Goal: Transaction & Acquisition: Purchase product/service

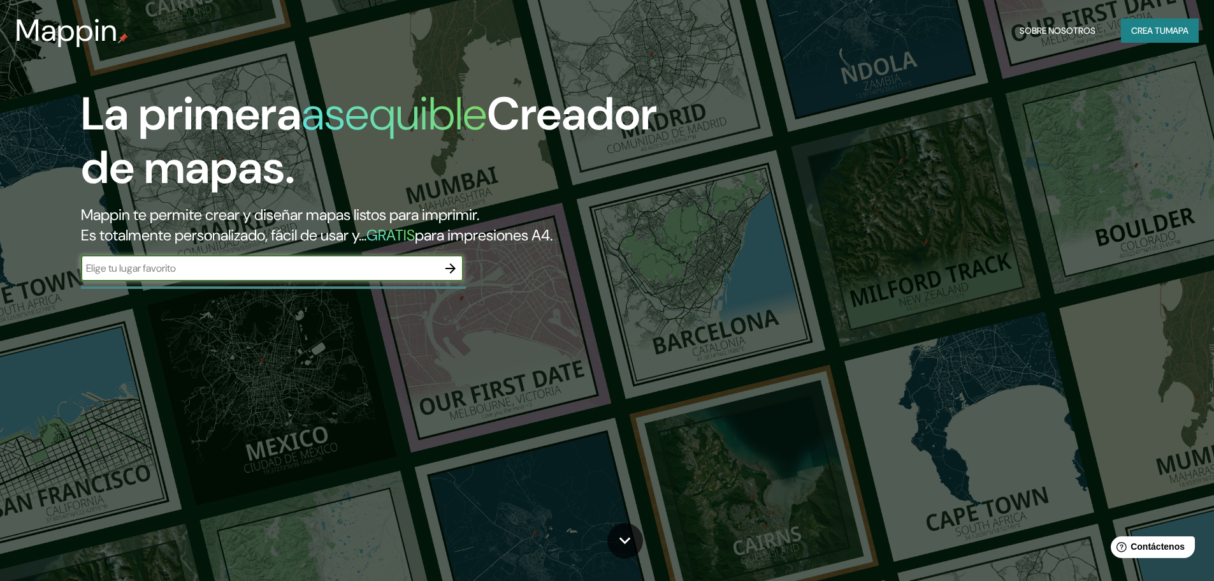
click at [153, 273] on input "text" at bounding box center [259, 268] width 357 height 15
type input "[GEOGRAPHIC_DATA] [GEOGRAPHIC_DATA]"
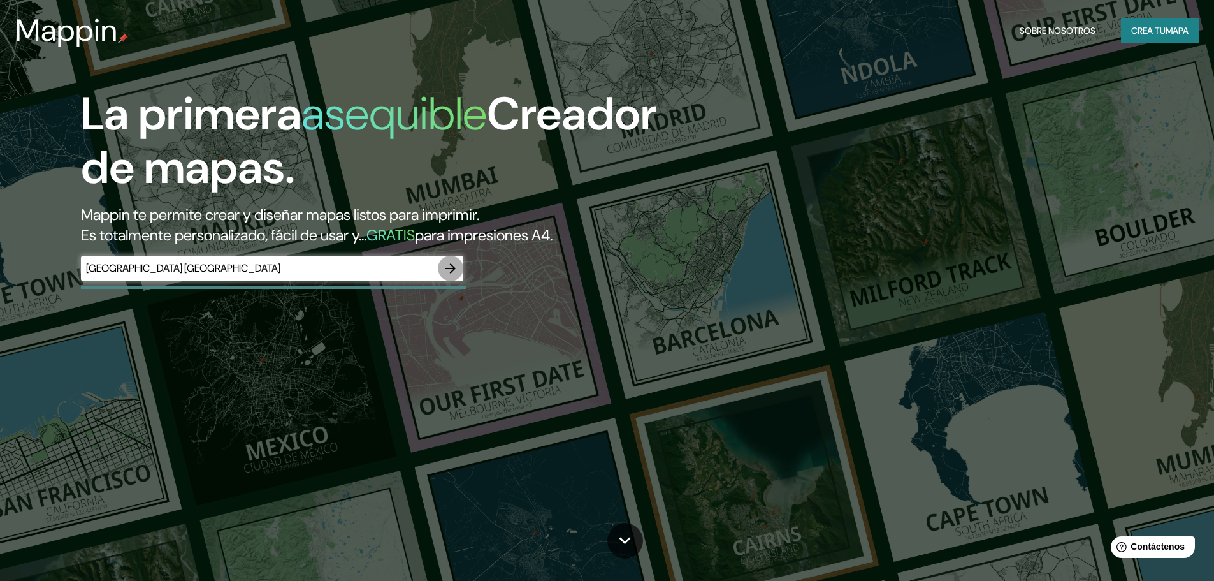
click at [447, 270] on icon "button" at bounding box center [450, 268] width 15 height 15
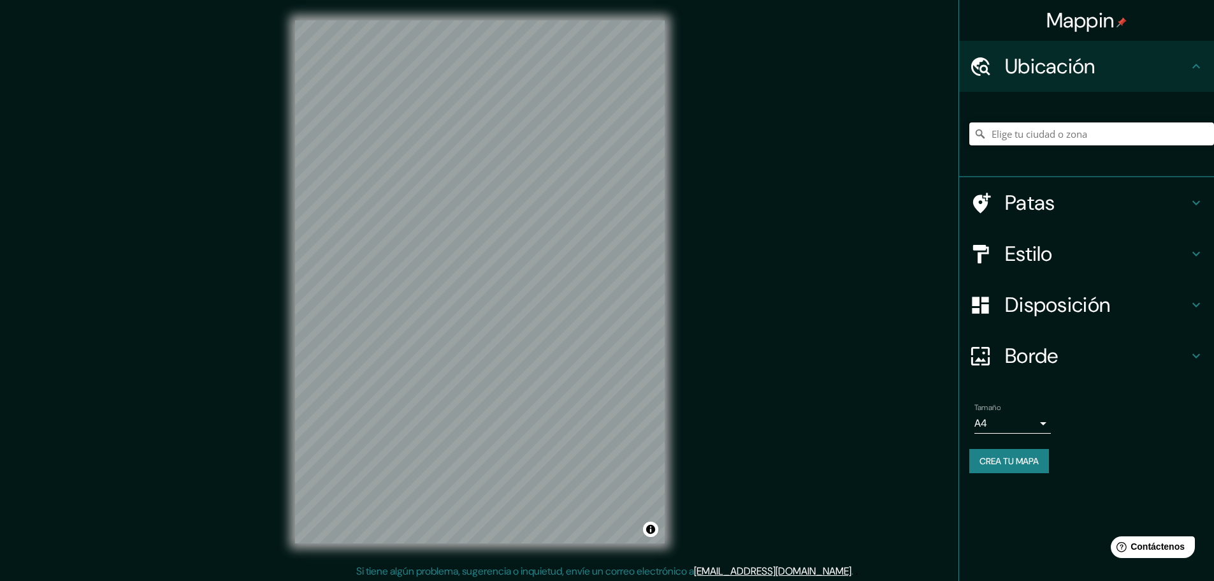
click at [1069, 131] on input "Elige tu ciudad o zona" at bounding box center [1091, 133] width 245 height 23
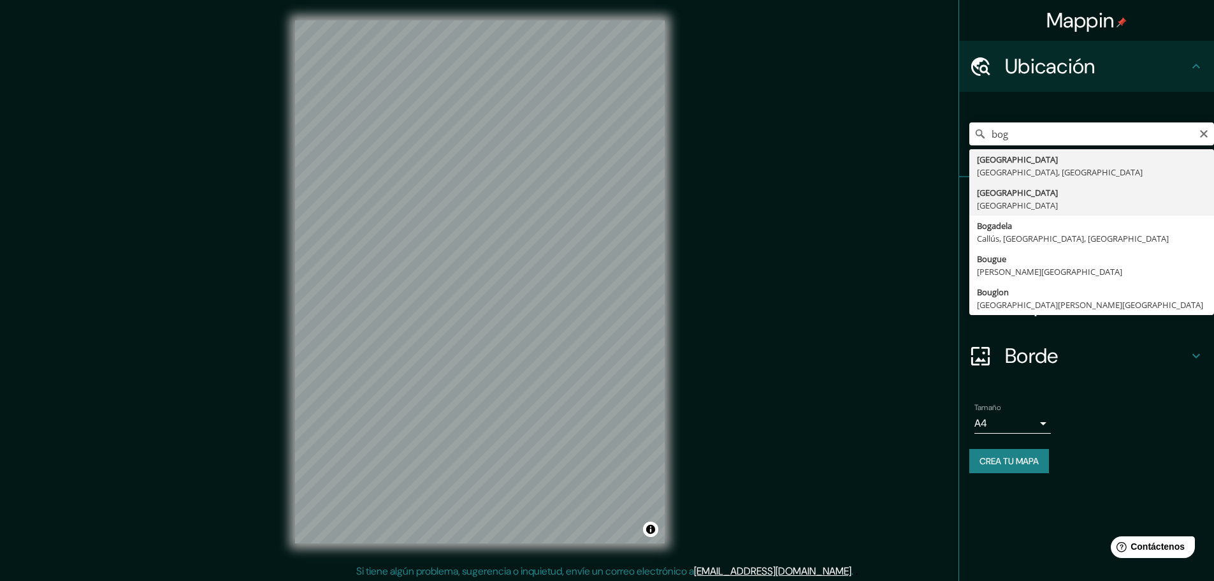
type input "[GEOGRAPHIC_DATA], [GEOGRAPHIC_DATA]"
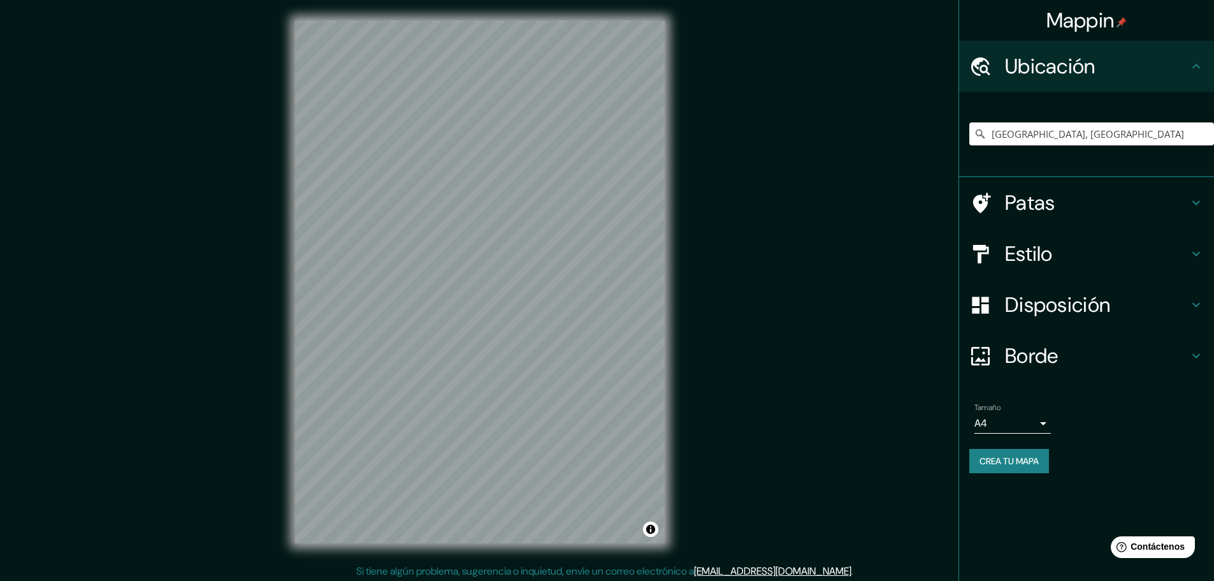
click at [1193, 252] on icon at bounding box center [1197, 254] width 8 height 4
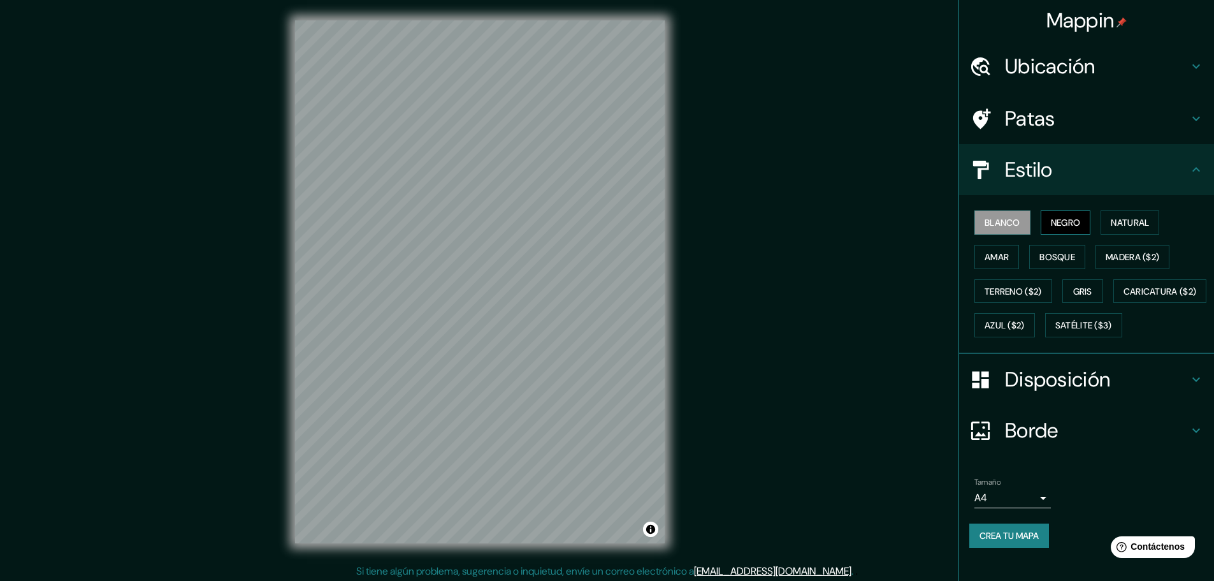
click at [1062, 215] on font "Negro" at bounding box center [1066, 222] width 30 height 17
click at [1114, 222] on font "Natural" at bounding box center [1130, 222] width 38 height 11
click at [1116, 249] on font "Madera ($2)" at bounding box center [1133, 257] width 54 height 17
click at [1058, 254] on font "Bosque" at bounding box center [1058, 256] width 36 height 11
click at [985, 257] on font "Amar" at bounding box center [997, 256] width 24 height 11
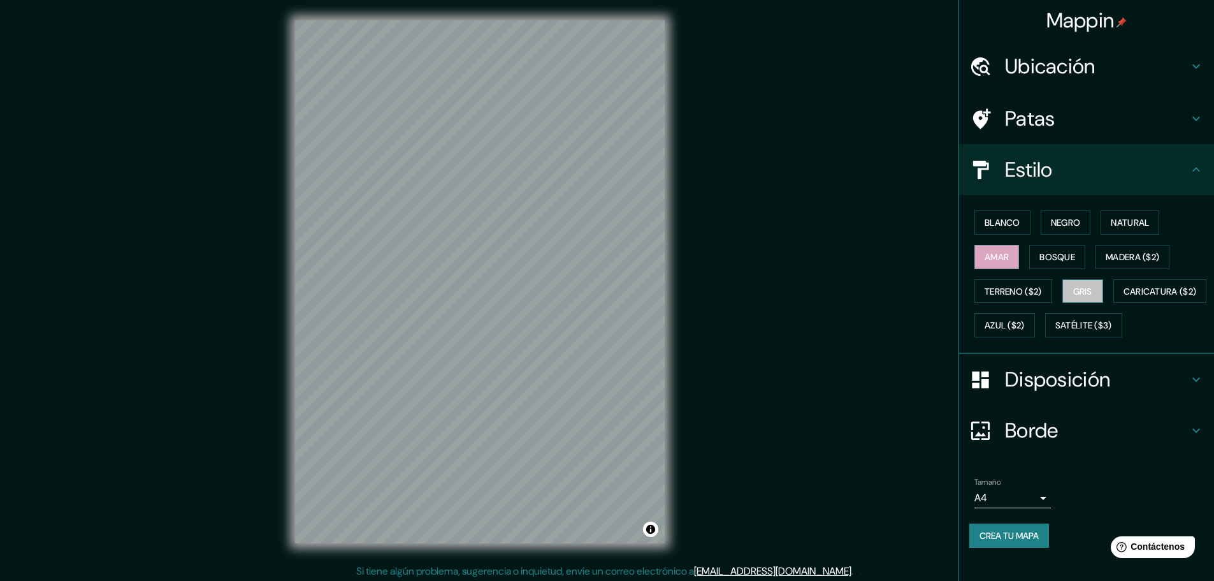
click at [1075, 292] on font "Gris" at bounding box center [1082, 291] width 19 height 11
click at [1022, 287] on font "Terreno ($2)" at bounding box center [1013, 291] width 57 height 11
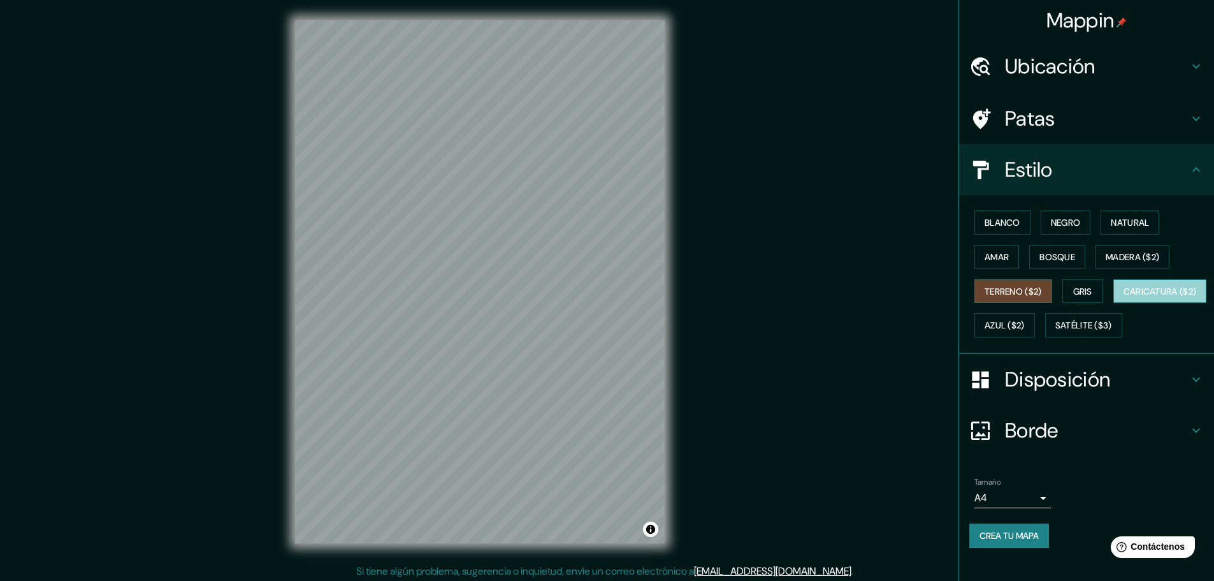
click at [1124, 297] on font "Caricatura ($2)" at bounding box center [1160, 291] width 73 height 11
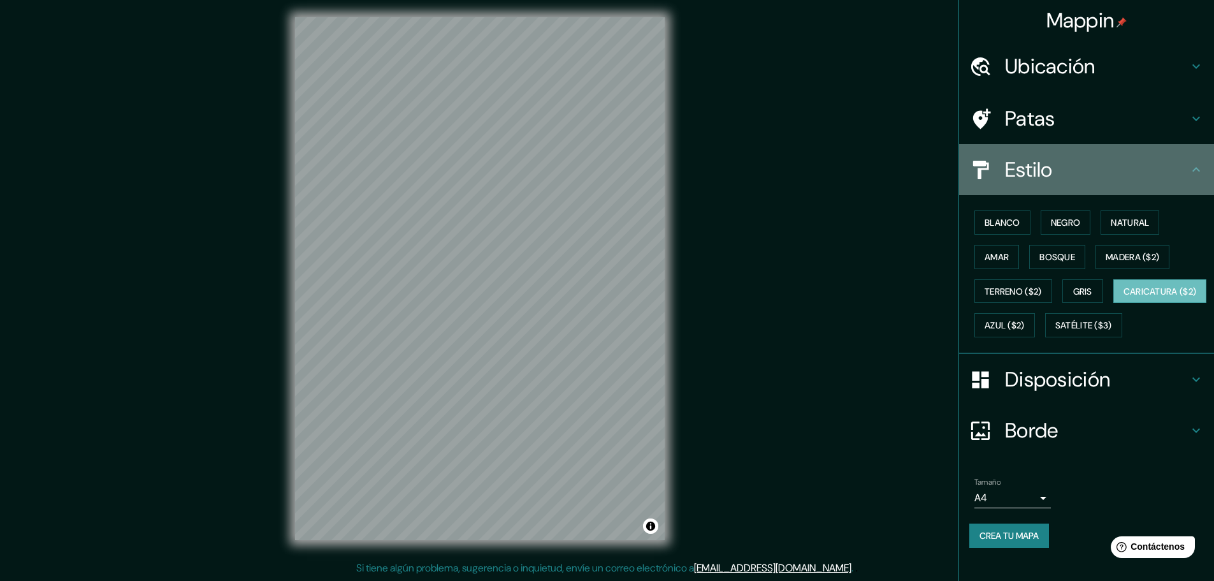
click at [1189, 168] on icon at bounding box center [1196, 169] width 15 height 15
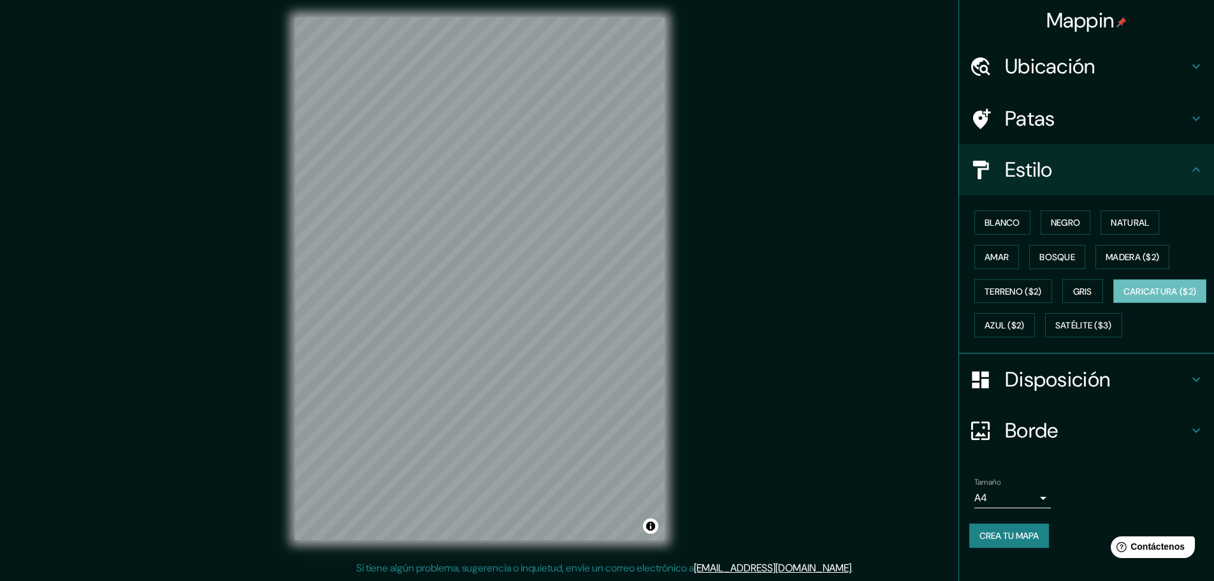
click at [1189, 168] on icon at bounding box center [1196, 169] width 15 height 15
click at [1193, 168] on icon at bounding box center [1196, 169] width 15 height 15
click at [1193, 433] on icon at bounding box center [1197, 430] width 8 height 4
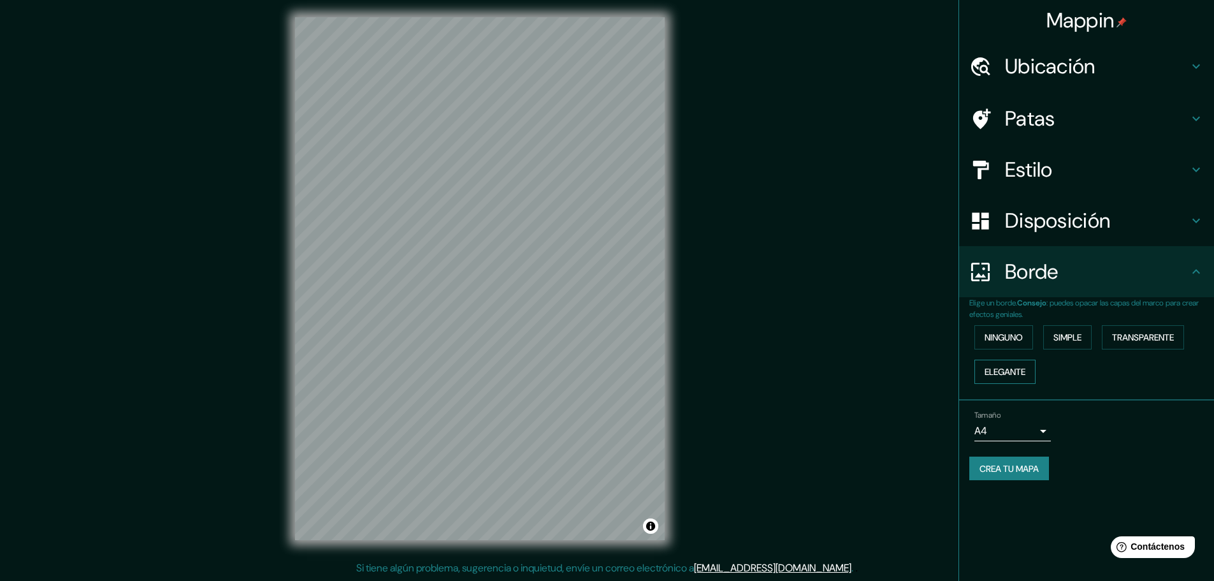
click at [1019, 368] on font "Elegante" at bounding box center [1005, 371] width 41 height 11
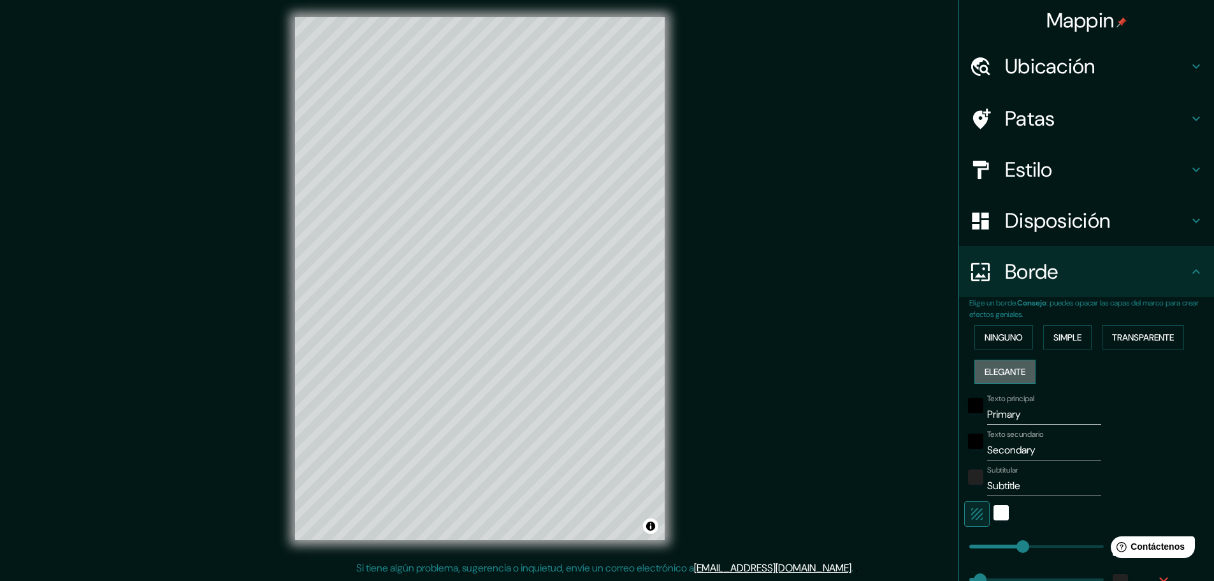
click at [1019, 368] on font "Elegante" at bounding box center [1005, 371] width 41 height 11
type input "46"
type input "23"
click at [1068, 330] on font "Simple" at bounding box center [1068, 337] width 28 height 17
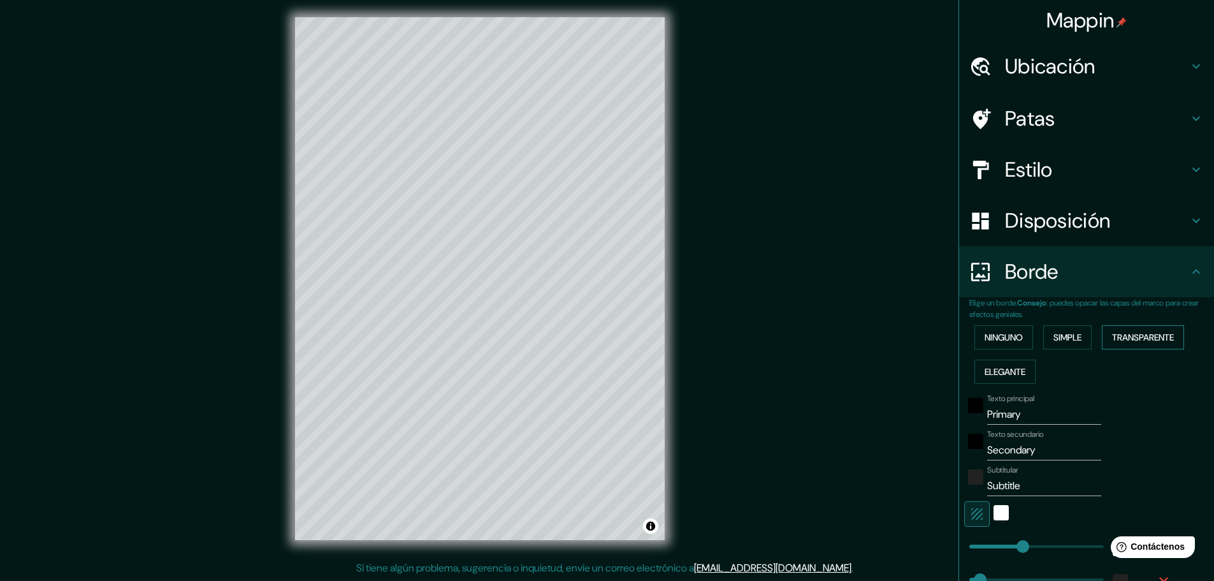
click at [1131, 330] on font "Transparente" at bounding box center [1143, 337] width 62 height 17
click at [990, 333] on font "Ninguno" at bounding box center [1004, 336] width 38 height 11
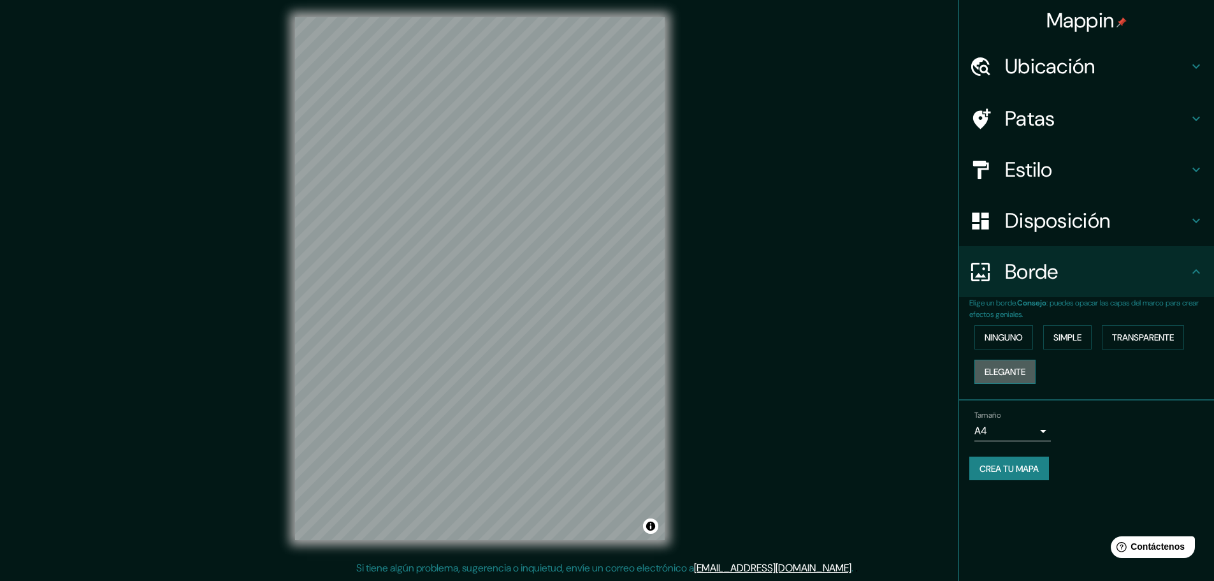
click at [1006, 366] on font "Elegante" at bounding box center [1005, 371] width 41 height 11
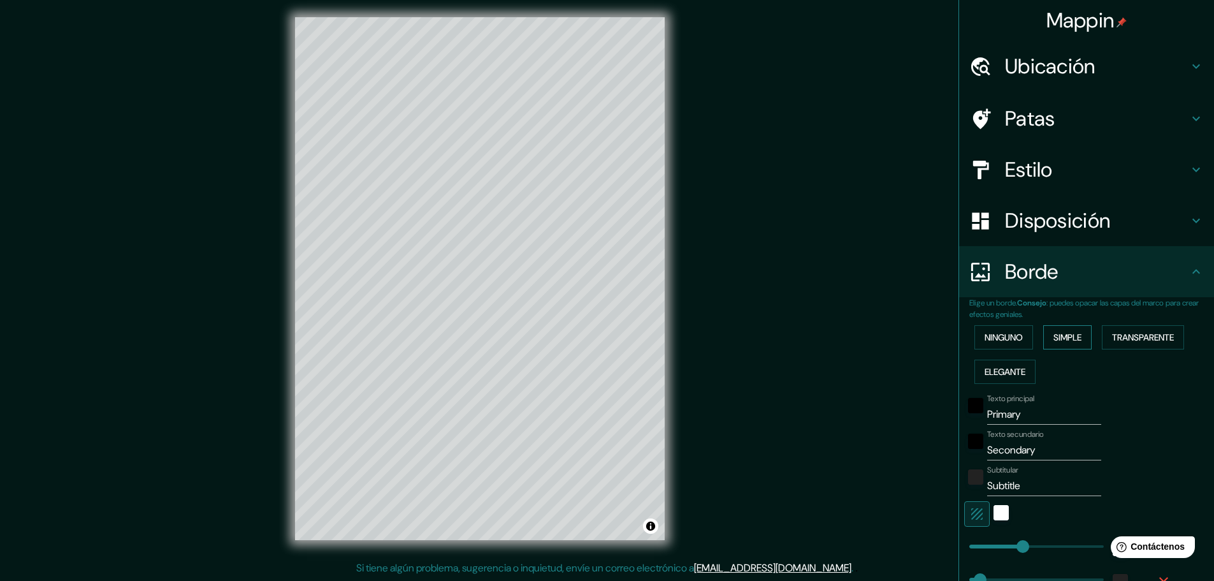
click at [1070, 334] on font "Simple" at bounding box center [1068, 336] width 28 height 11
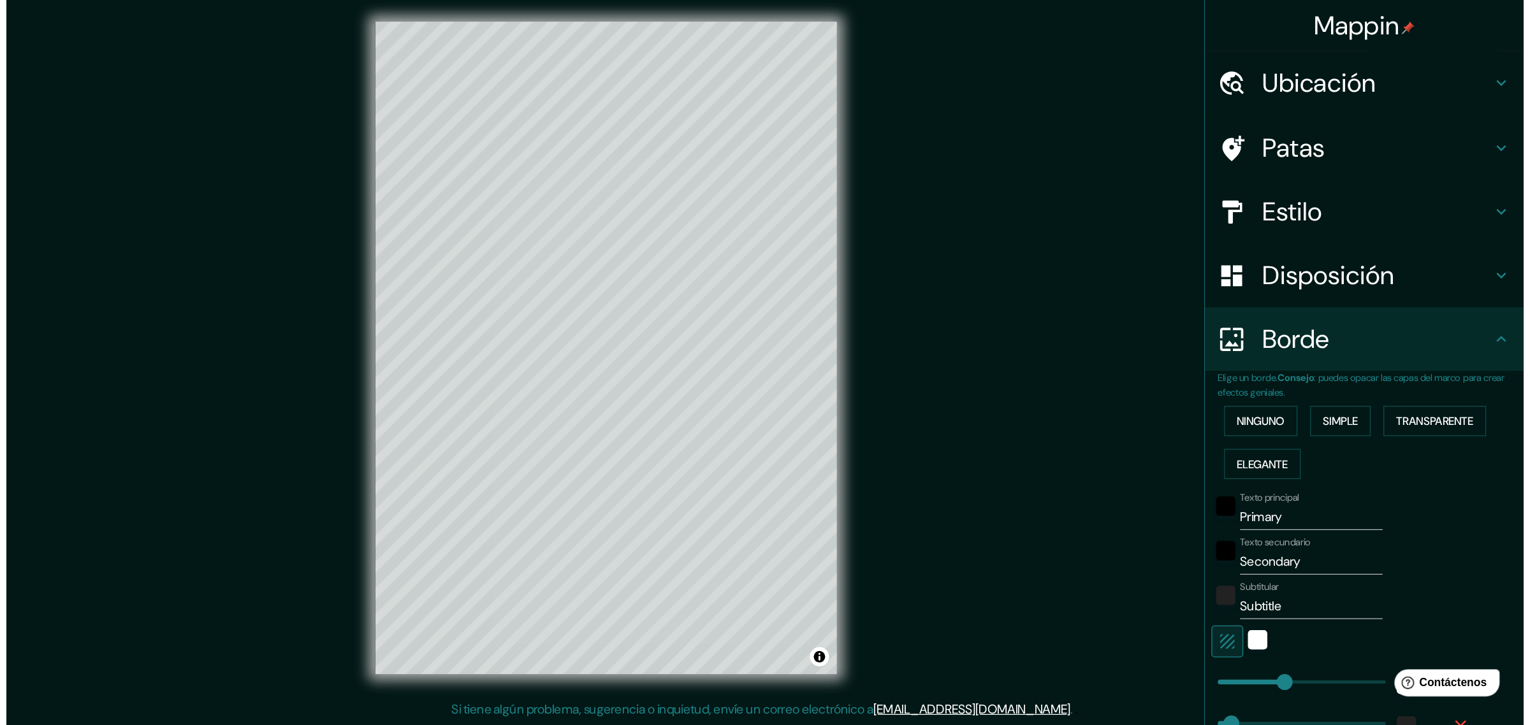
scroll to position [0, 0]
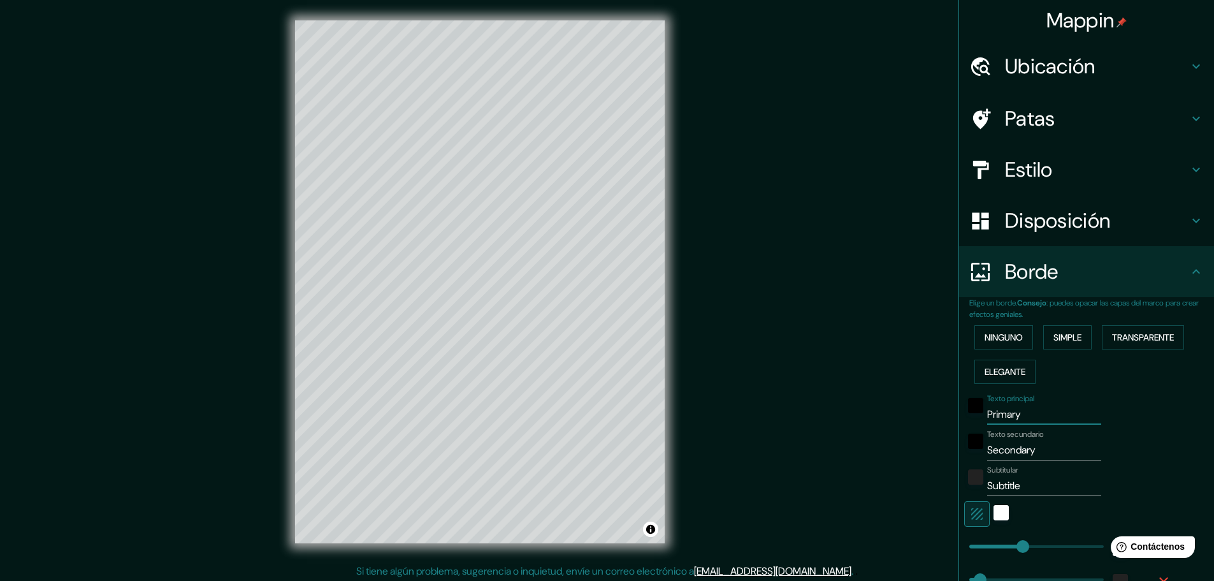
drag, startPoint x: 1029, startPoint y: 415, endPoint x: 955, endPoint y: 423, distance: 74.4
click at [964, 423] on div "Texto principal Primary" at bounding box center [1068, 409] width 209 height 31
type input "P"
type input "46"
type input "PO"
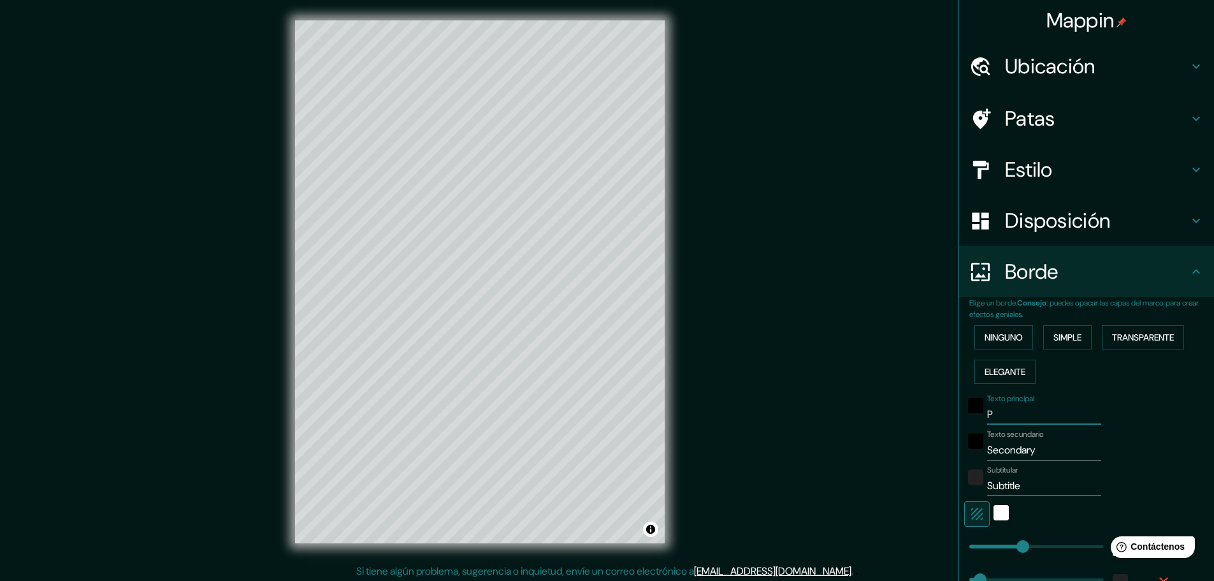
type input "46"
type input "POL"
type input "46"
type input "POLI"
type input "46"
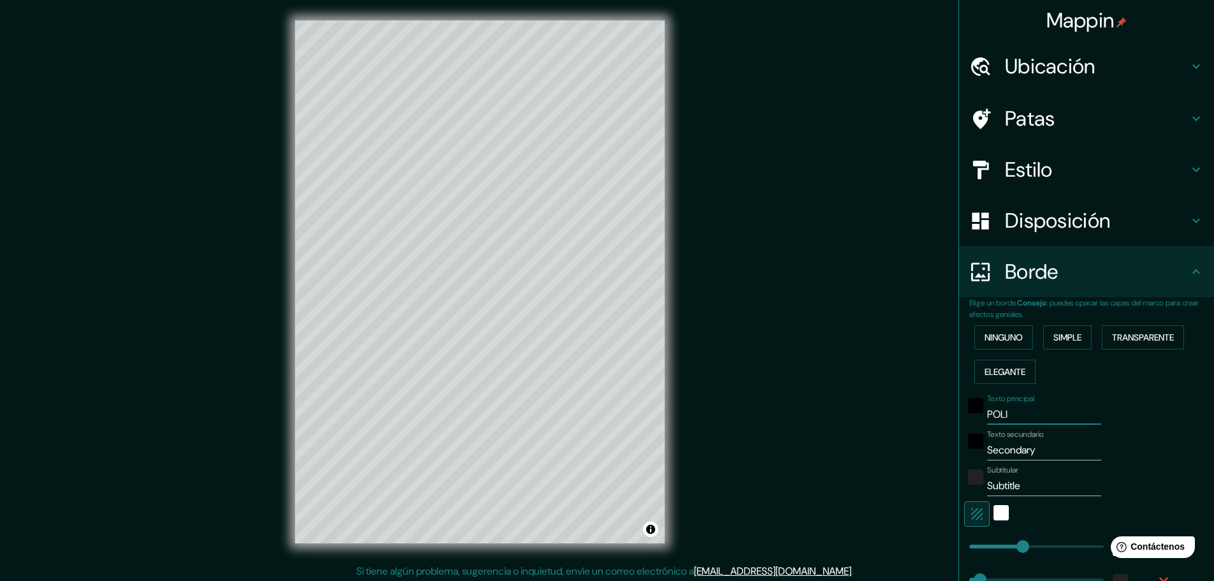
type input "POL"
type input "46"
type input "POLÍ"
type input "46"
type input "POLÍG"
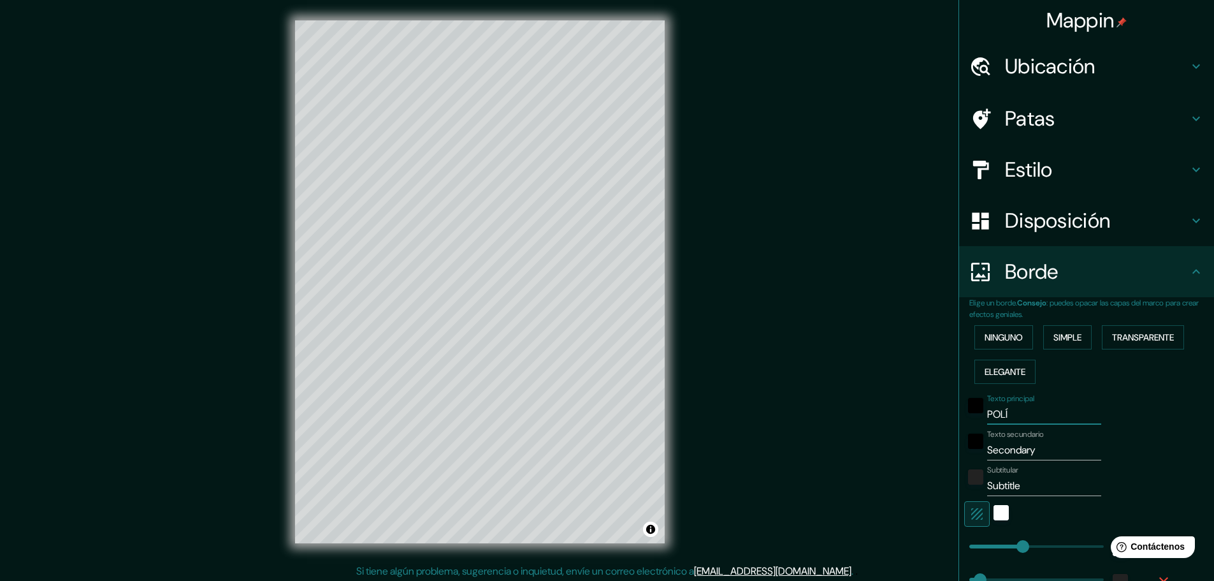
type input "46"
type input "POLÍGN"
type input "46"
type input "POLÍGNO"
type input "46"
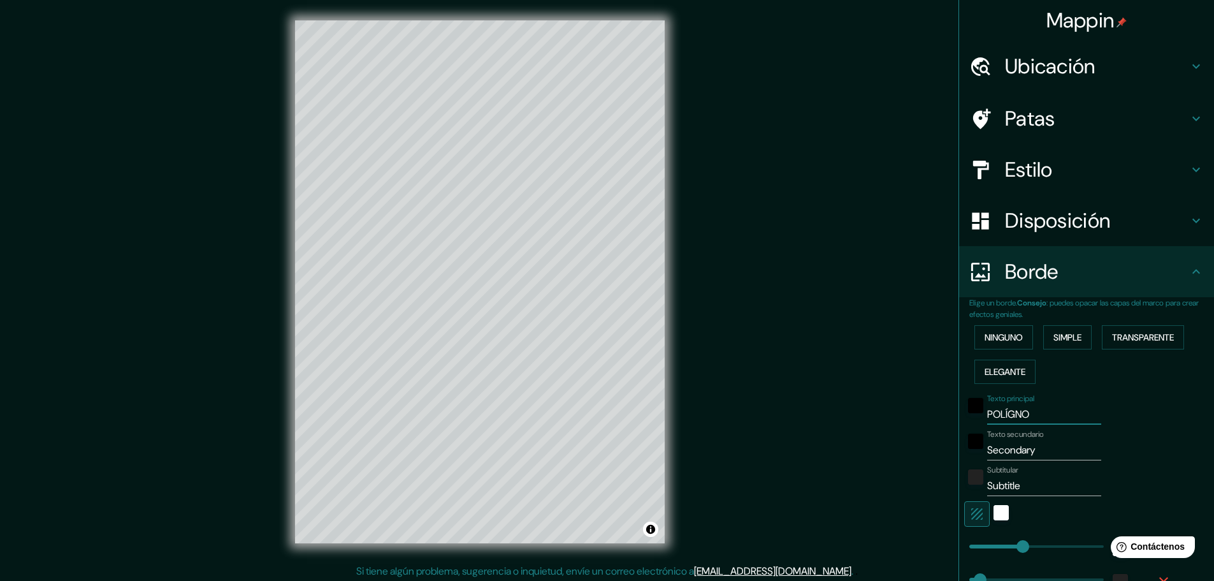
type input "POLÍGNO"
type input "46"
type input "POLÍGNO 1"
type input "46"
type input "POLÍGNO 10"
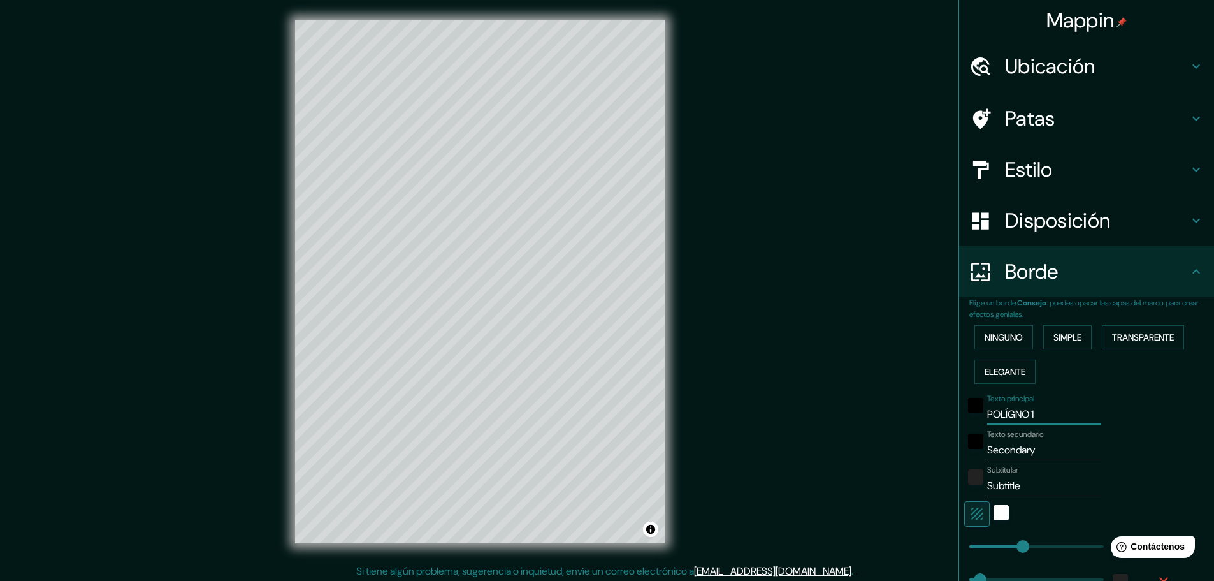
type input "46"
type input "POLÍGNO 10i"
type input "46"
type input "POLÍGNO 10"
type input "46"
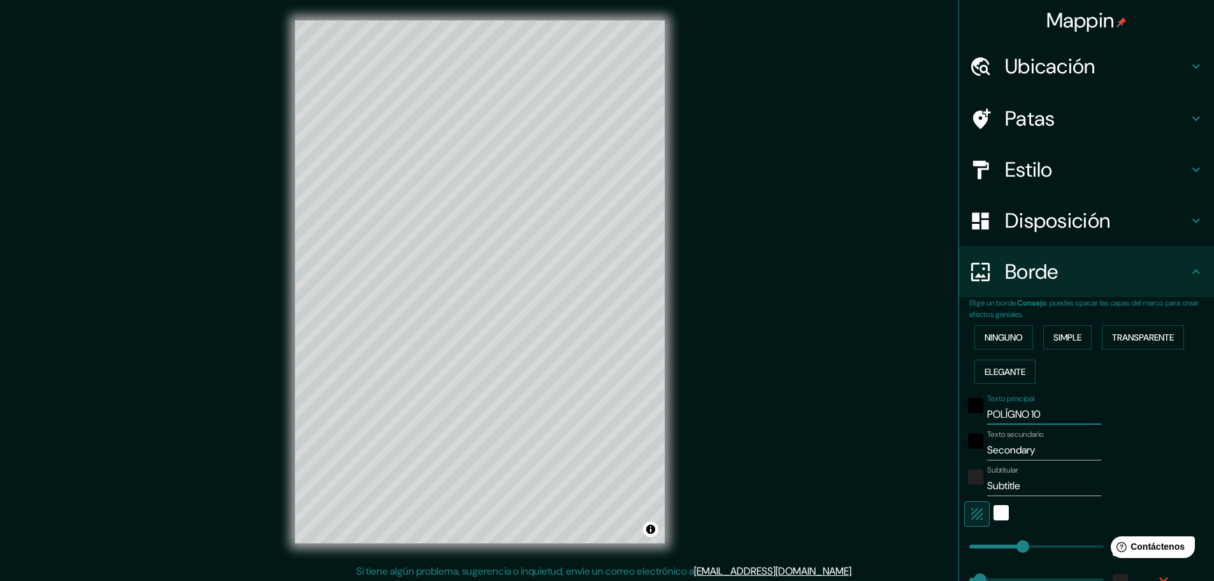
type input "POLÍGNO 10"
click at [1033, 451] on input "Secondary" at bounding box center [1044, 450] width 114 height 20
drag, startPoint x: 1033, startPoint y: 451, endPoint x: 976, endPoint y: 452, distance: 56.7
click at [976, 452] on div "Texto secundario Secondary" at bounding box center [1068, 445] width 209 height 31
type input "S"
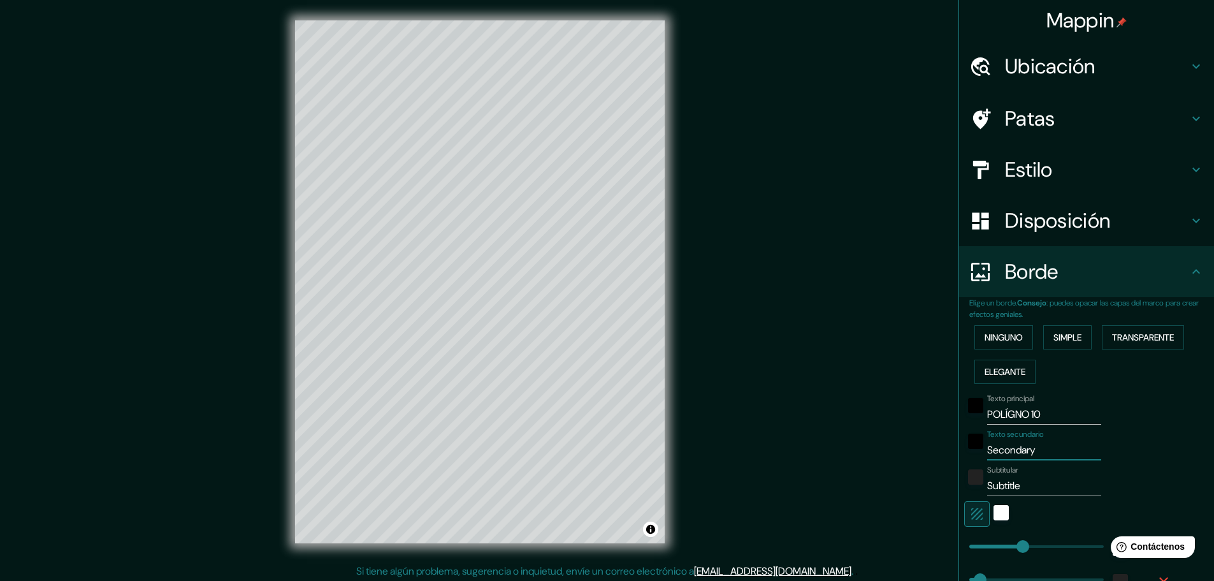
type input "46"
type input "Se"
type input "46"
type input "Sec"
type input "46"
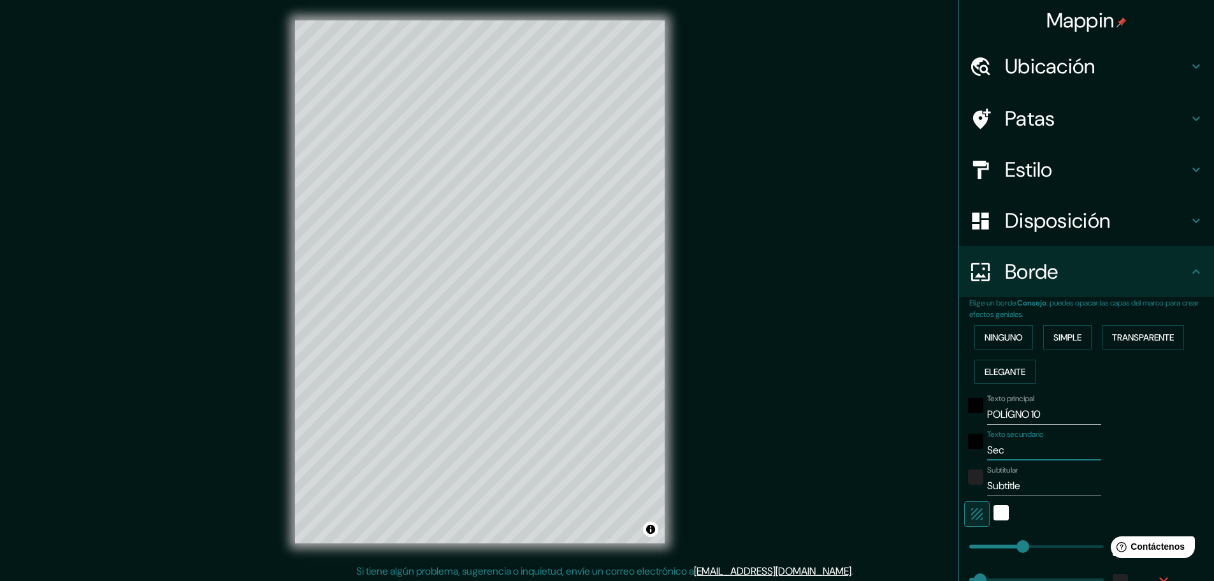
type input "Sect"
type input "46"
type input "Secto"
type input "46"
type input "Sector"
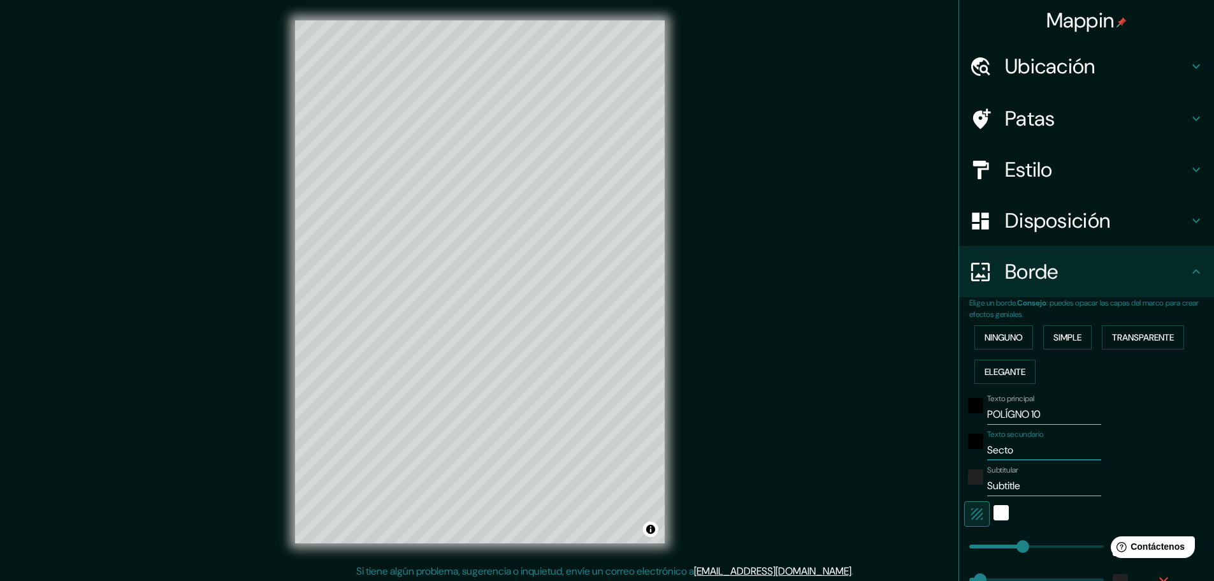
type input "46"
type input "Sector"
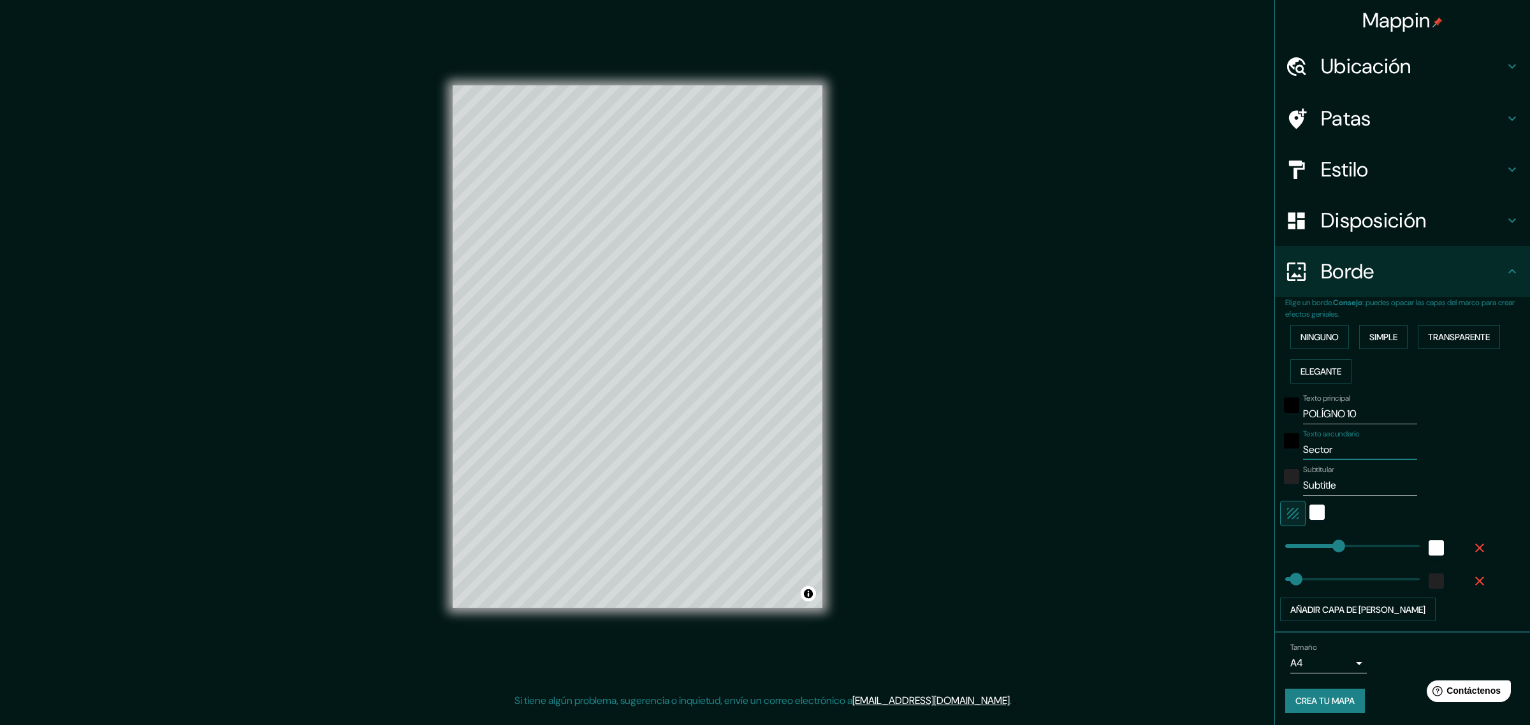
type input "46"
type input "Sector"
type input "54"
drag, startPoint x: 1330, startPoint y: 545, endPoint x: 1286, endPoint y: 556, distance: 45.9
type input "46"
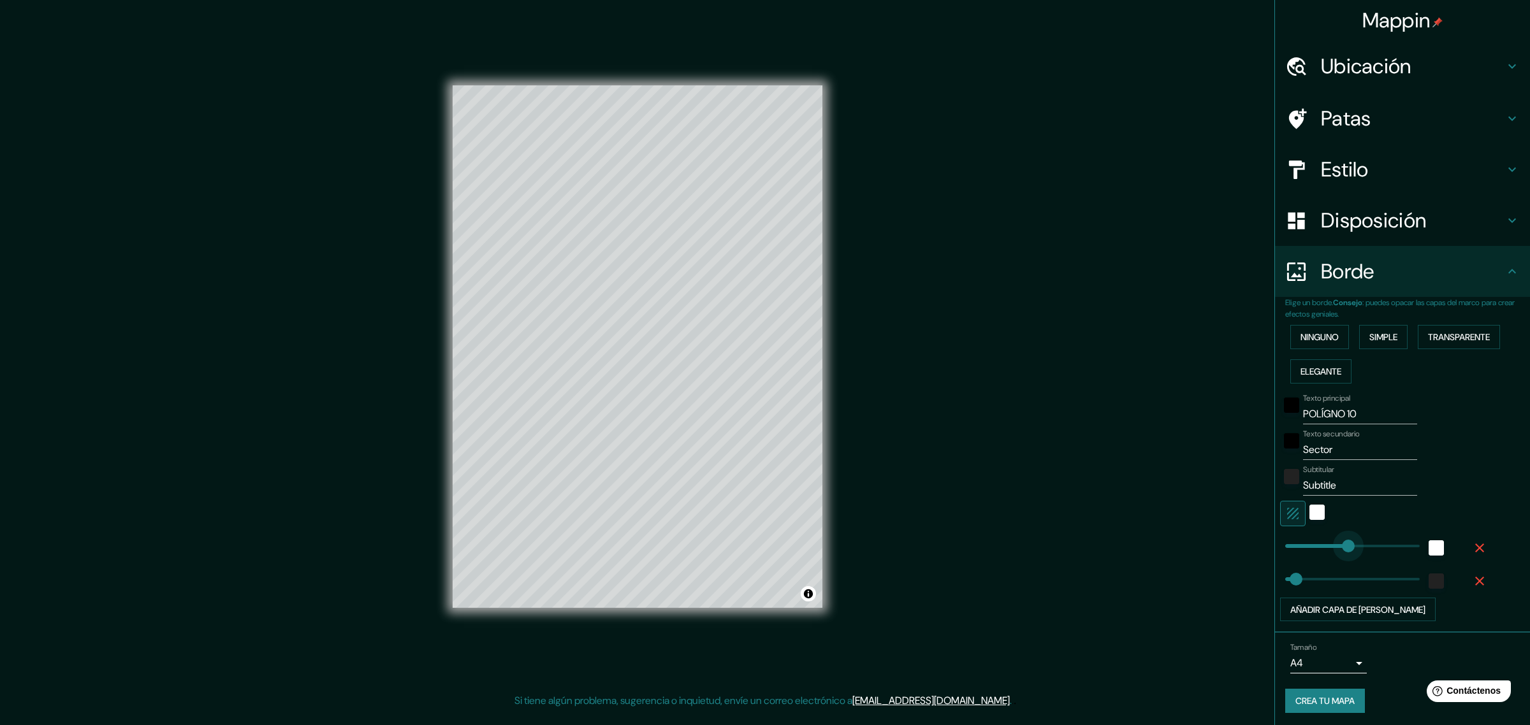
type input "440"
drag, startPoint x: 1286, startPoint y: 546, endPoint x: 1375, endPoint y: 555, distance: 89.0
type input "46"
type input "0"
drag, startPoint x: 1374, startPoint y: 543, endPoint x: 1256, endPoint y: 549, distance: 118.1
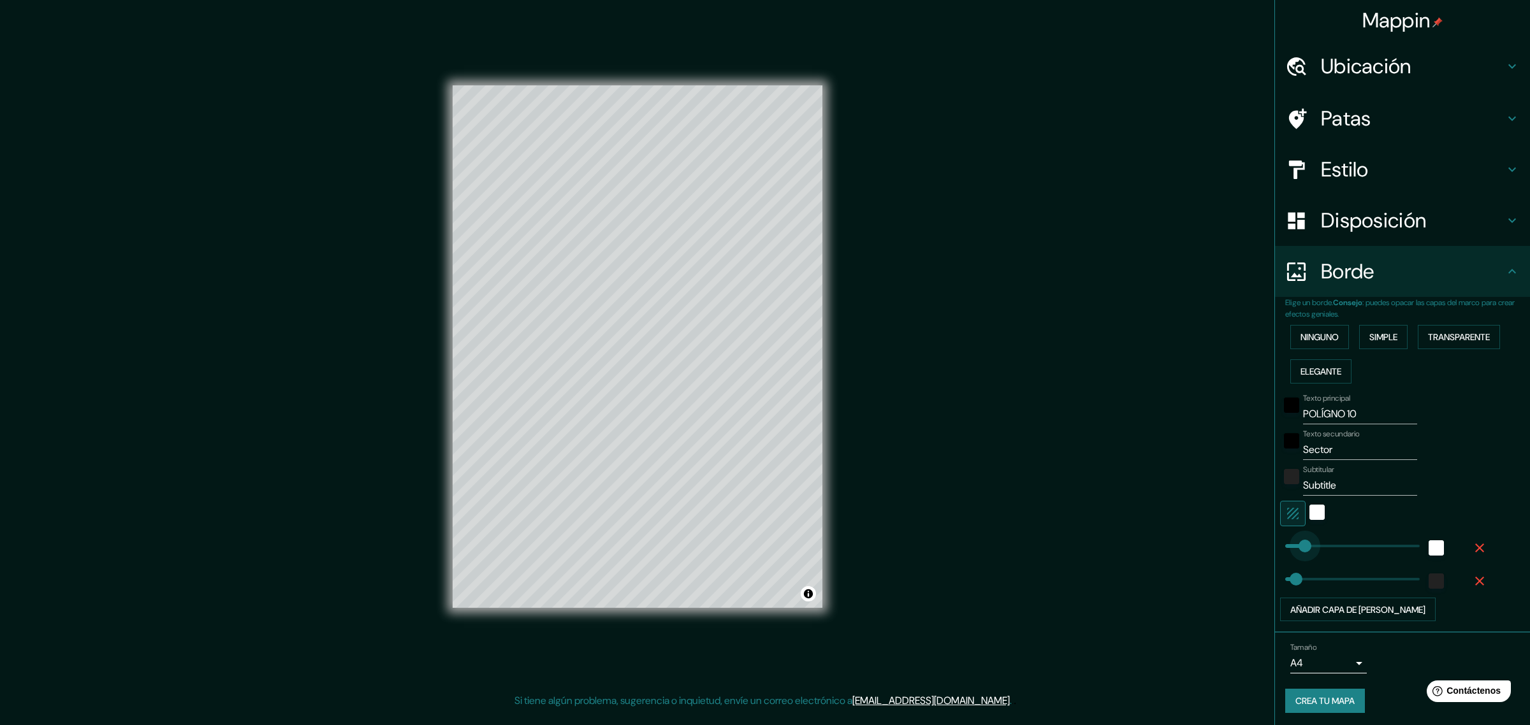
type input "46"
click at [1223, 541] on icon "button" at bounding box center [1479, 548] width 15 height 15
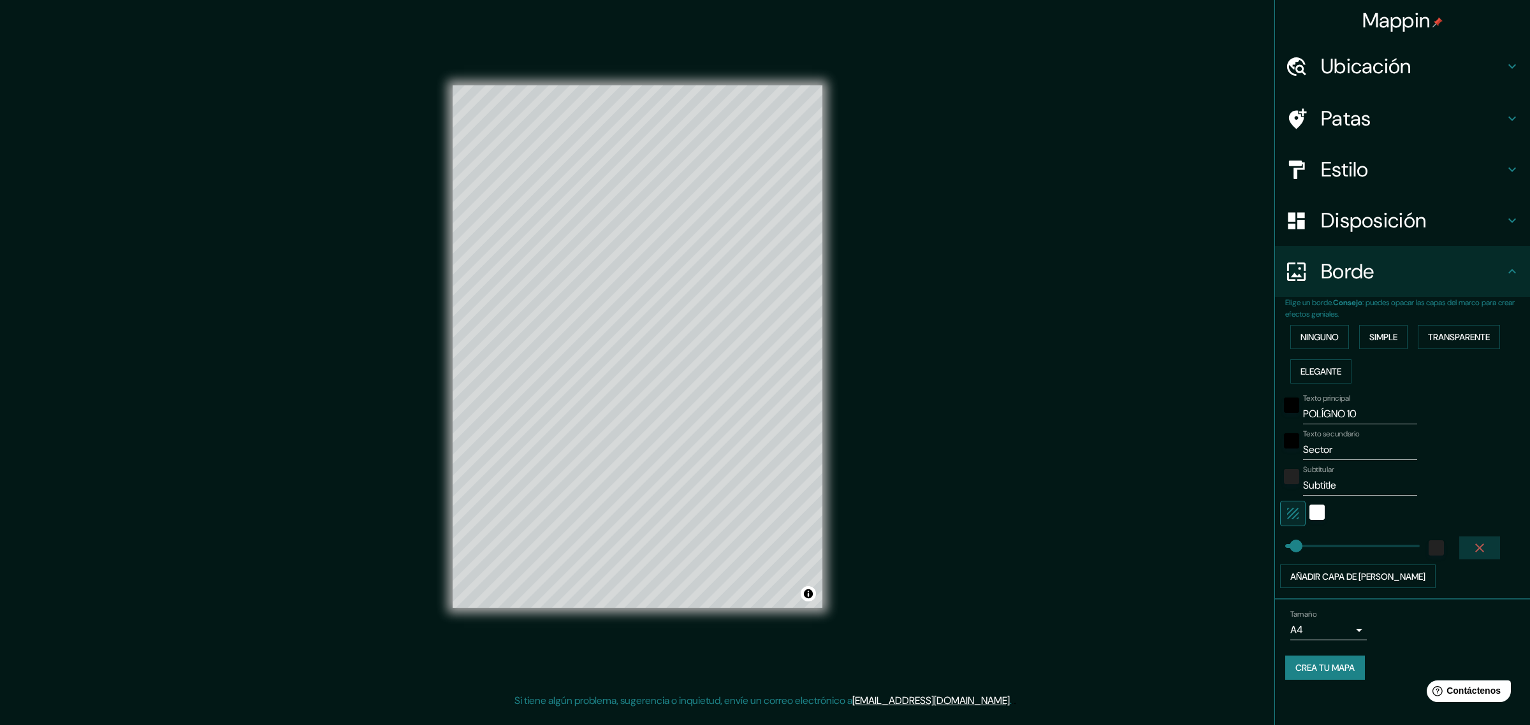
click at [1223, 549] on icon "button" at bounding box center [1479, 548] width 15 height 15
click at [1223, 451] on input "Sector" at bounding box center [1360, 450] width 114 height 20
type input "Sector UPL"
click at [1223, 160] on h4 "Estilo" at bounding box center [1413, 169] width 184 height 25
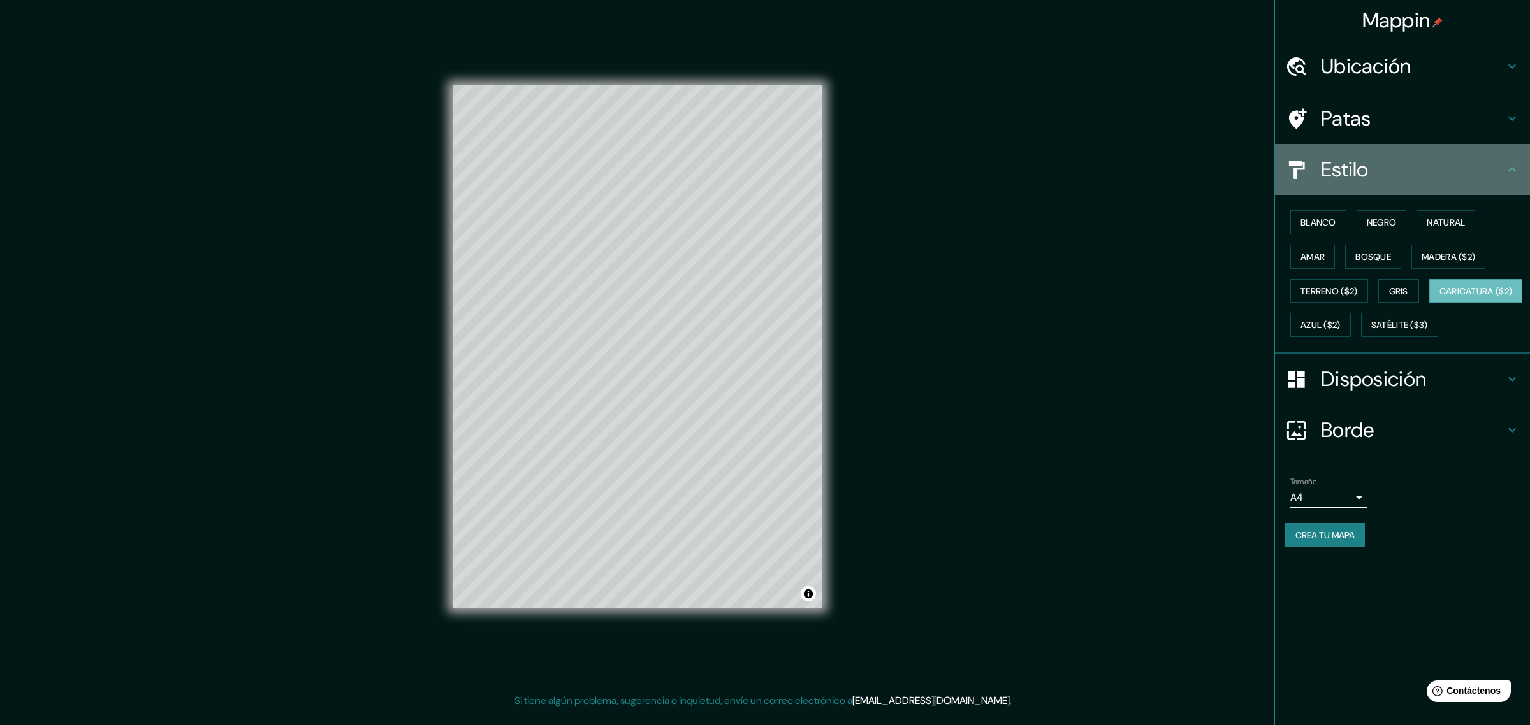
click at [1223, 160] on h4 "Estilo" at bounding box center [1413, 169] width 184 height 25
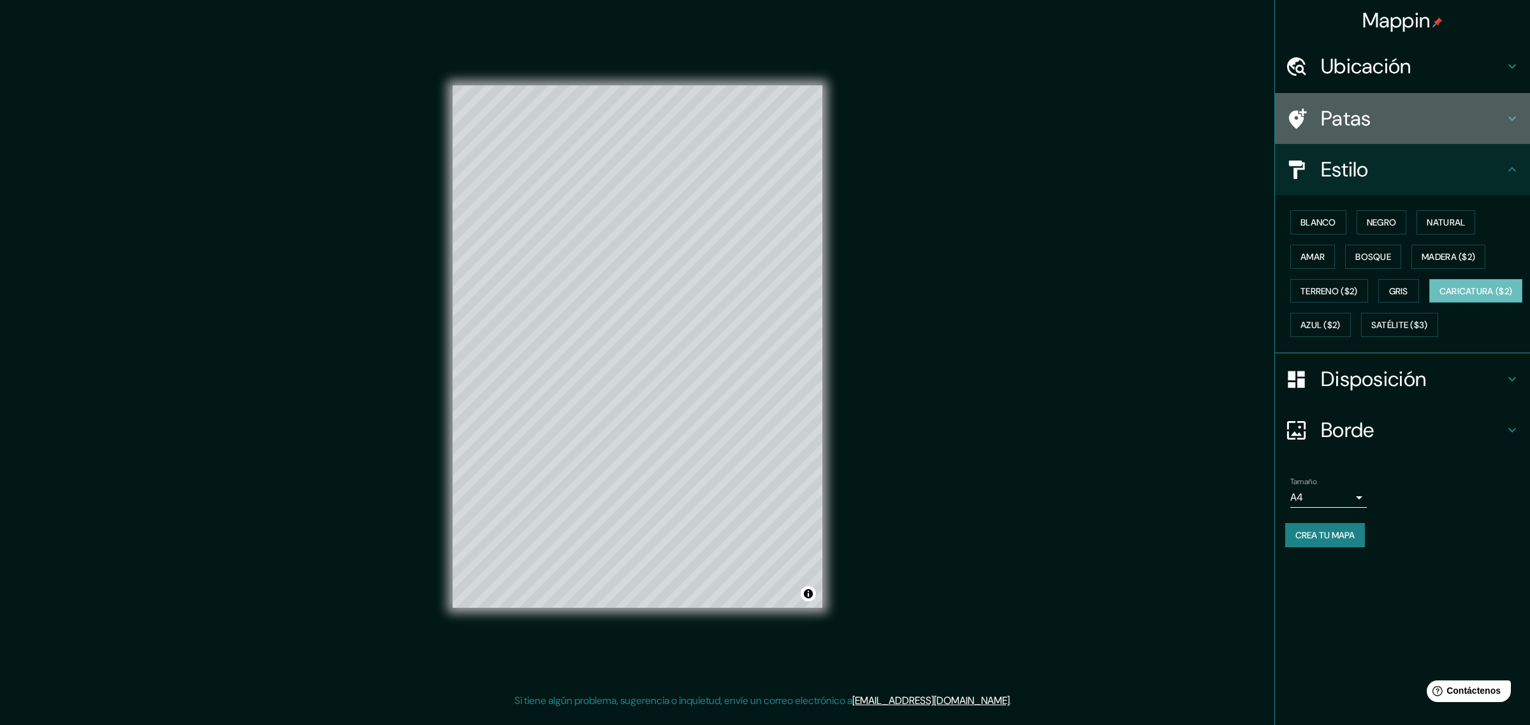
click at [1223, 111] on icon at bounding box center [1511, 118] width 15 height 15
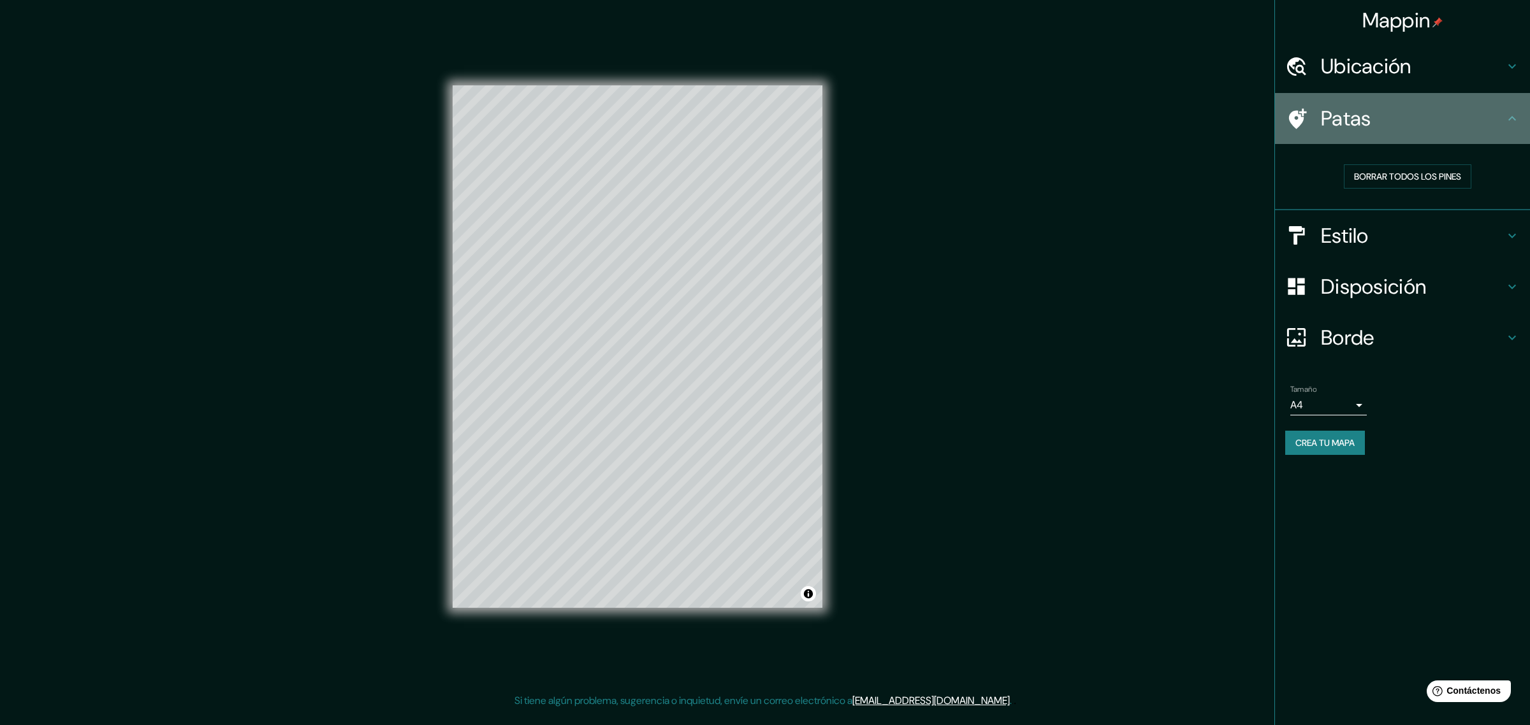
click at [1223, 111] on icon at bounding box center [1511, 118] width 15 height 15
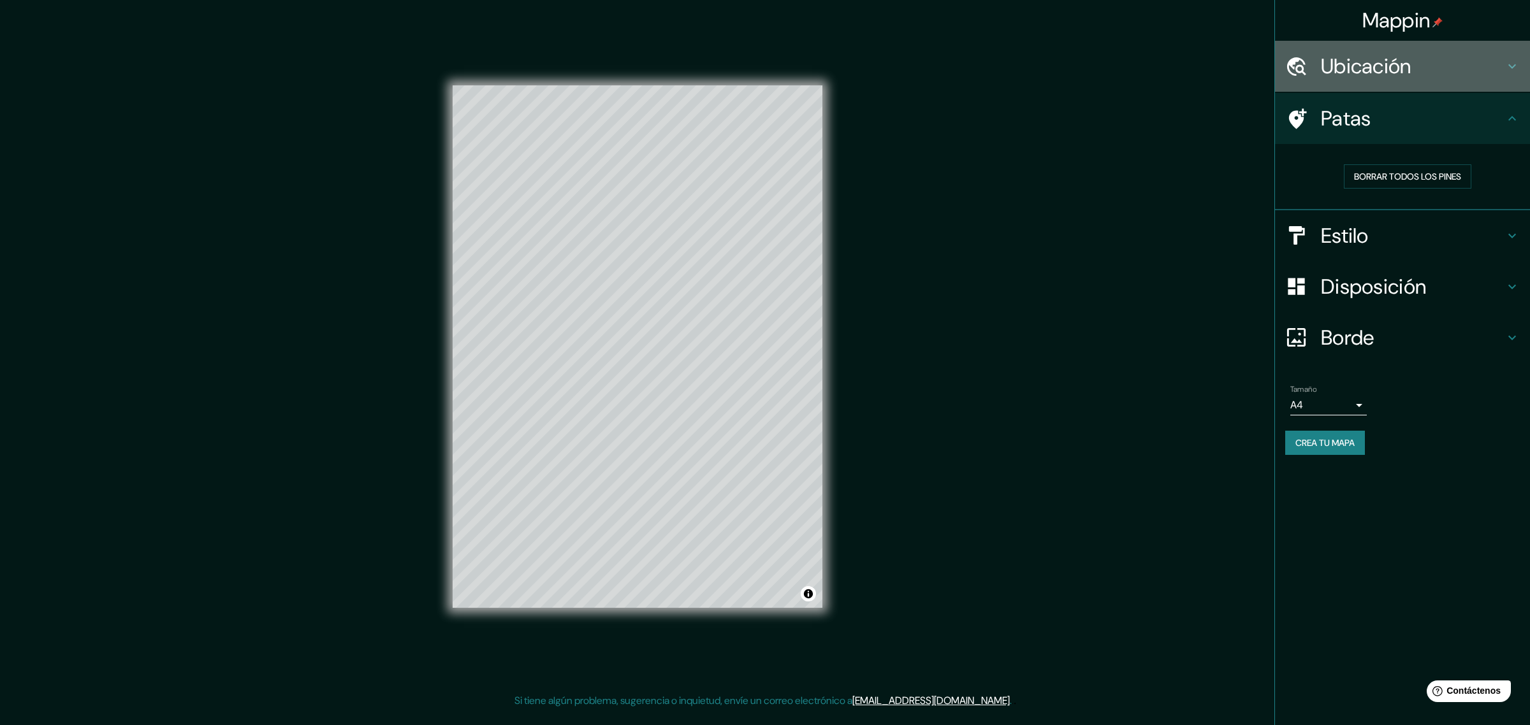
click at [1223, 71] on icon at bounding box center [1511, 66] width 15 height 15
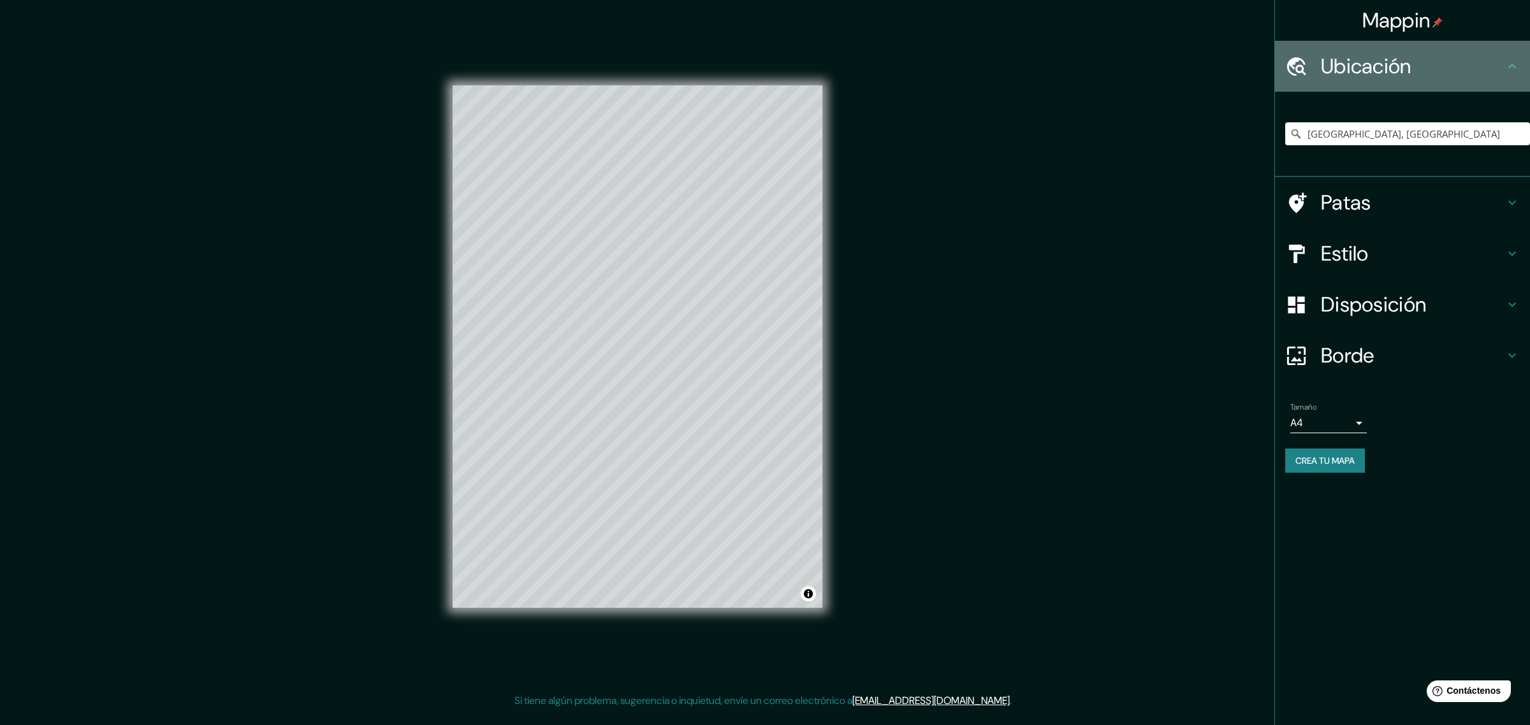
click at [1223, 71] on icon at bounding box center [1511, 66] width 15 height 15
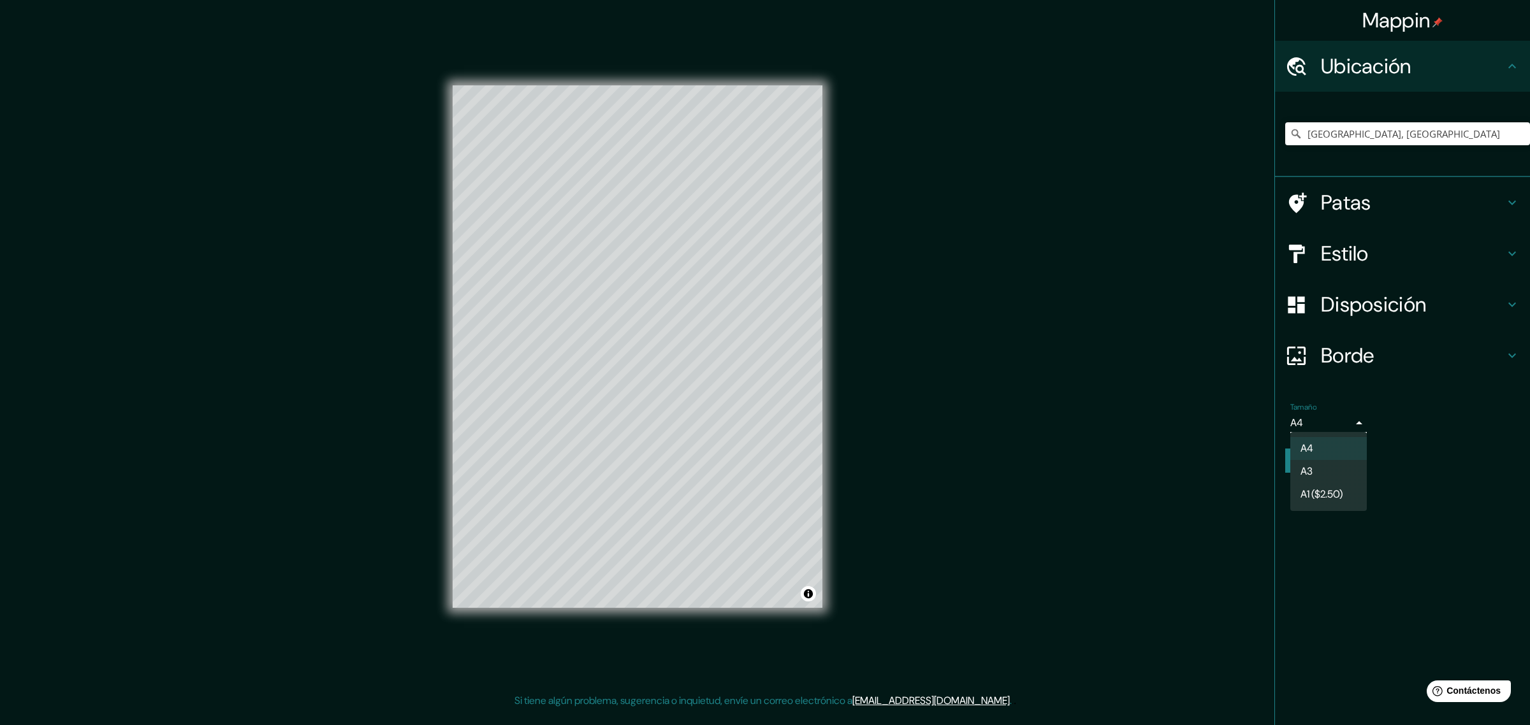
click at [1223, 421] on body "Mappin Ubicación [GEOGRAPHIC_DATA], [GEOGRAPHIC_DATA] Patas Estilo Disposición …" at bounding box center [765, 362] width 1530 height 725
click at [1223, 475] on div at bounding box center [765, 362] width 1530 height 725
click at [1223, 340] on div "Borde" at bounding box center [1402, 355] width 255 height 51
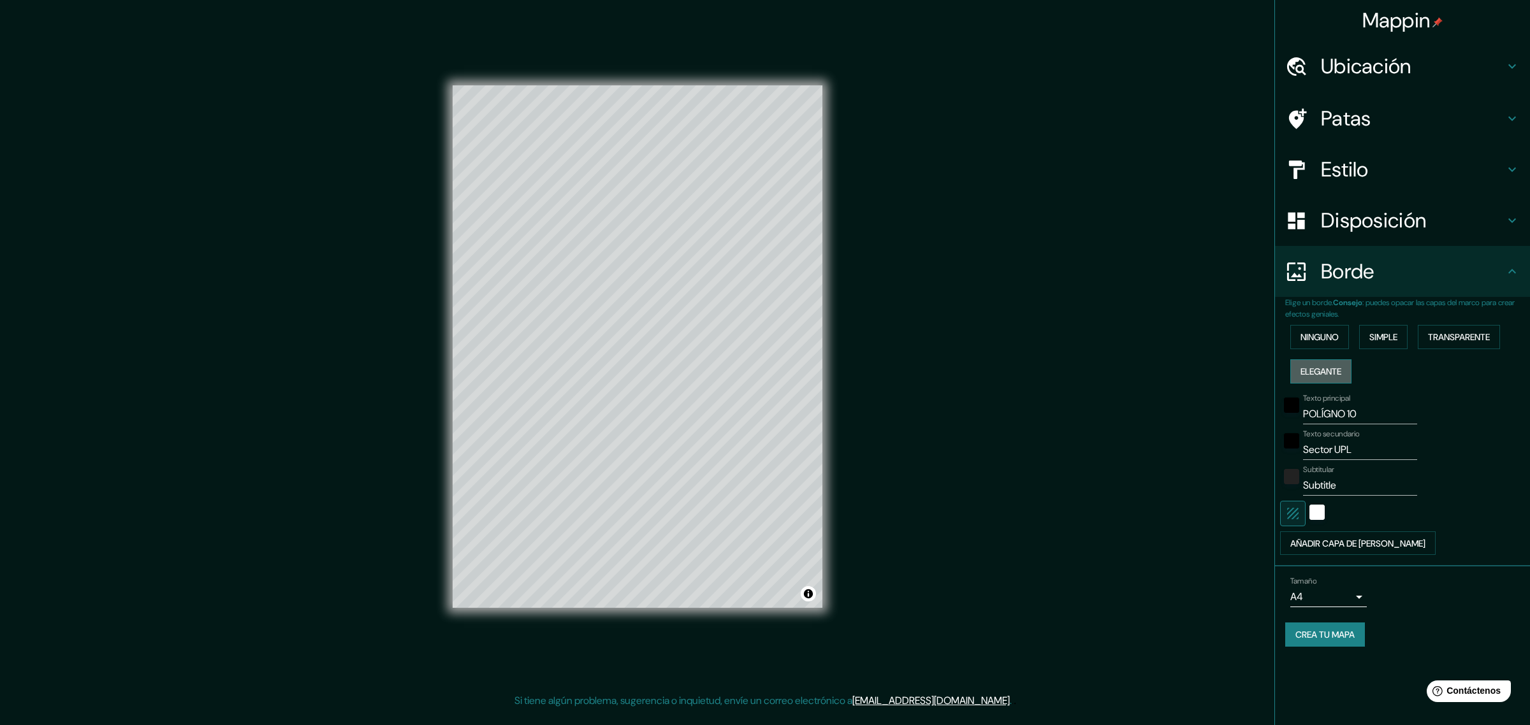
click at [1223, 371] on font "Elegante" at bounding box center [1320, 371] width 41 height 11
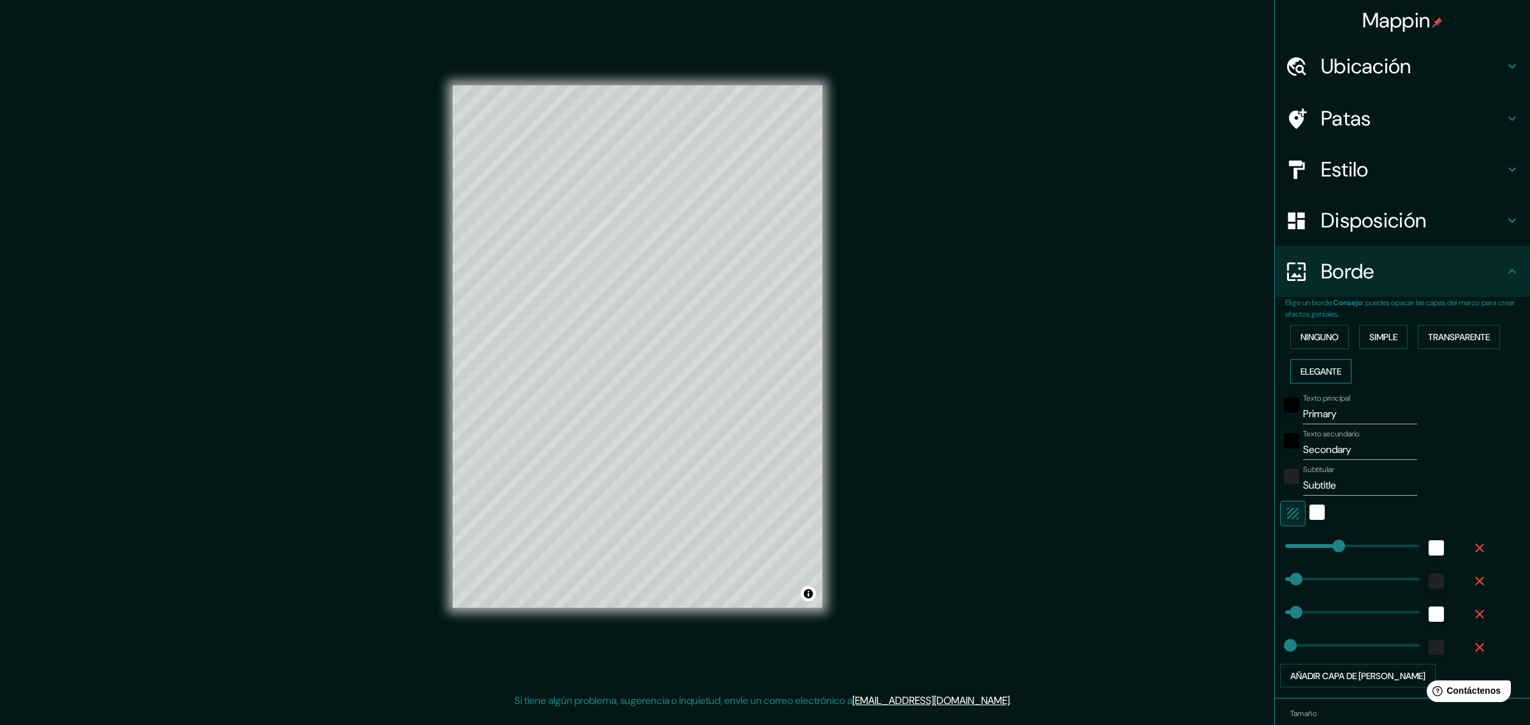
click at [1223, 371] on font "Elegante" at bounding box center [1320, 371] width 41 height 11
type input "46"
type input "23"
click at [1223, 543] on icon "button" at bounding box center [1479, 548] width 15 height 15
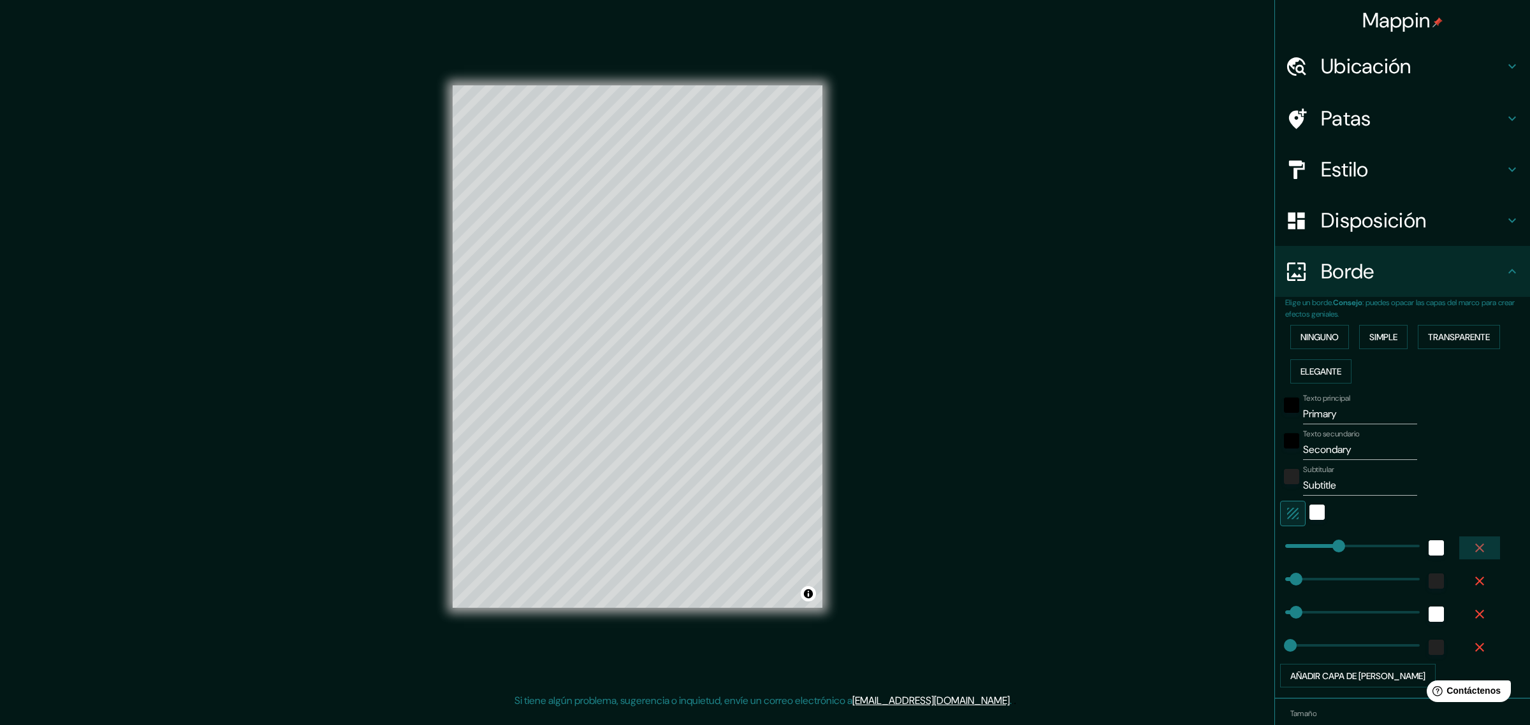
type input "46"
click at [1223, 544] on icon "button" at bounding box center [1479, 548] width 9 height 9
type input "46"
click at [1223, 544] on icon "button" at bounding box center [1479, 548] width 9 height 9
click at [1223, 543] on icon "button" at bounding box center [1479, 548] width 15 height 15
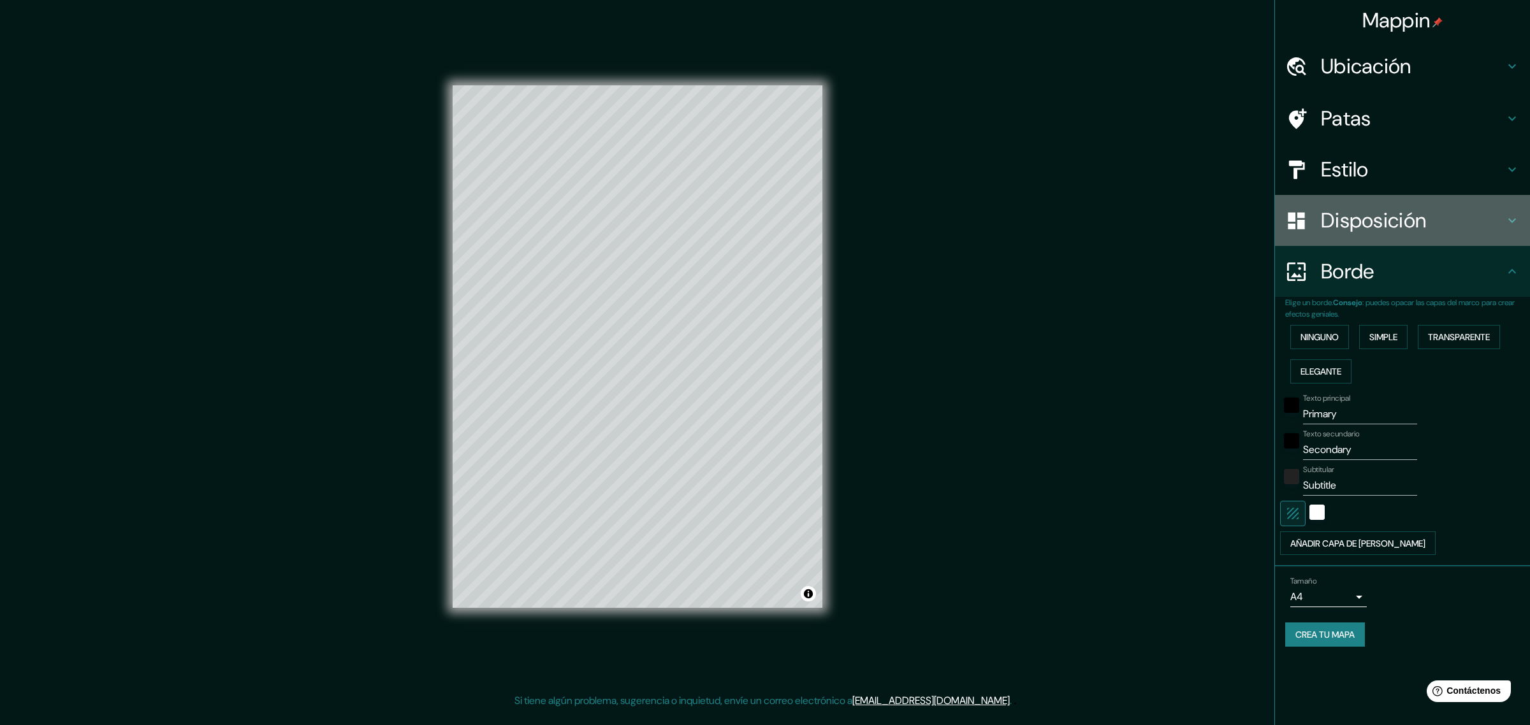
click at [1223, 222] on icon at bounding box center [1511, 220] width 15 height 15
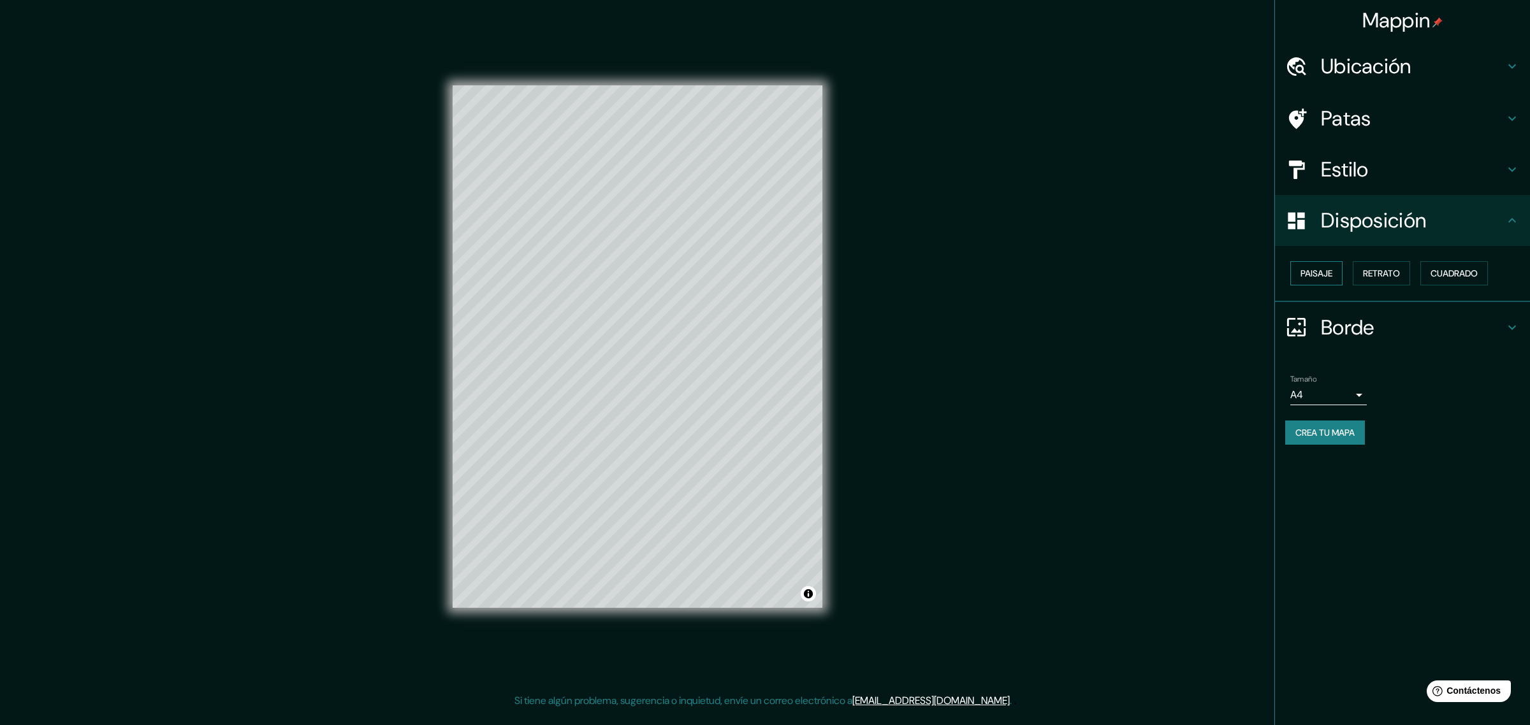
click at [1223, 276] on font "Paisaje" at bounding box center [1316, 273] width 32 height 11
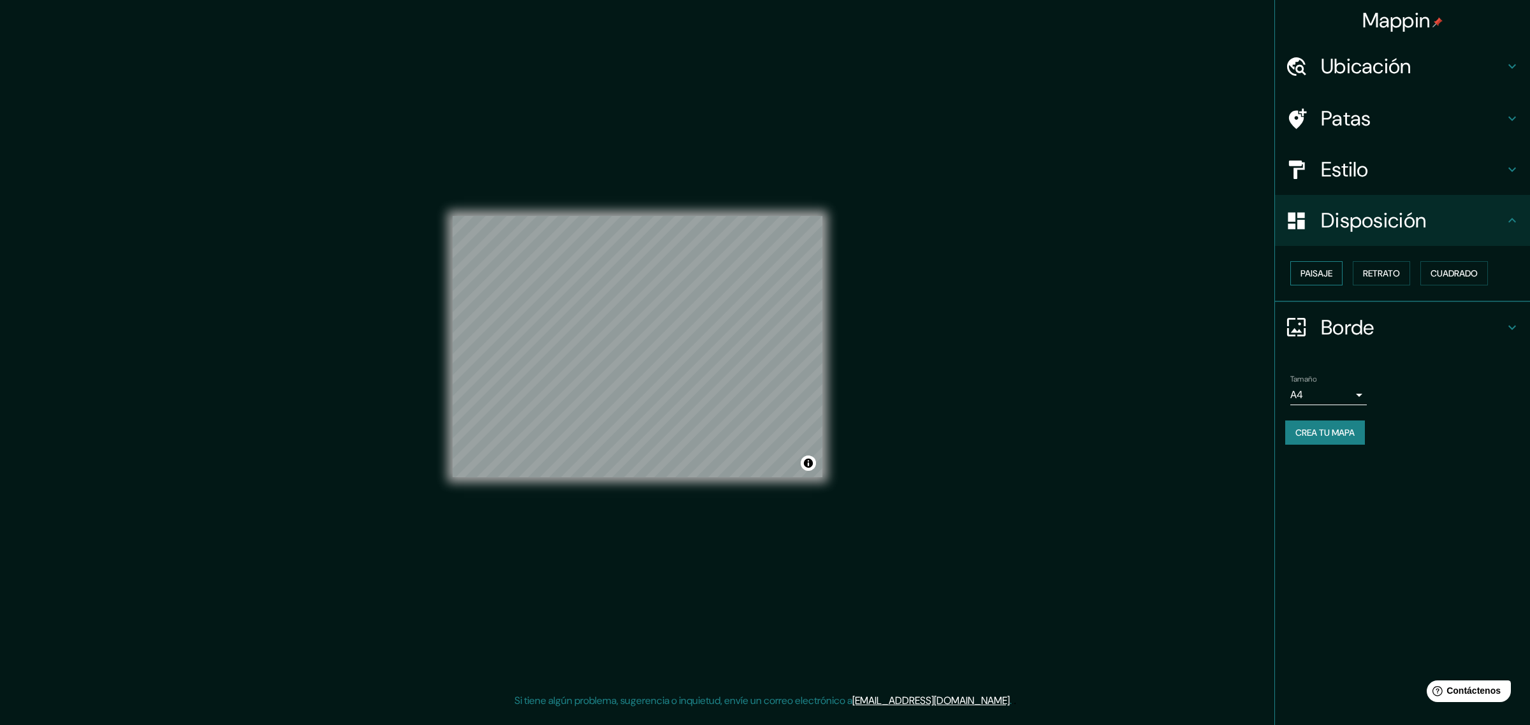
click at [1223, 276] on font "Paisaje" at bounding box center [1316, 273] width 32 height 11
click at [1223, 217] on h4 "Disposición" at bounding box center [1413, 220] width 184 height 25
click at [1223, 222] on icon at bounding box center [1511, 220] width 15 height 15
click at [1223, 225] on icon at bounding box center [1511, 220] width 15 height 15
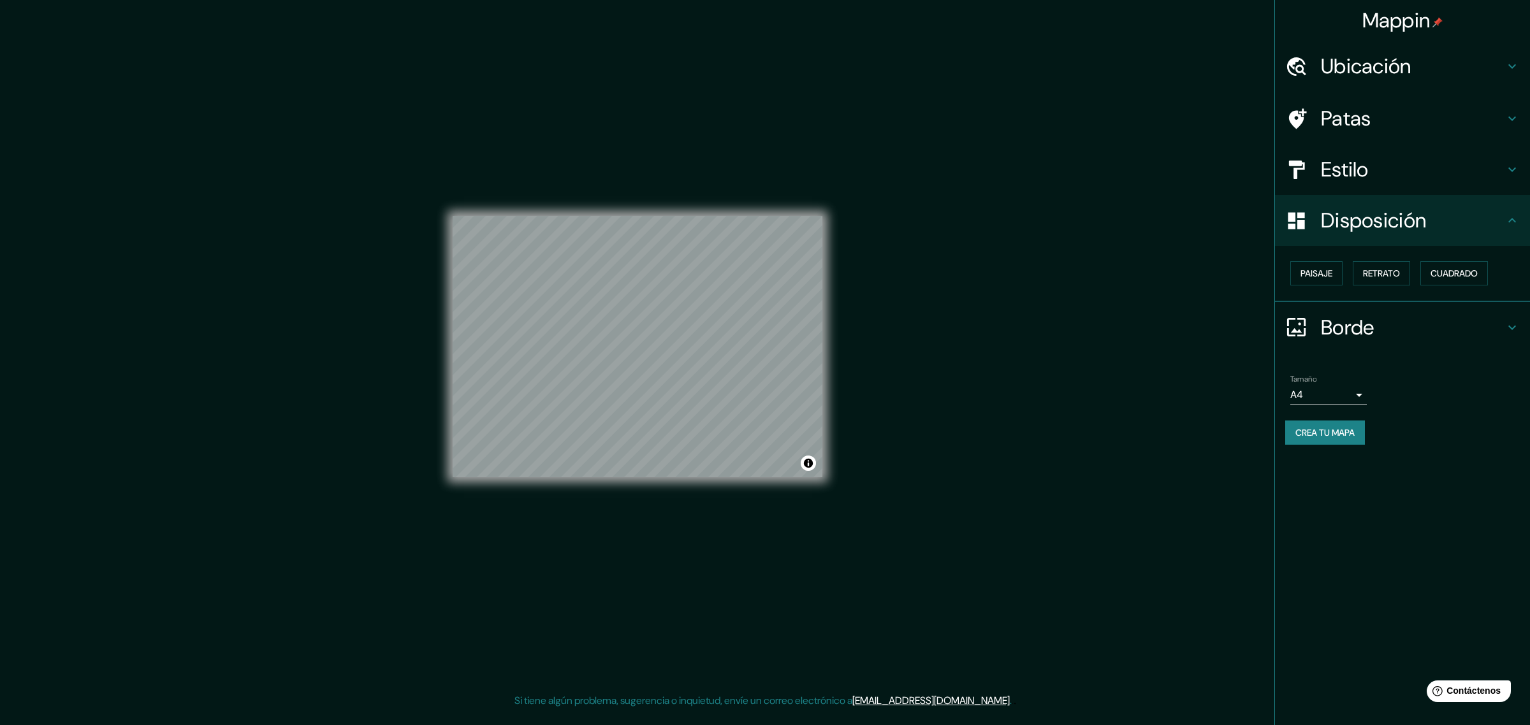
click at [1223, 321] on icon at bounding box center [1511, 327] width 15 height 15
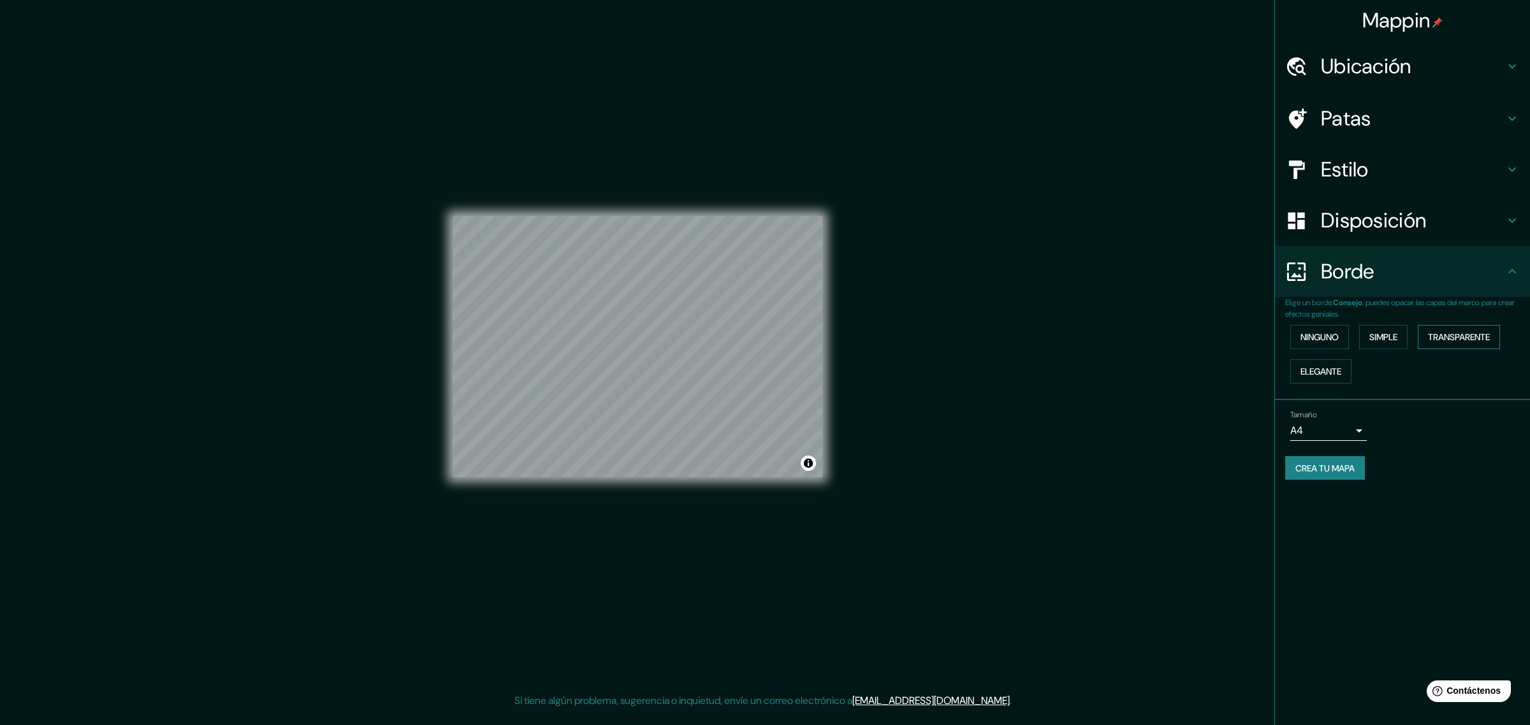
click at [1223, 338] on font "Transparente" at bounding box center [1459, 336] width 62 height 11
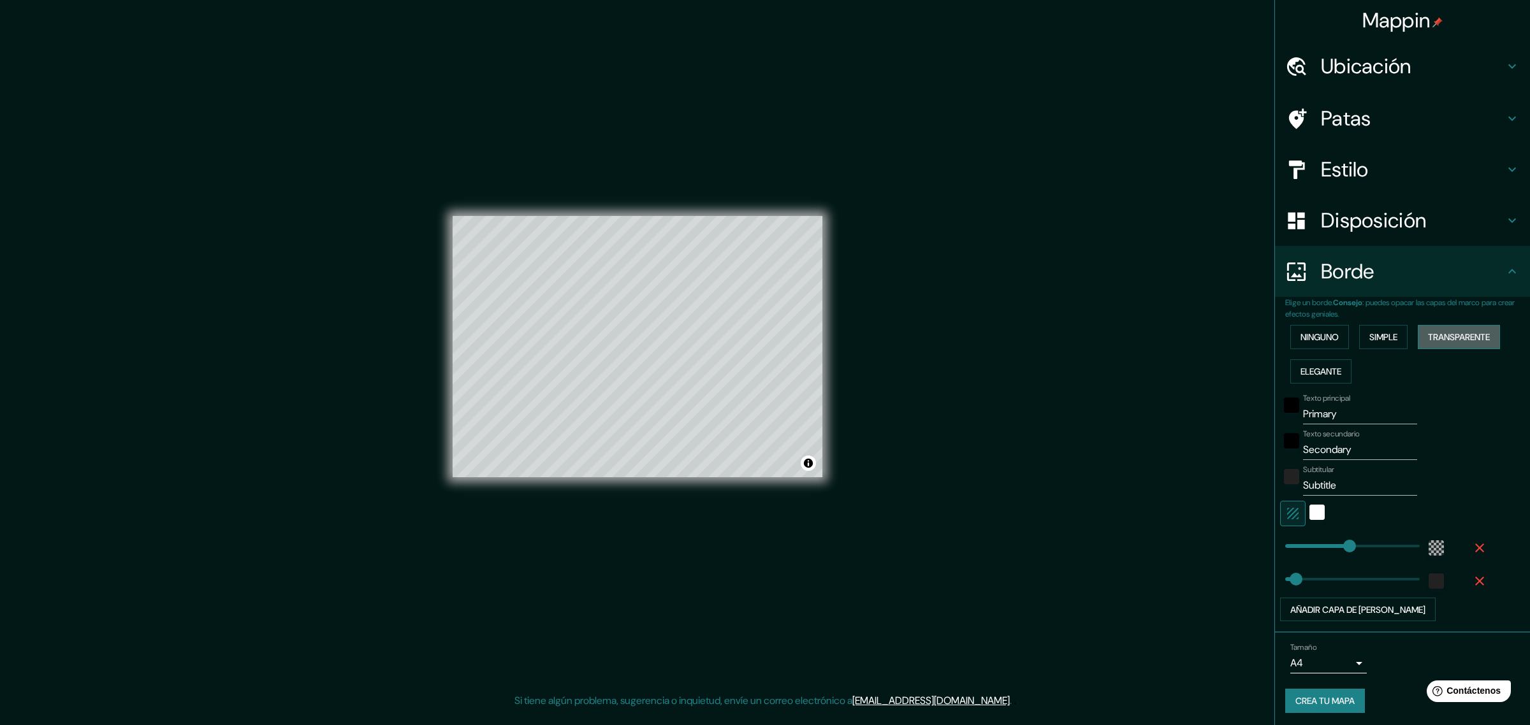
click at [1223, 338] on font "Transparente" at bounding box center [1459, 336] width 62 height 11
type input "278"
type input "46"
click at [1223, 217] on div "Disposición" at bounding box center [1402, 220] width 255 height 51
type input "278"
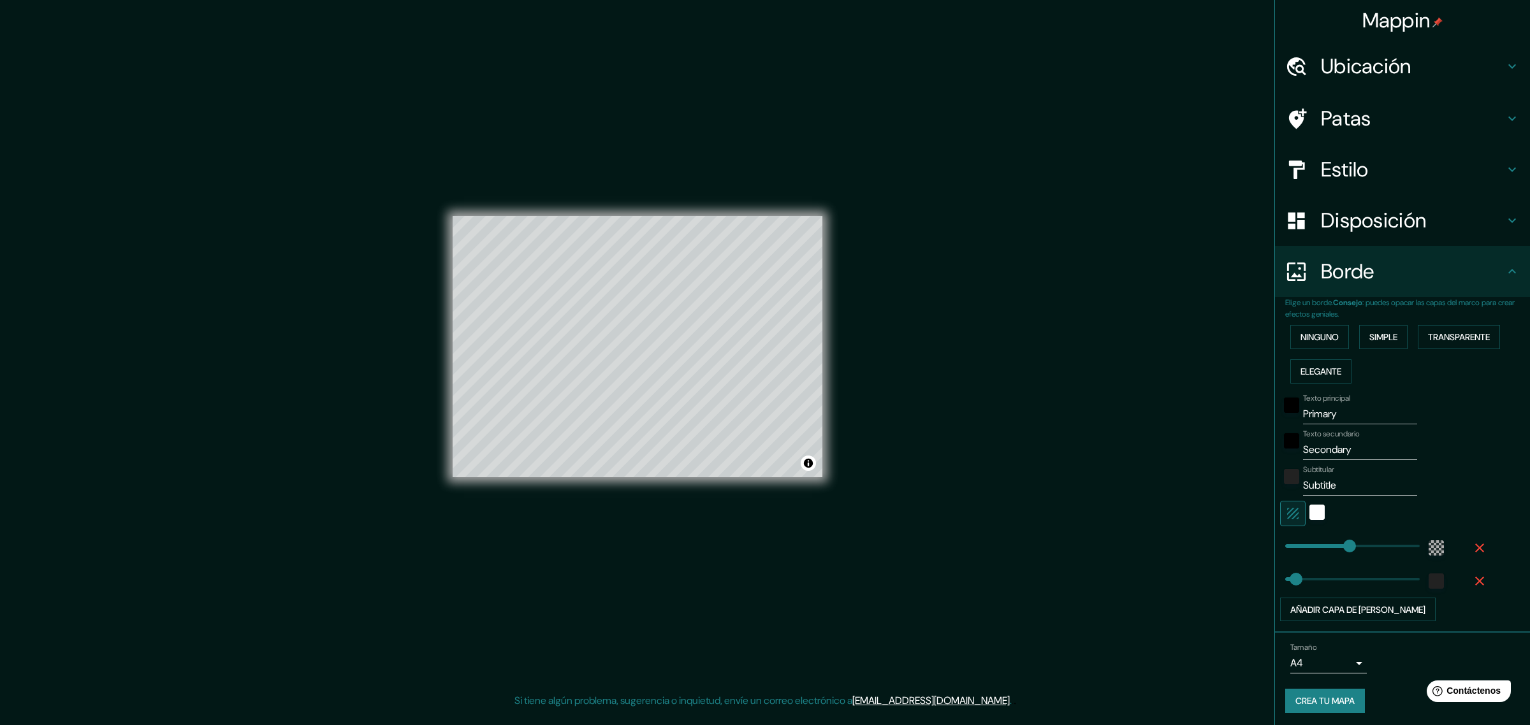
type input "46"
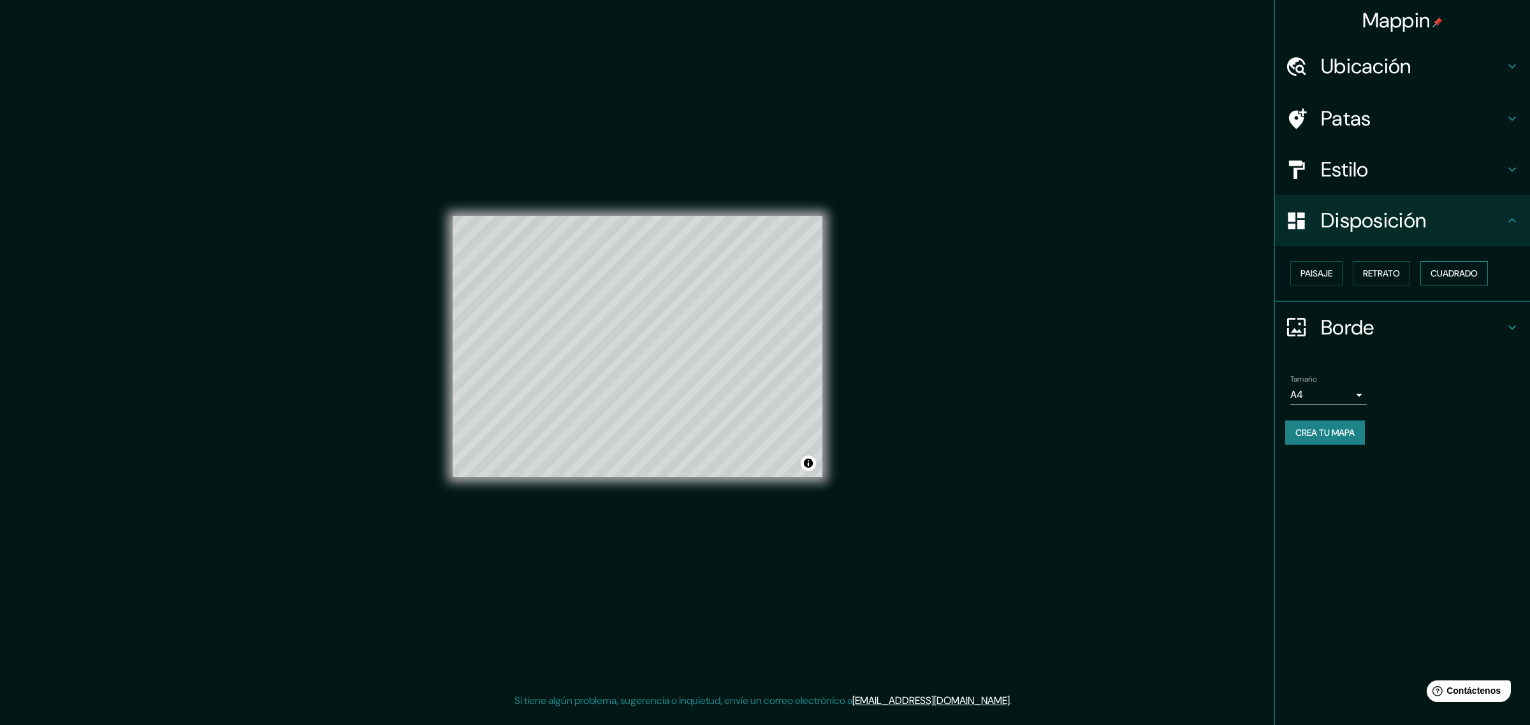
click at [1223, 272] on font "Cuadrado" at bounding box center [1453, 273] width 47 height 11
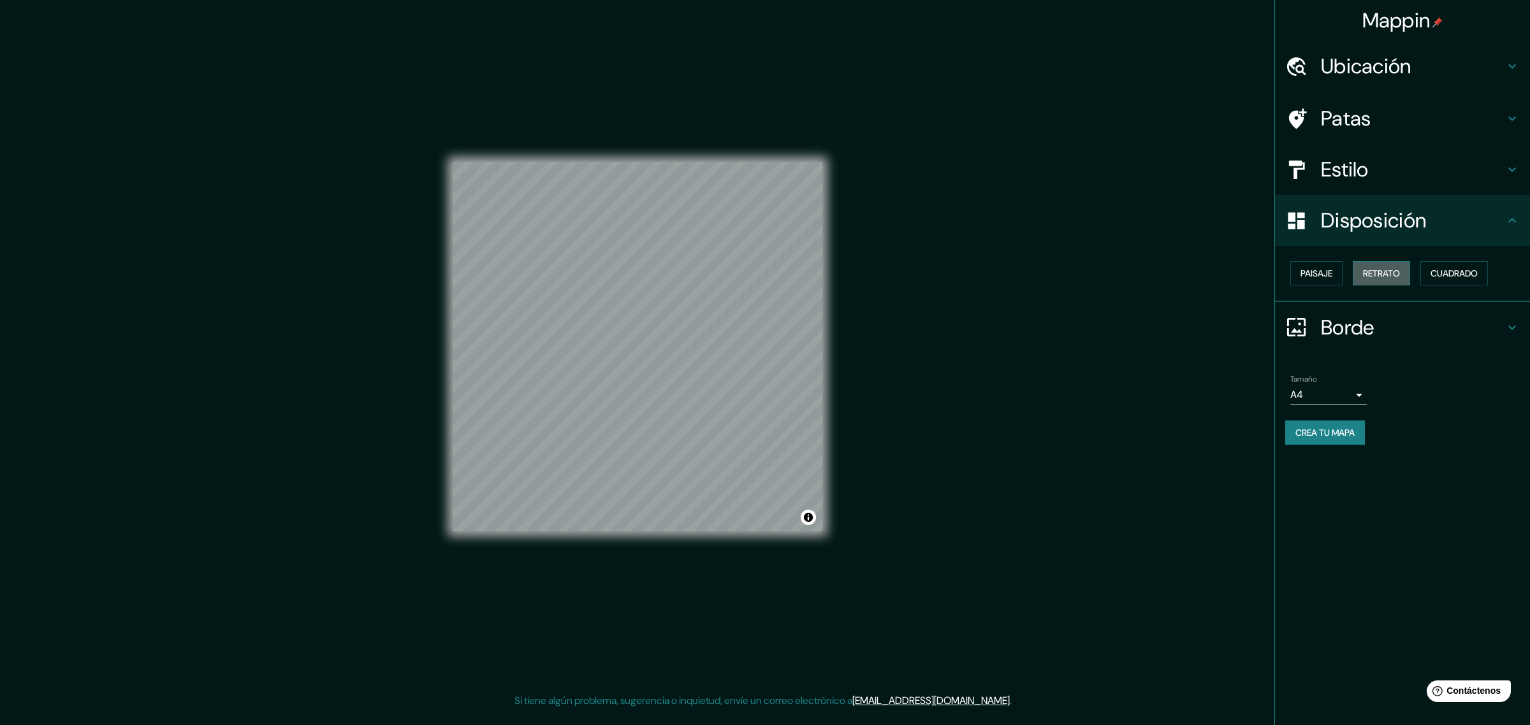
click at [1223, 268] on font "Retrato" at bounding box center [1381, 273] width 37 height 11
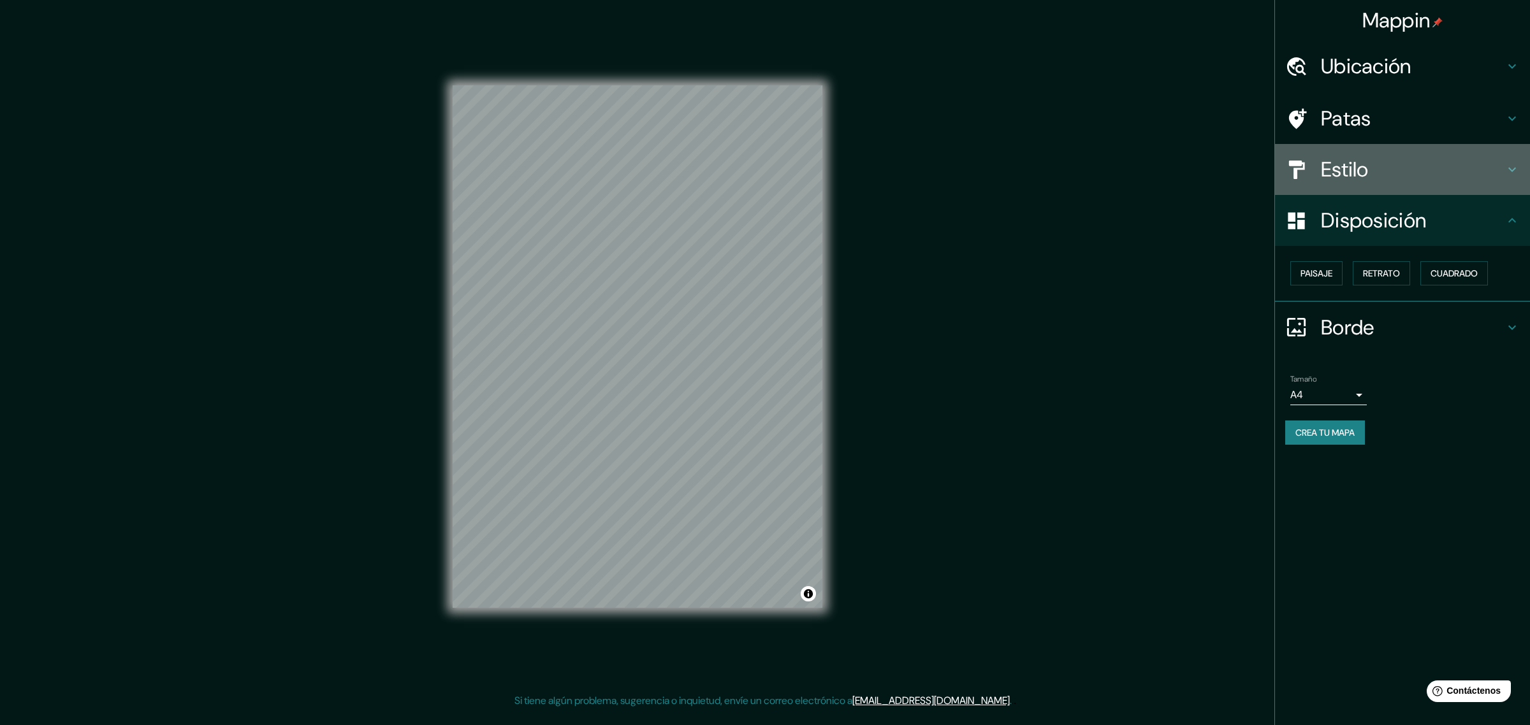
click at [1223, 163] on h4 "Estilo" at bounding box center [1413, 169] width 184 height 25
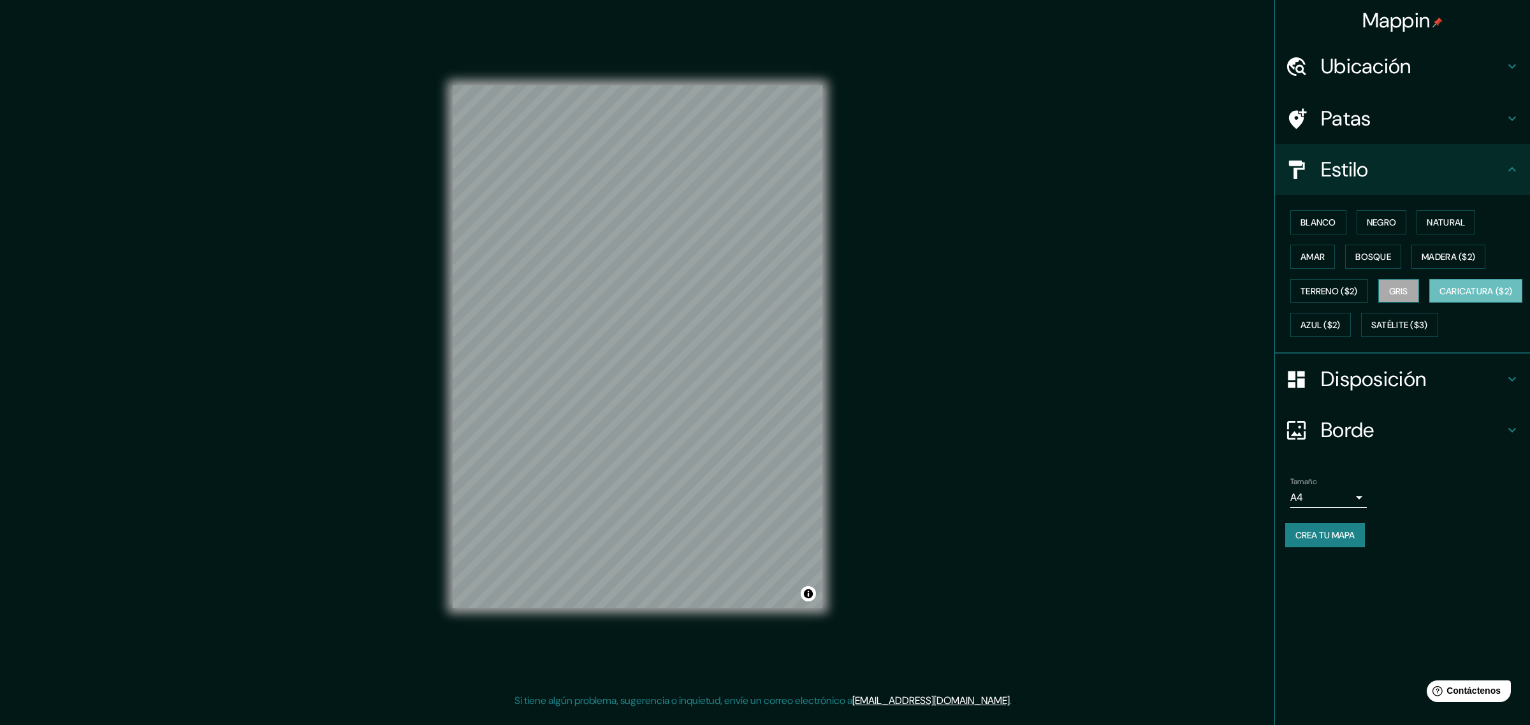
click at [1223, 283] on font "Gris" at bounding box center [1398, 291] width 19 height 17
click at [1223, 254] on font "Madera ($2)" at bounding box center [1448, 256] width 54 height 11
click at [1223, 255] on font "Bosque" at bounding box center [1373, 256] width 36 height 11
click at [1223, 223] on font "Natural" at bounding box center [1445, 222] width 38 height 11
click at [1223, 230] on button "Negro" at bounding box center [1381, 222] width 50 height 24
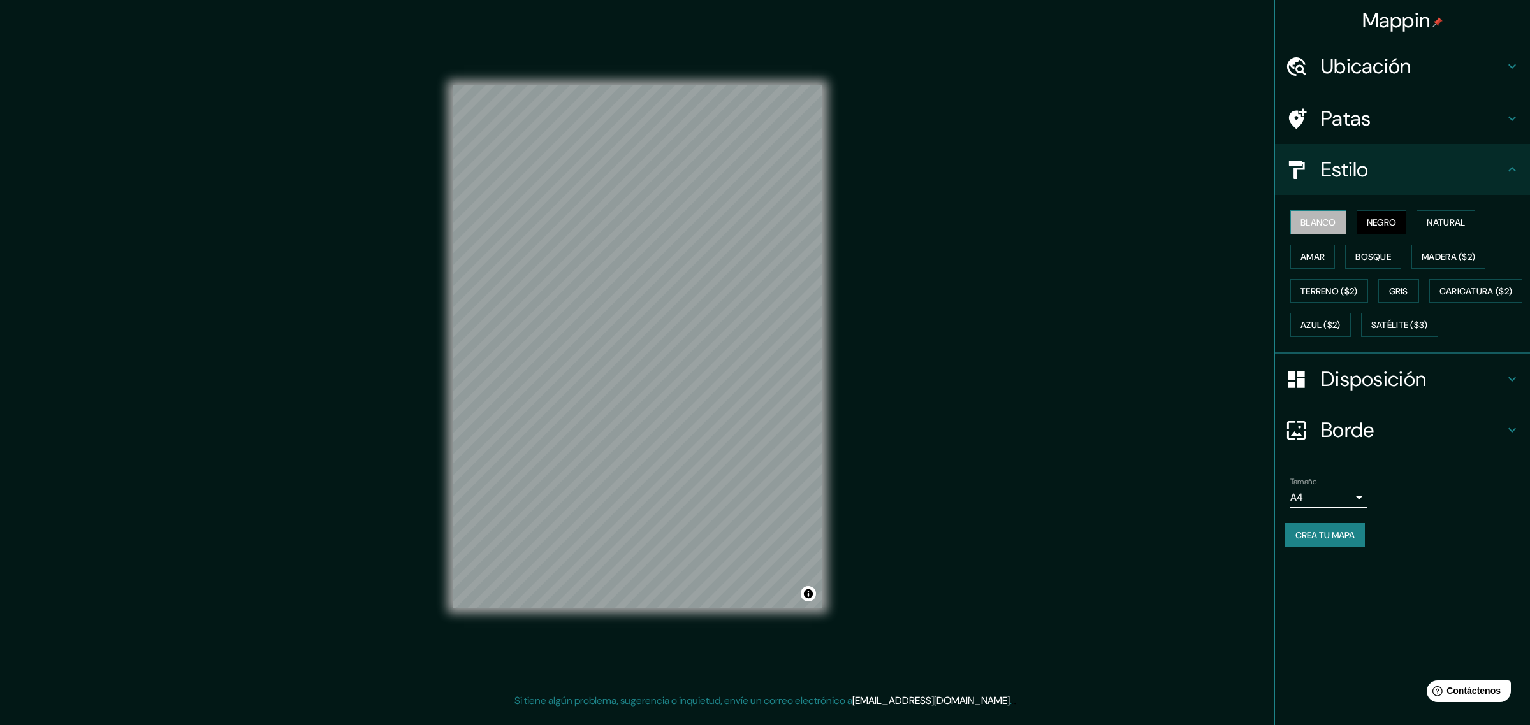
click at [1223, 225] on font "Blanco" at bounding box center [1318, 222] width 36 height 11
click at [1223, 258] on font "Amar" at bounding box center [1312, 256] width 24 height 11
click at [1223, 298] on button "Terreno ($2)" at bounding box center [1329, 291] width 78 height 24
click at [1223, 300] on font "Caricatura ($2)" at bounding box center [1475, 291] width 73 height 17
click at [1223, 331] on font "Satélite ($3)" at bounding box center [1399, 325] width 57 height 11
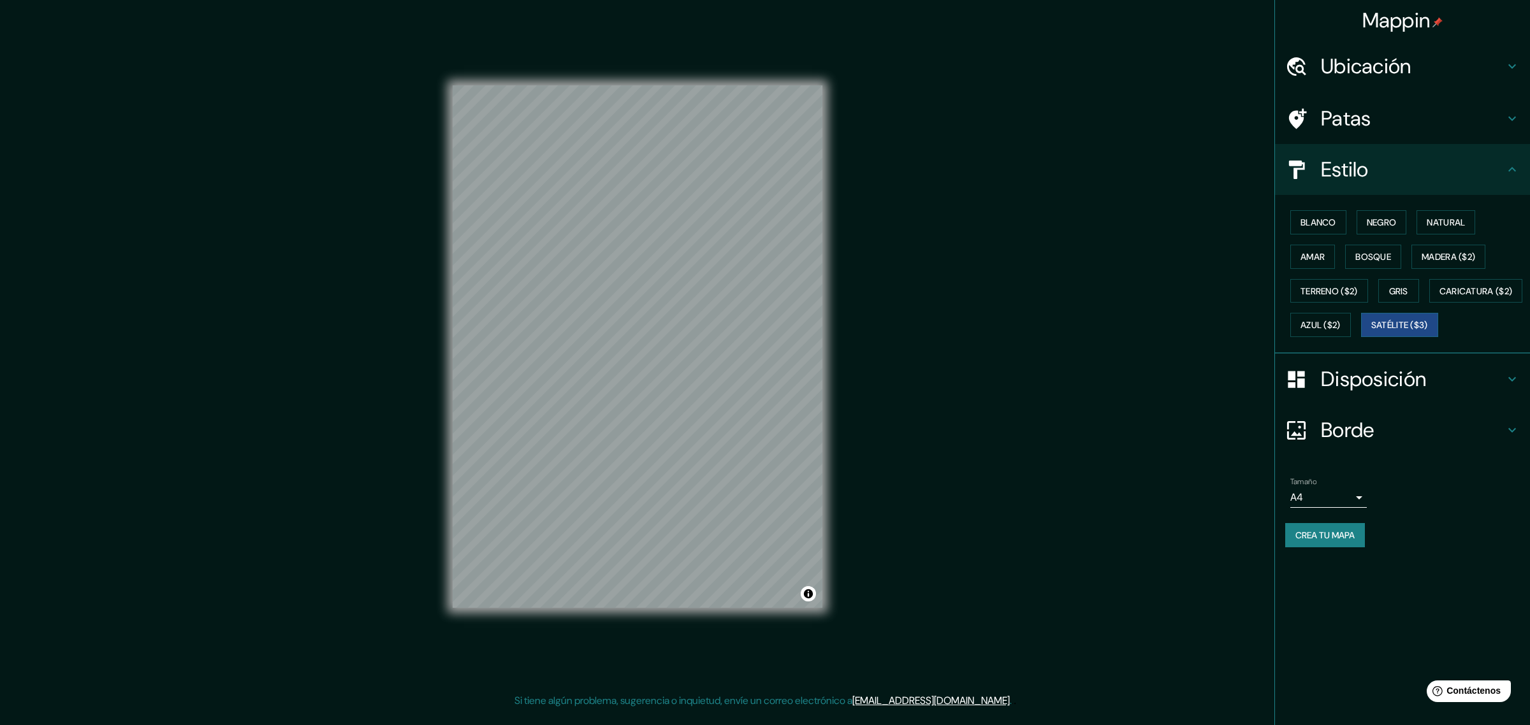
click at [1223, 119] on h4 "Patas" at bounding box center [1413, 118] width 184 height 25
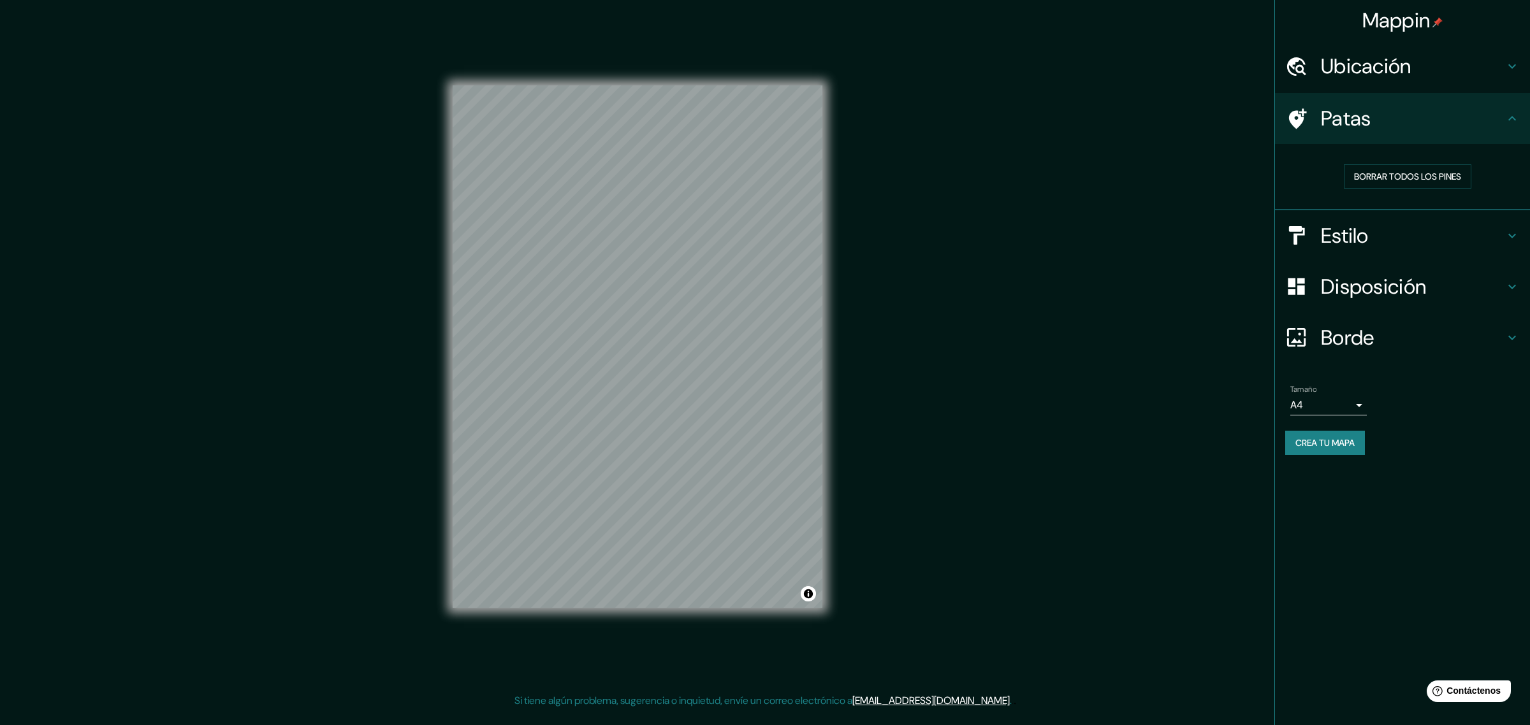
click at [1223, 119] on h4 "Patas" at bounding box center [1413, 118] width 184 height 25
click at [1223, 235] on h4 "Estilo" at bounding box center [1413, 235] width 184 height 25
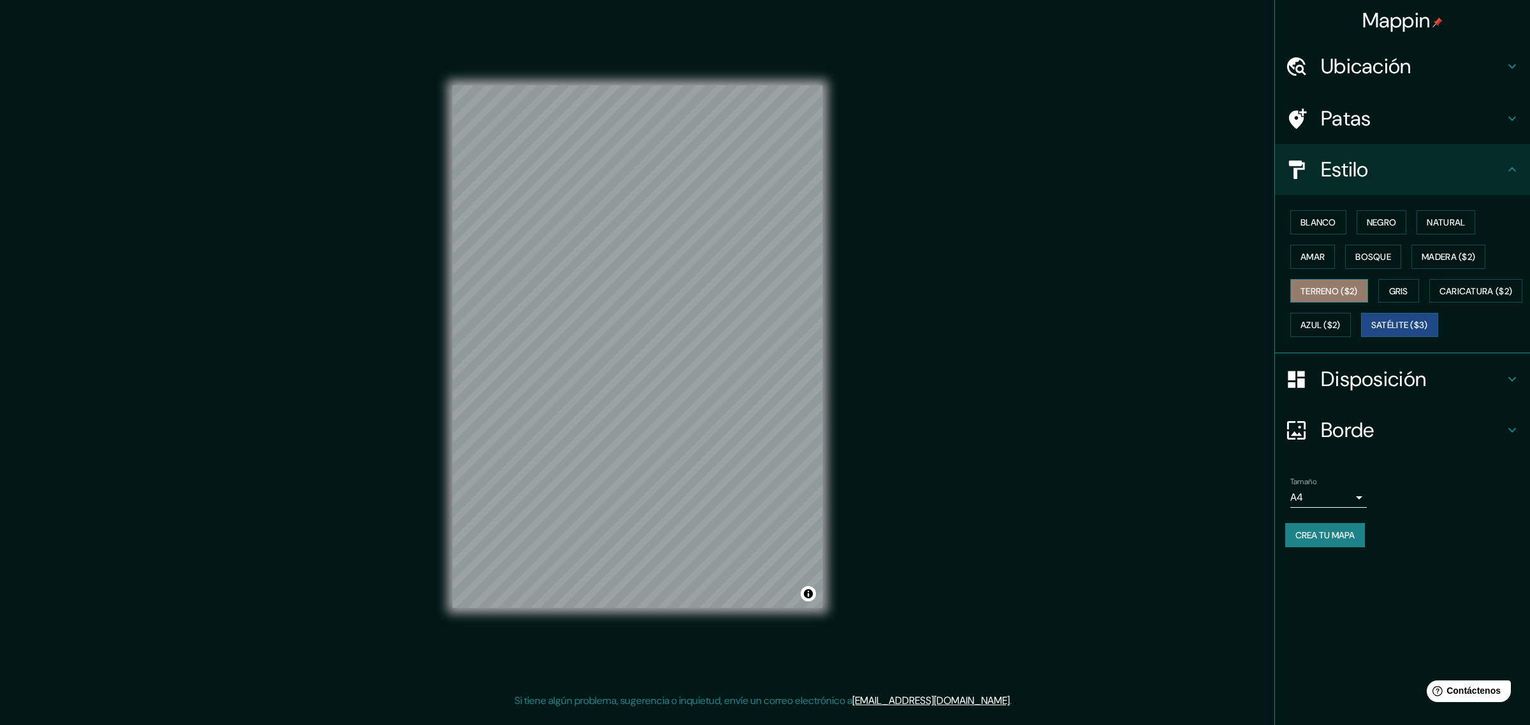
click at [1223, 298] on button "Terreno ($2)" at bounding box center [1329, 291] width 78 height 24
click at [1223, 283] on font "Gris" at bounding box center [1398, 291] width 19 height 17
click at [1223, 320] on font "Azul ($2)" at bounding box center [1320, 325] width 40 height 11
click at [825, 492] on div "© Mapbox © OpenStreetMap Improve this map" at bounding box center [637, 346] width 410 height 693
click at [1223, 242] on div "Blanco Negro Natural [PERSON_NAME] ($2) Terreno ($2) Gris Caricatura ($2) Azul …" at bounding box center [1407, 273] width 245 height 137
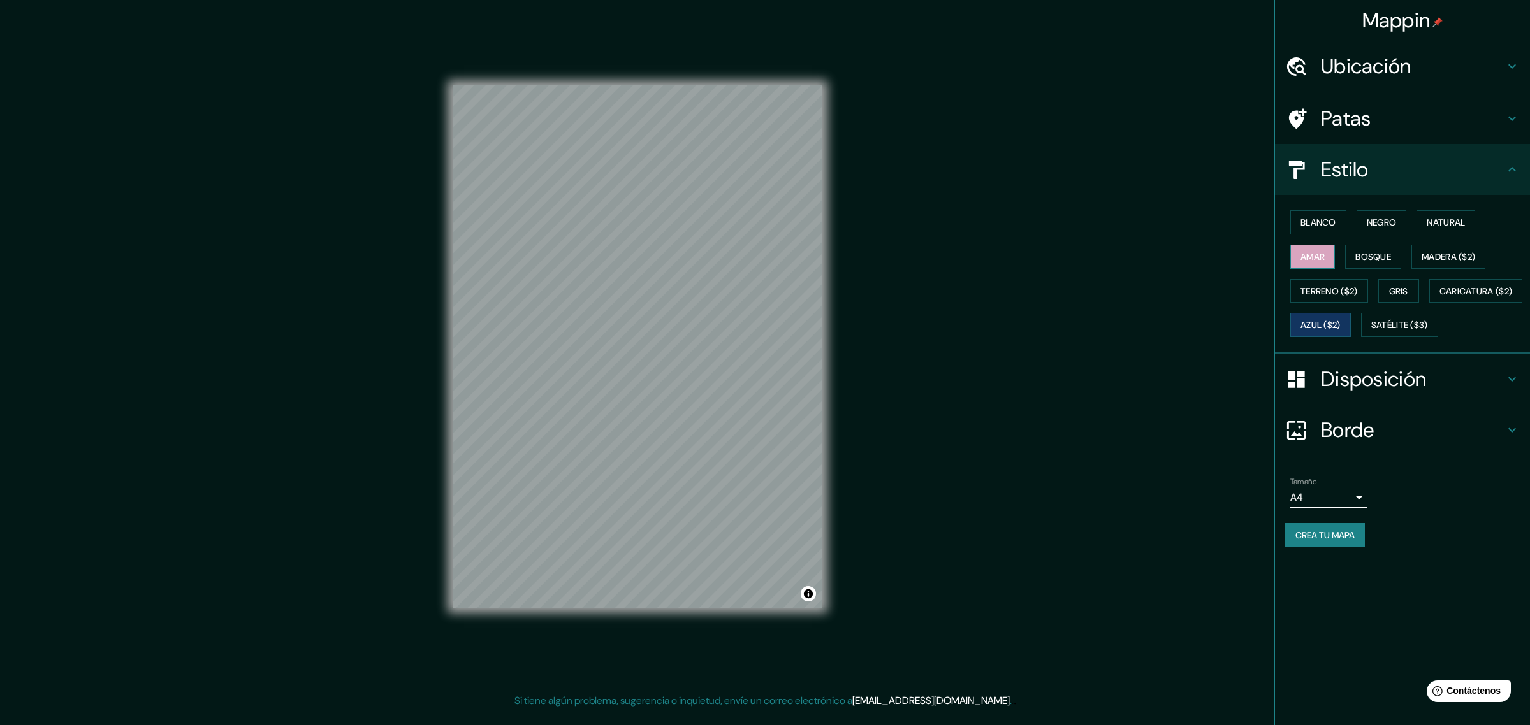
click at [1223, 251] on font "Amar" at bounding box center [1312, 256] width 24 height 11
click at [1223, 320] on font "Azul ($2)" at bounding box center [1320, 325] width 40 height 11
click at [1223, 217] on font "Negro" at bounding box center [1382, 222] width 30 height 11
click at [1223, 321] on font "Azul ($2)" at bounding box center [1320, 325] width 40 height 11
click at [1223, 218] on font "Natural" at bounding box center [1445, 222] width 38 height 11
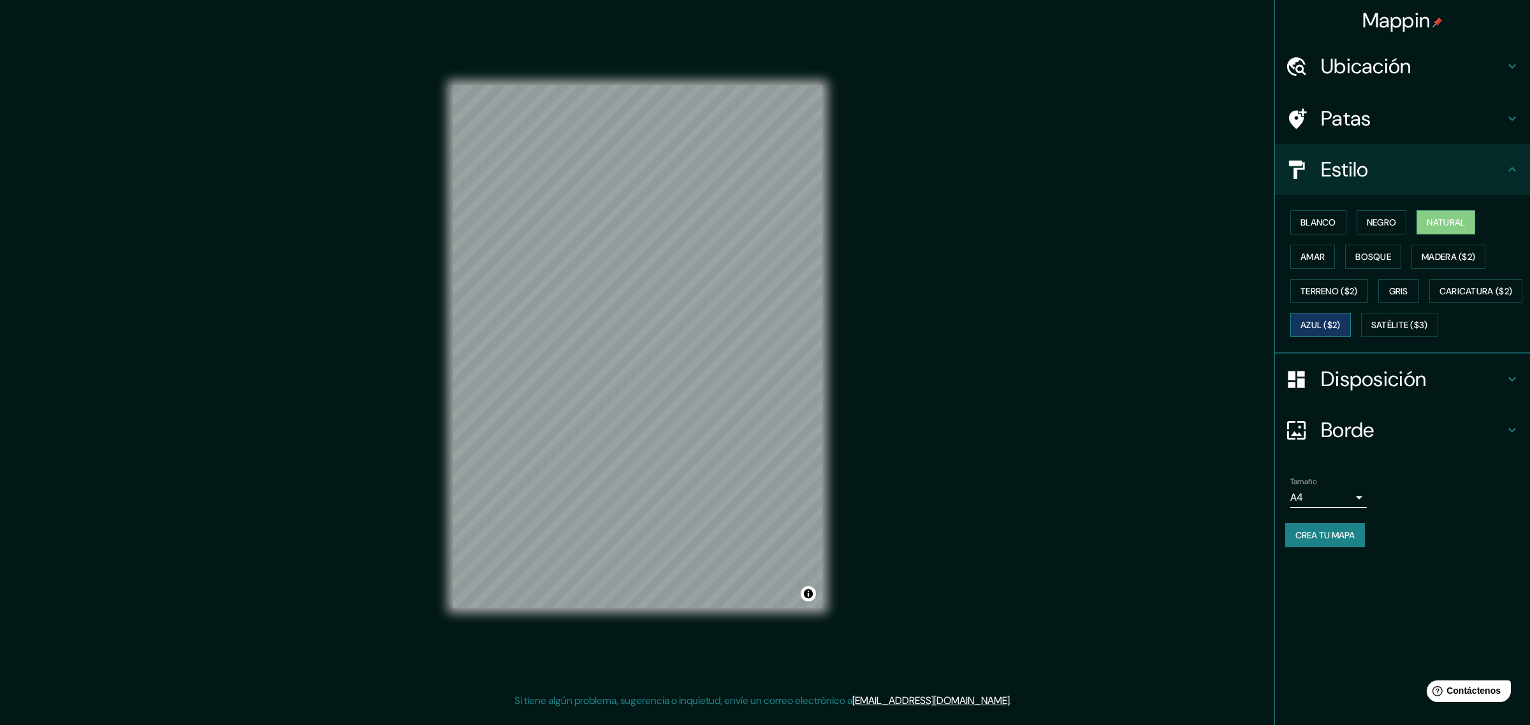
click at [1223, 323] on font "Azul ($2)" at bounding box center [1320, 325] width 40 height 11
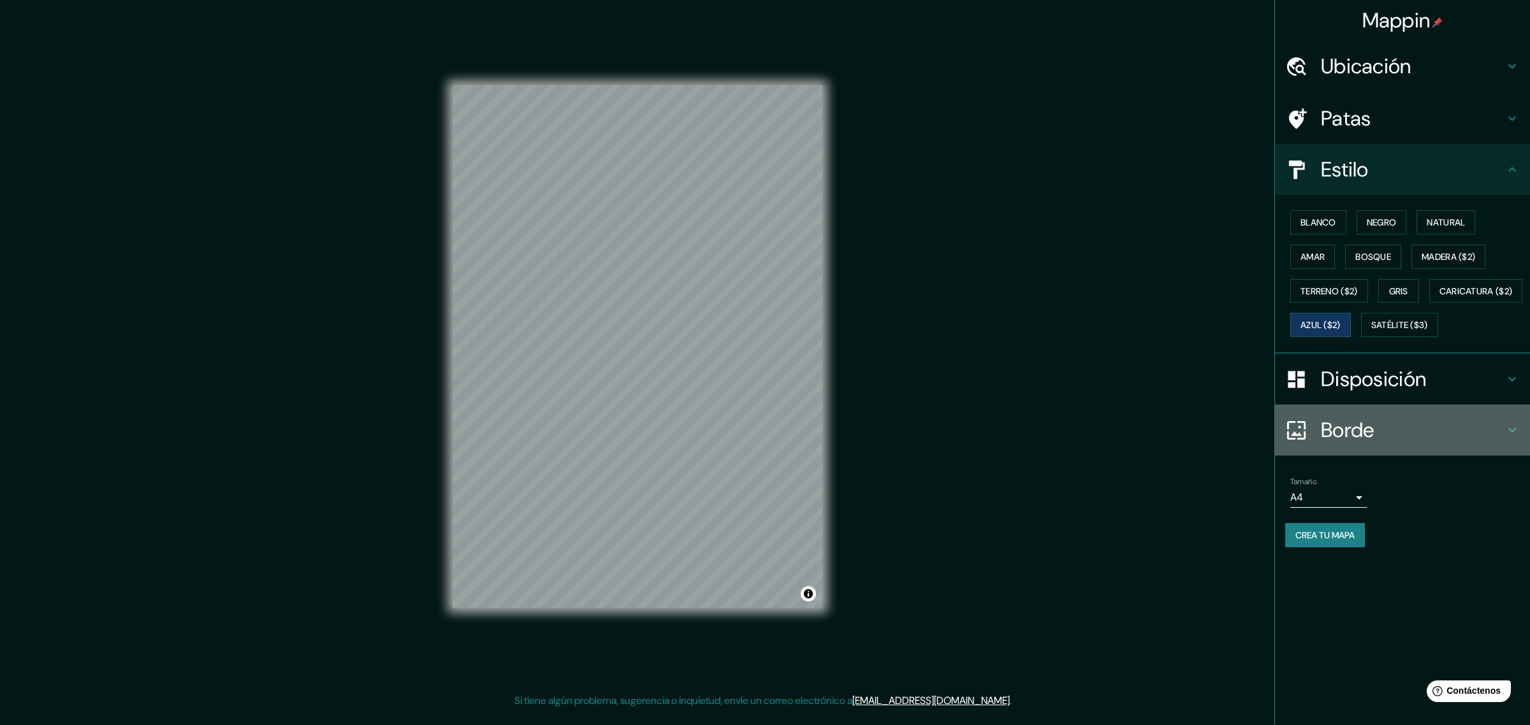
click at [1223, 438] on icon at bounding box center [1511, 430] width 15 height 15
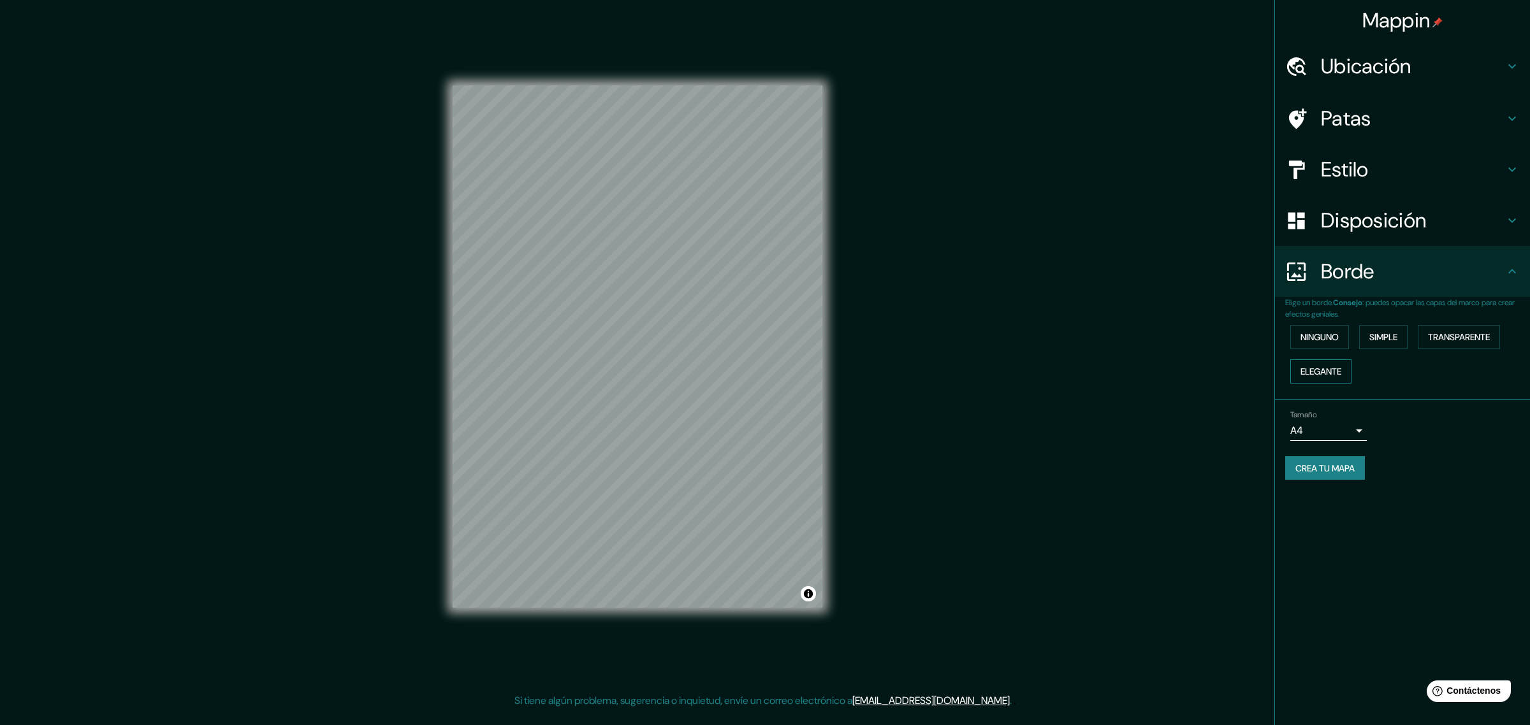
click at [1223, 366] on font "Elegante" at bounding box center [1320, 371] width 41 height 11
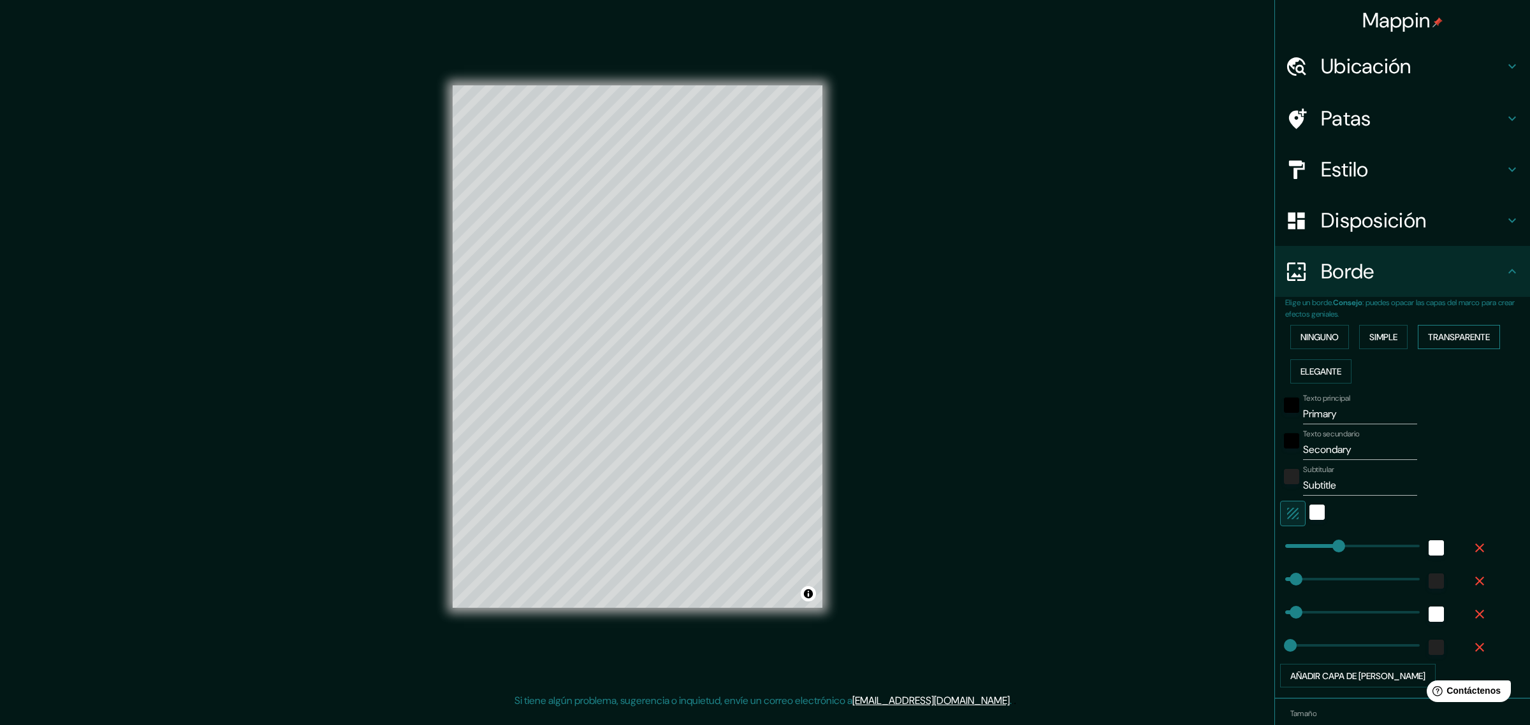
click at [1223, 331] on font "Transparente" at bounding box center [1459, 336] width 62 height 11
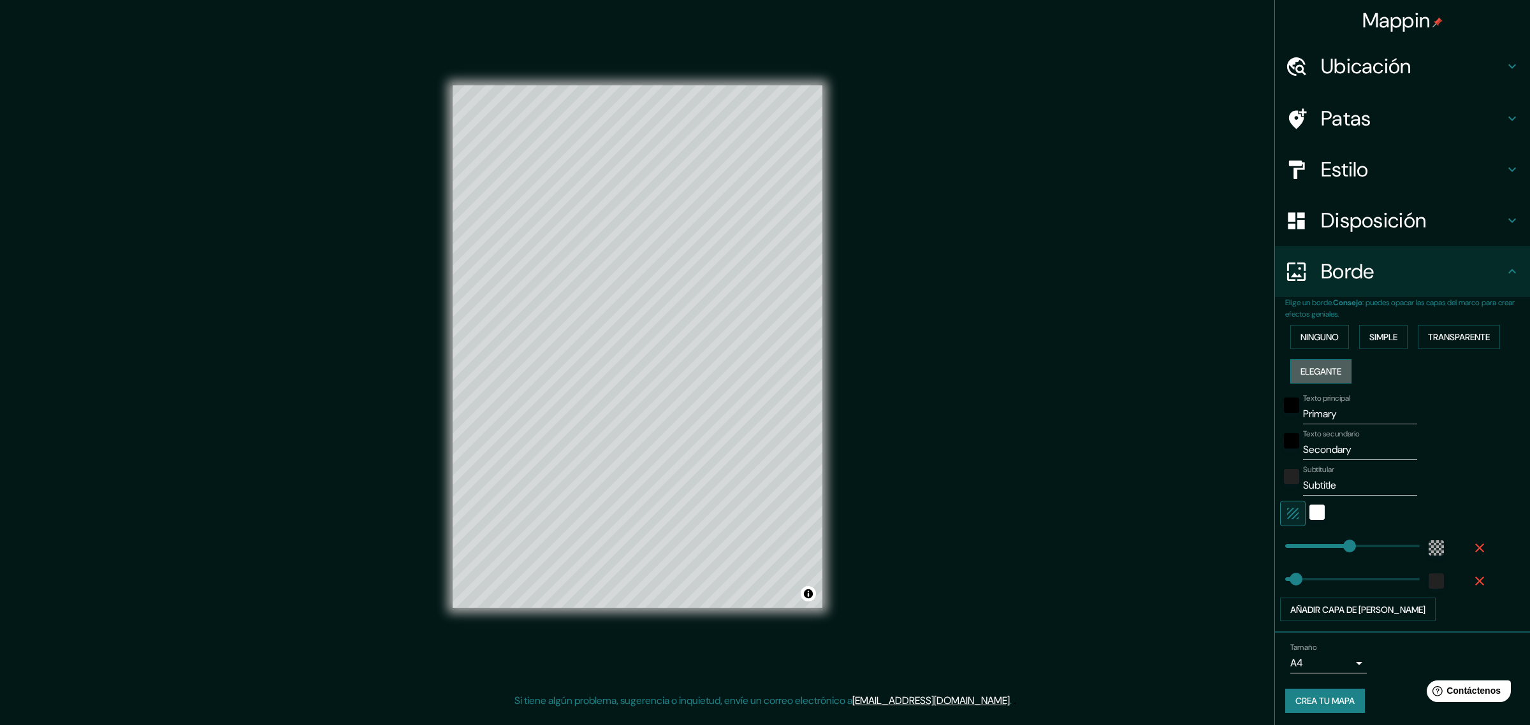
click at [1223, 367] on font "Elegante" at bounding box center [1320, 371] width 41 height 11
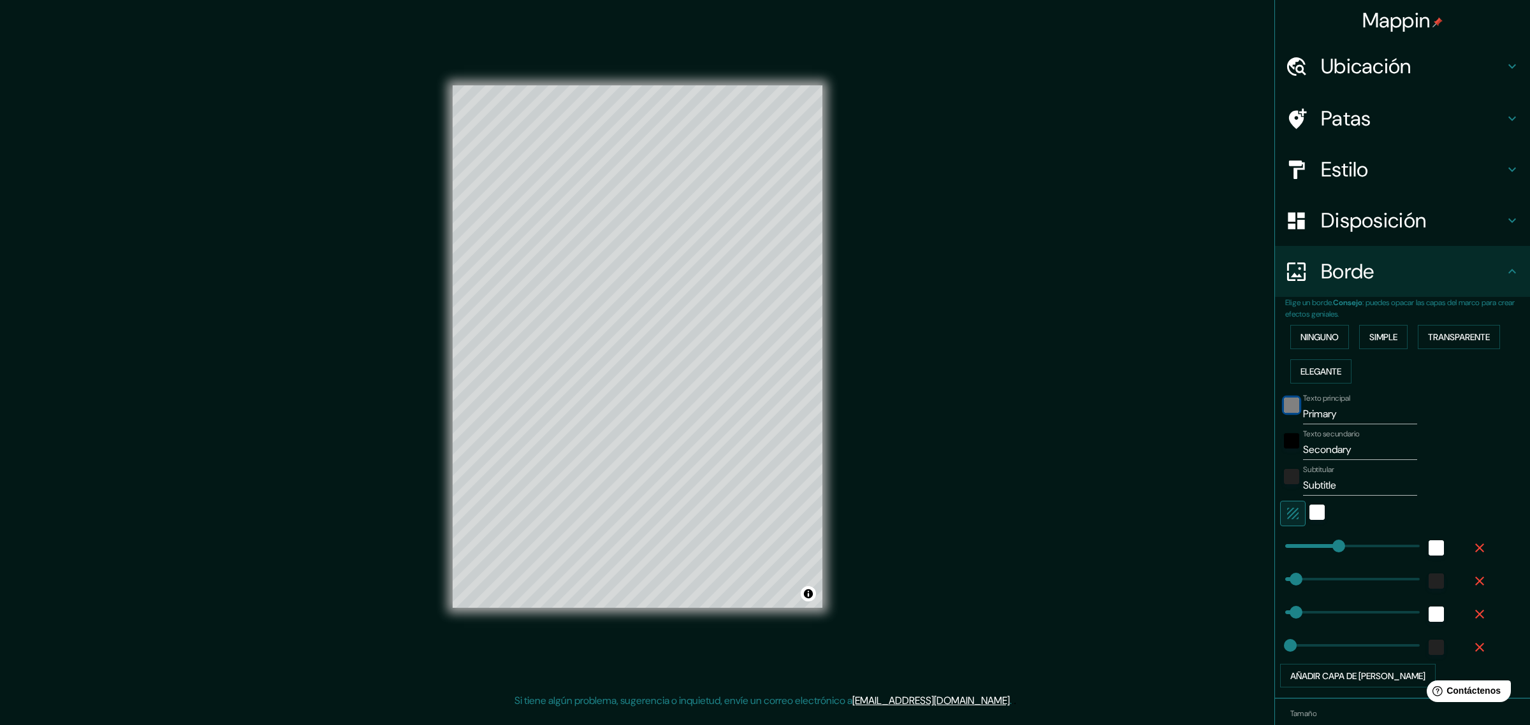
click at [1223, 402] on div "negro" at bounding box center [1291, 405] width 15 height 15
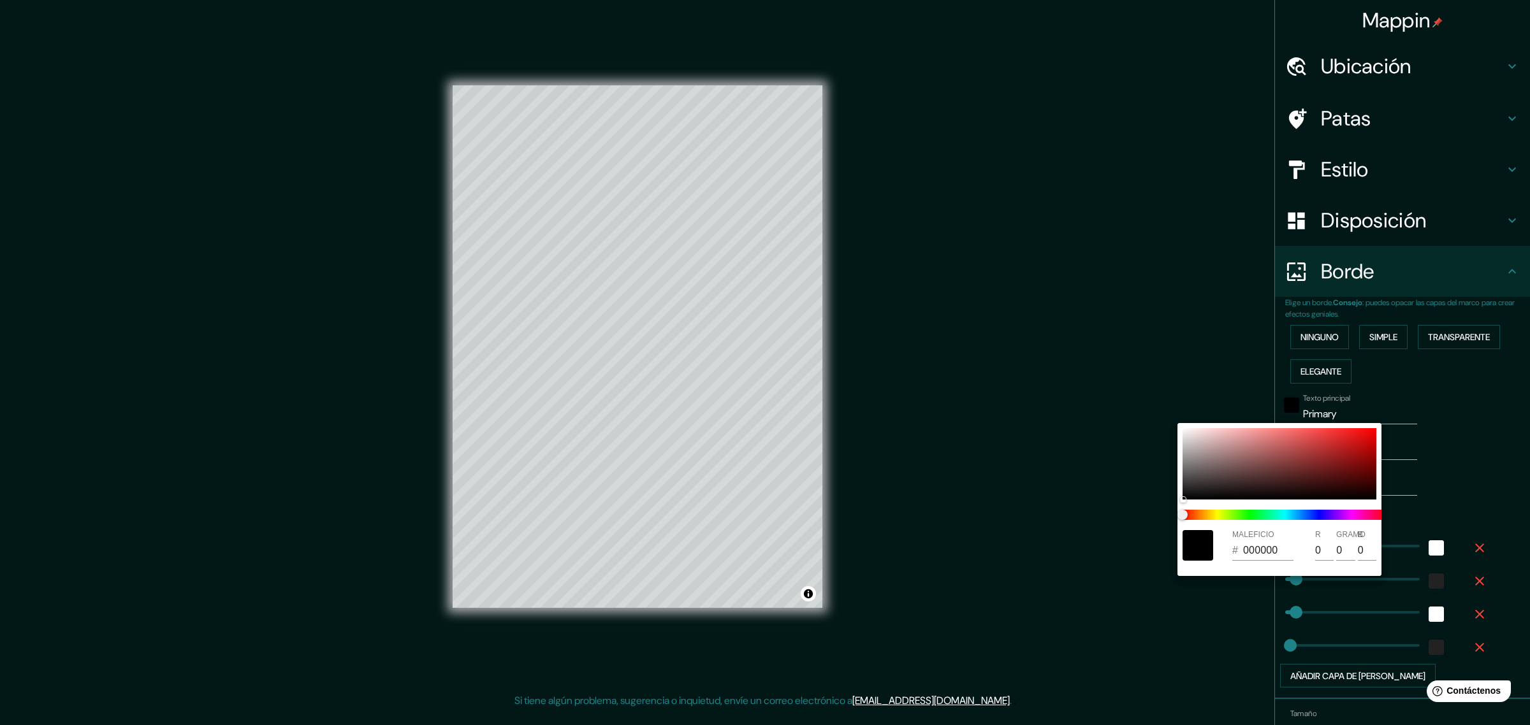
click at [1223, 433] on div at bounding box center [765, 362] width 1530 height 725
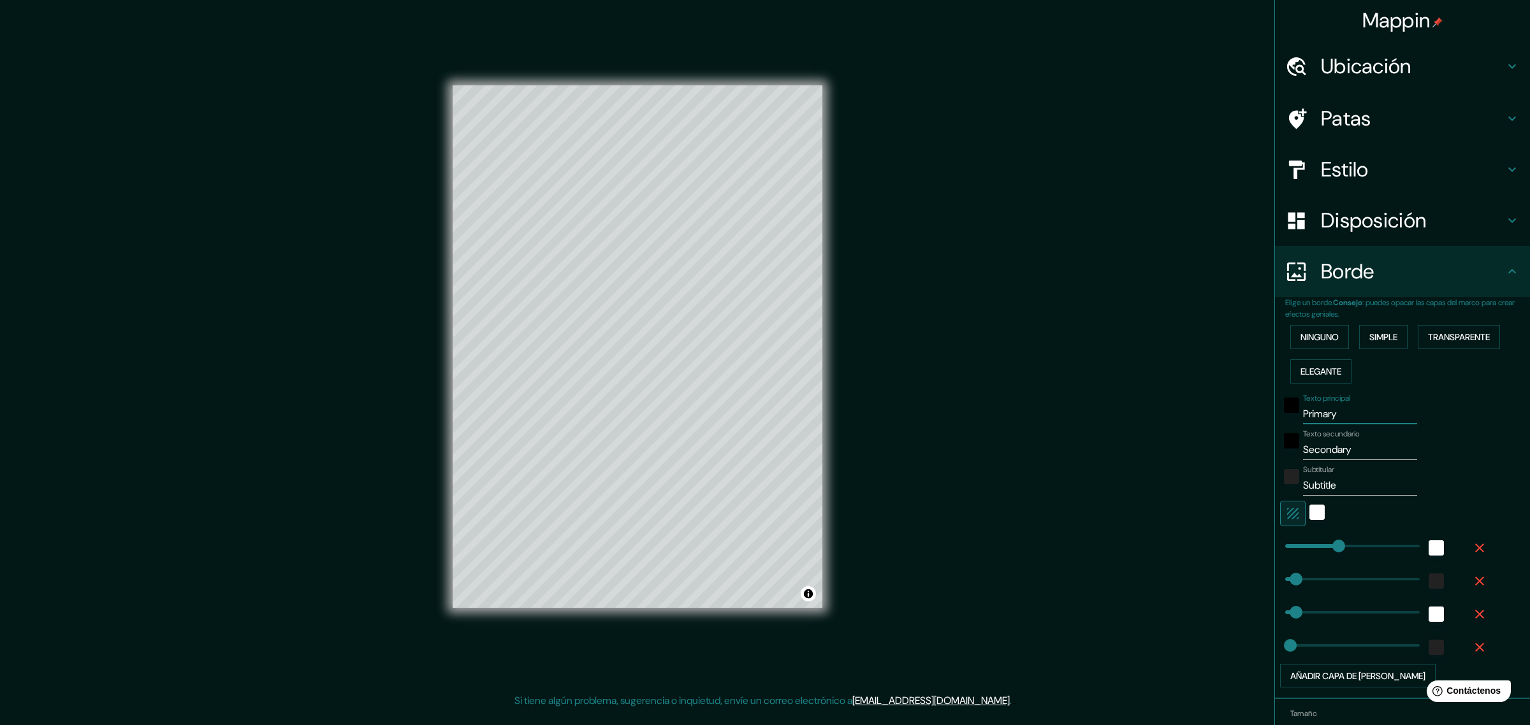
drag, startPoint x: 1336, startPoint y: 412, endPoint x: 1253, endPoint y: 424, distance: 83.7
click at [1223, 424] on div "Mappin Ubicación [GEOGRAPHIC_DATA], [GEOGRAPHIC_DATA] Patas Estilo Disposición …" at bounding box center [765, 357] width 1530 height 714
type input "P"
type input "46"
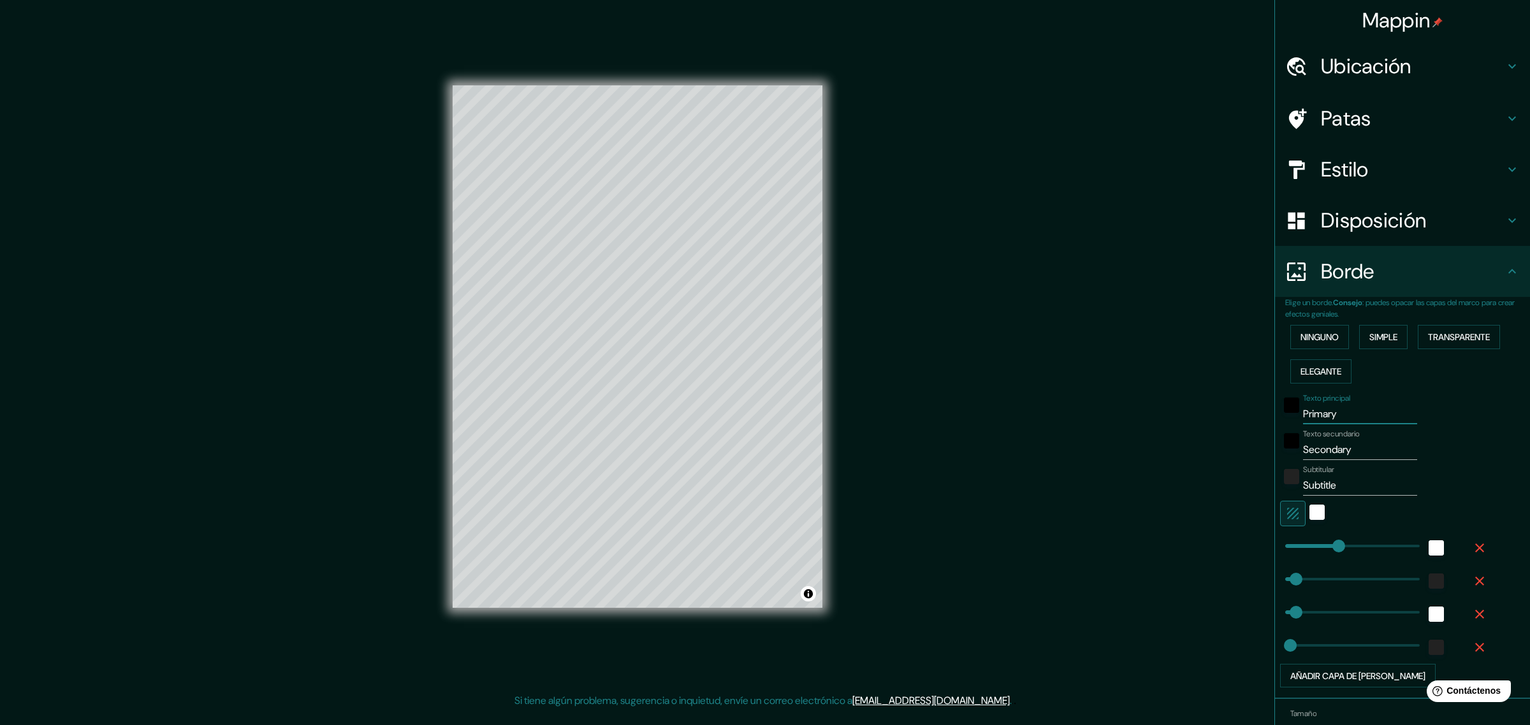
type input "23"
type input "PL"
type input "46"
type input "23"
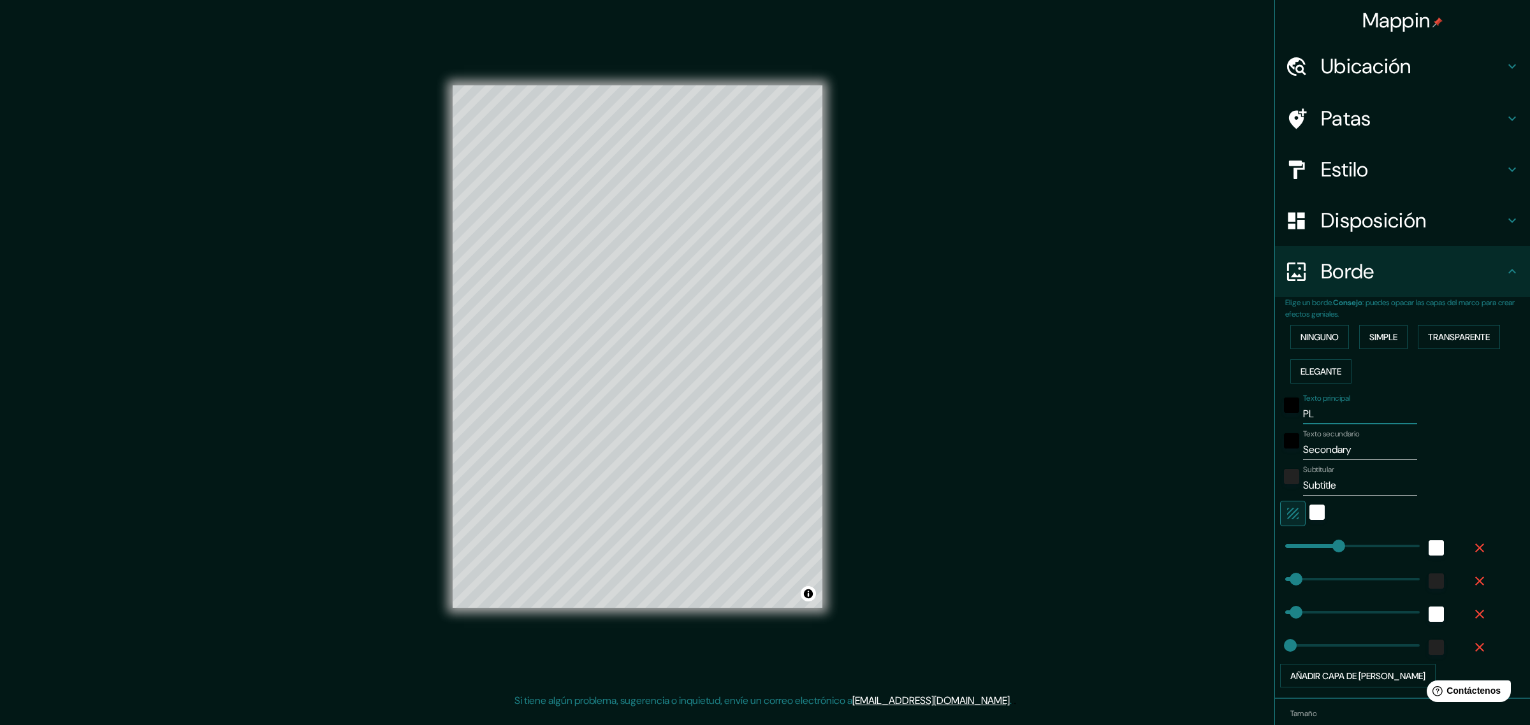
type input "P"
type input "46"
type input "23"
type input "PO"
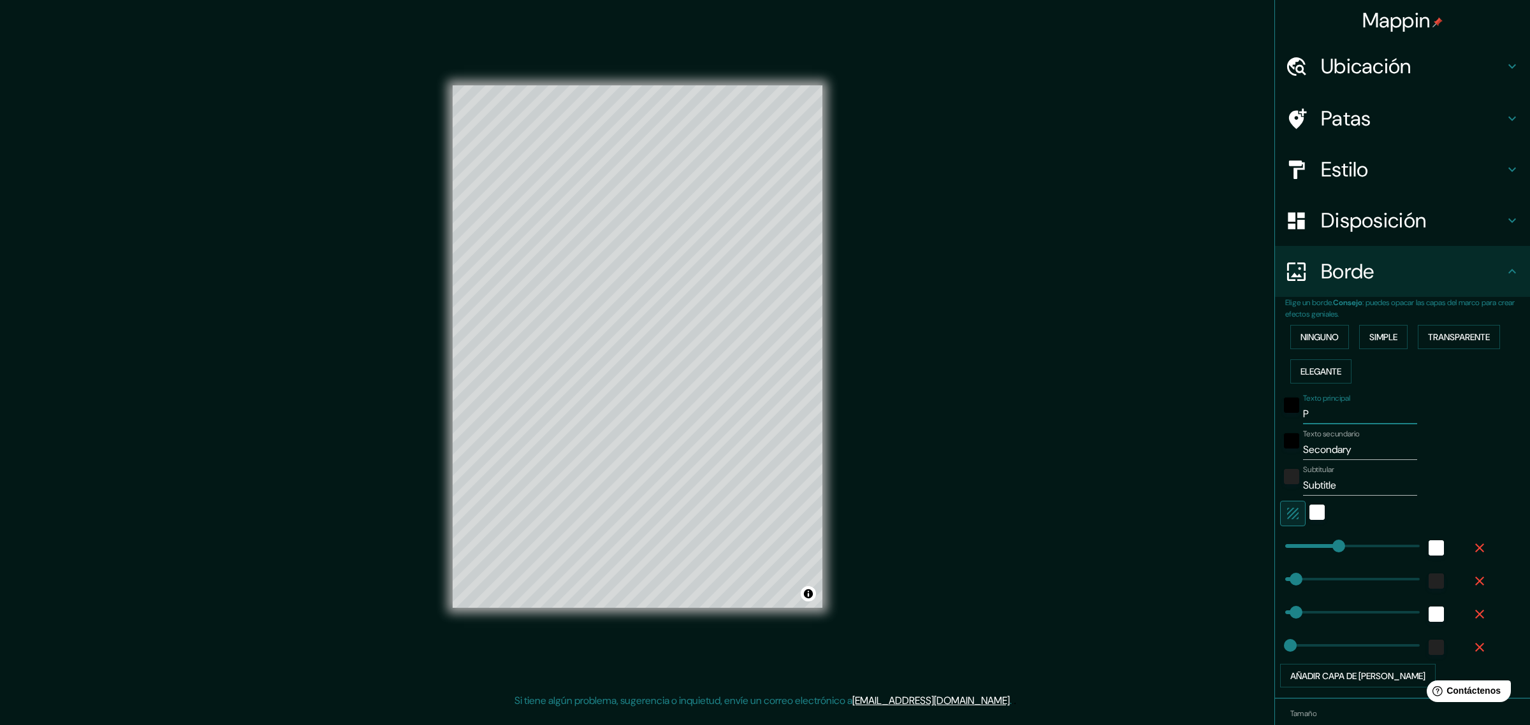
type input "46"
type input "23"
type input "POL"
type input "46"
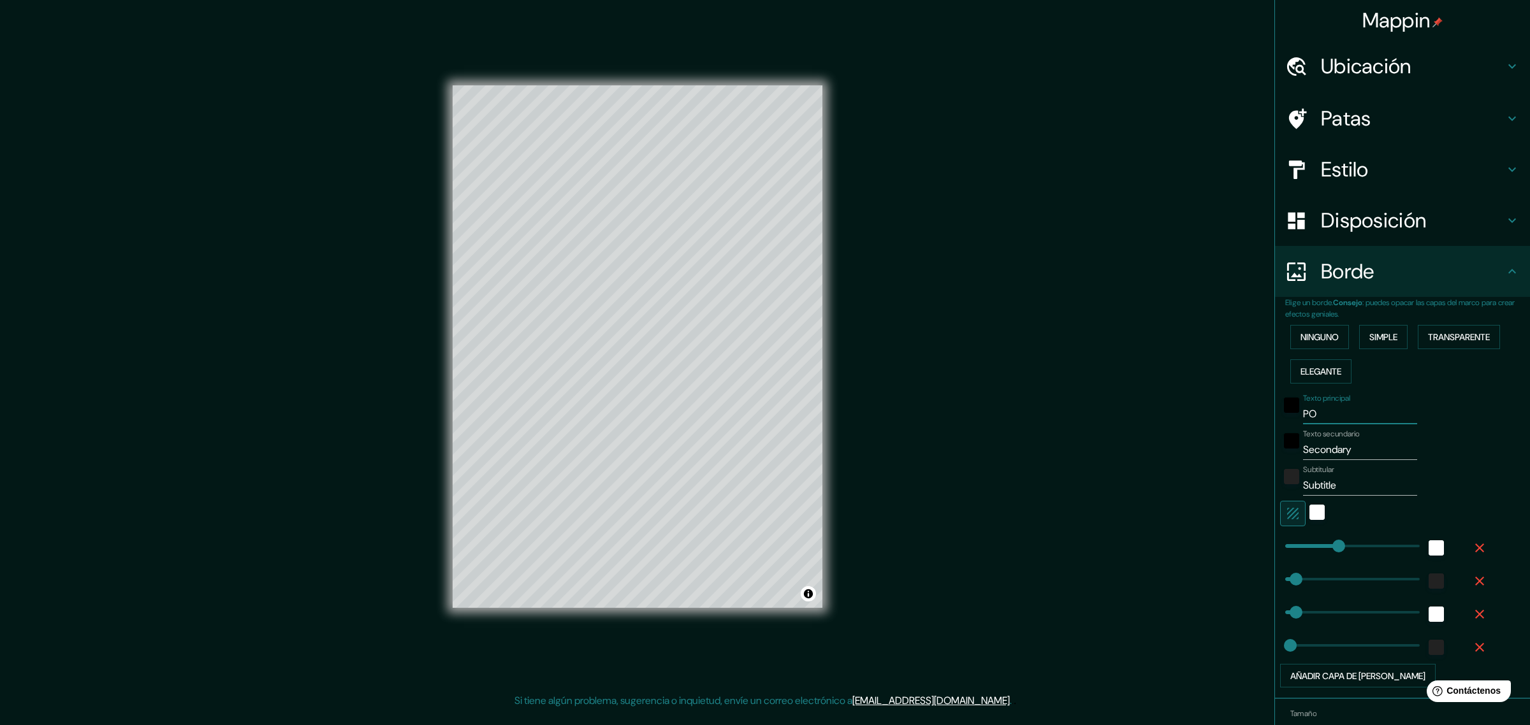
type input "46"
type input "23"
type input "POLÍ"
type input "46"
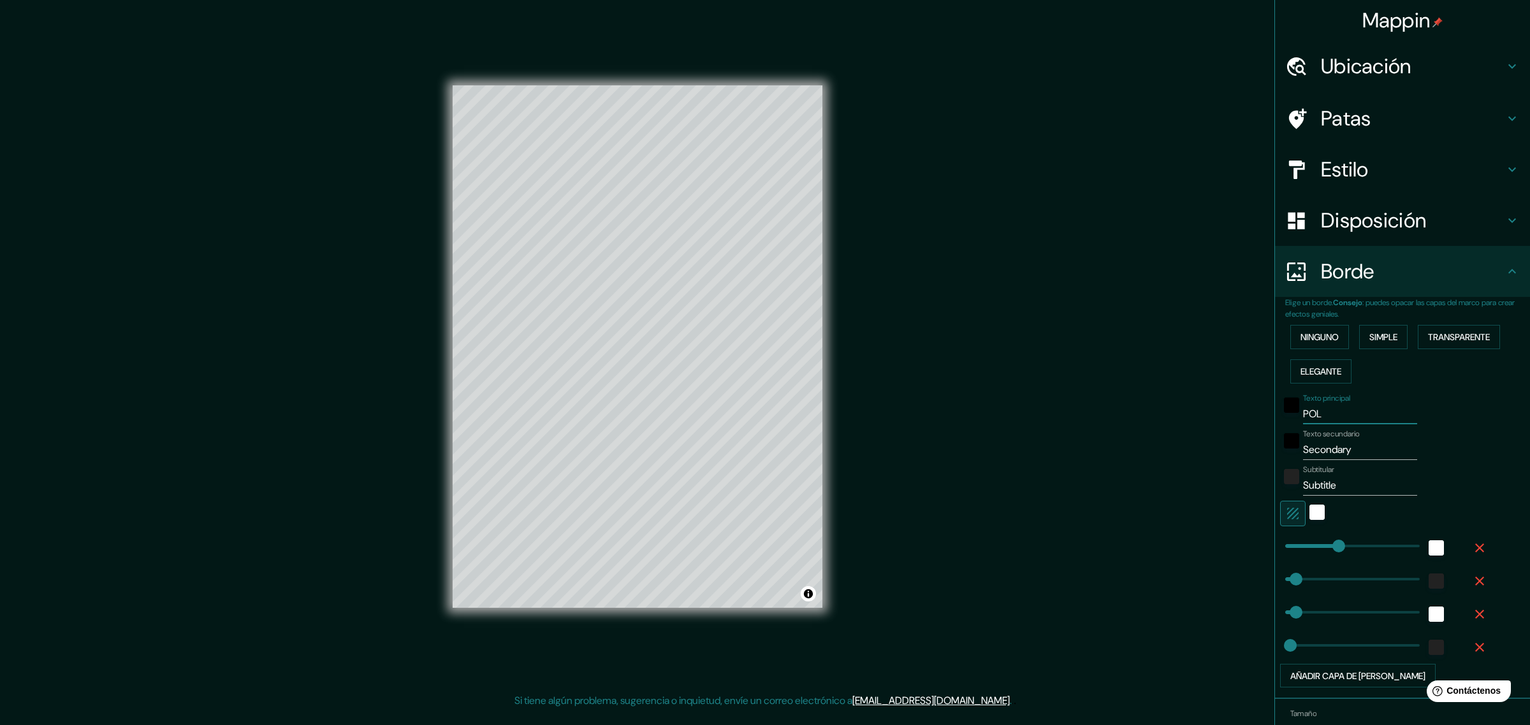
type input "23"
type input "POLÍG"
type input "46"
type input "23"
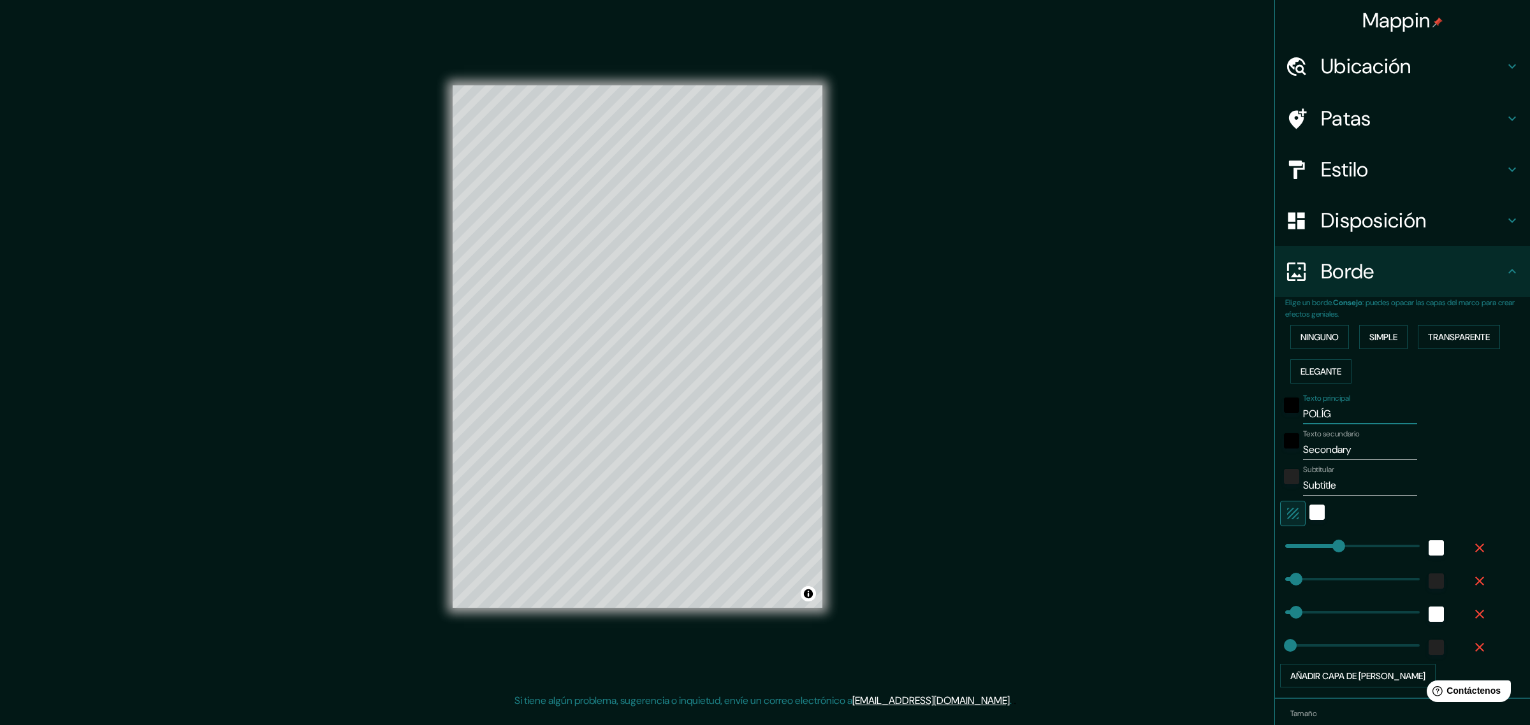
type input "POLÍGO"
type input "46"
type input "23"
type input "POLÍGON"
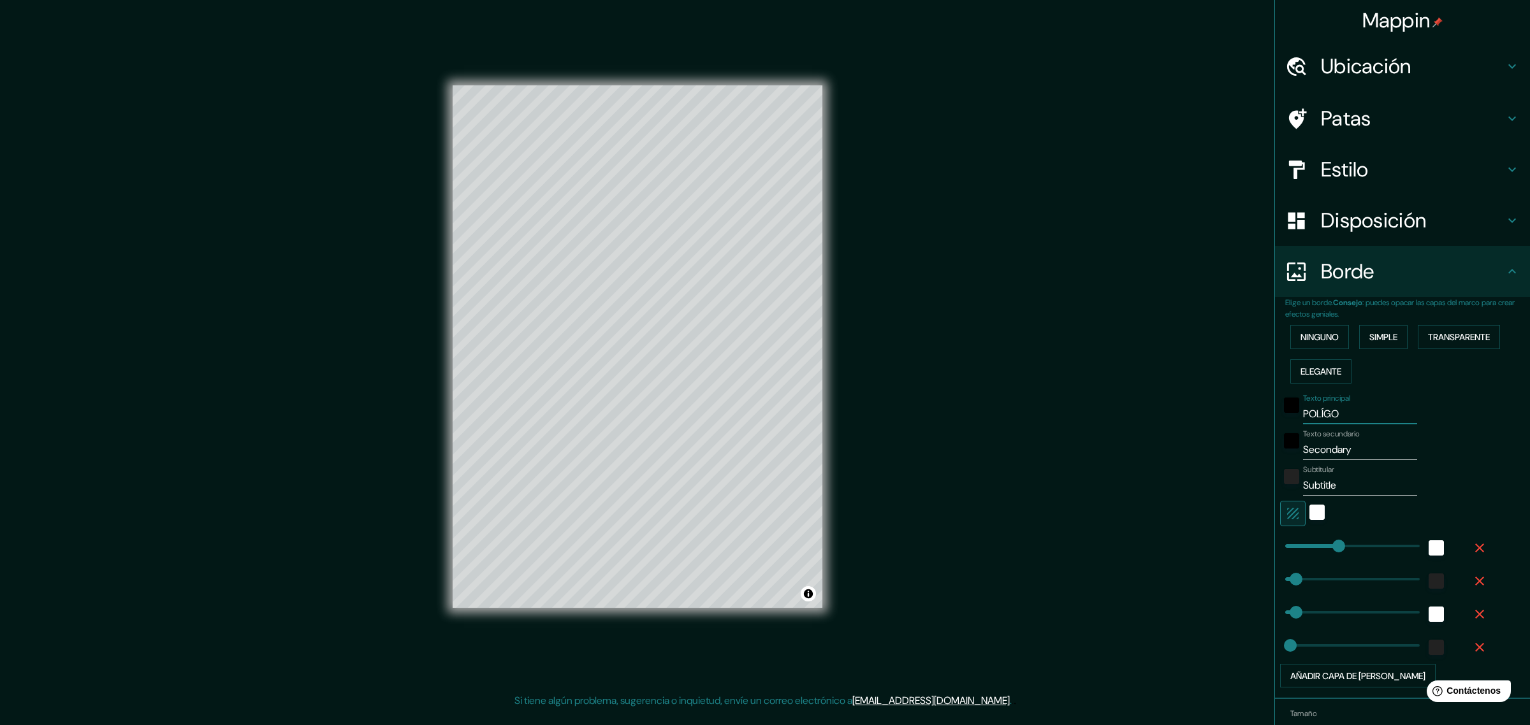
type input "46"
type input "23"
type input "POLÍGONO"
type input "46"
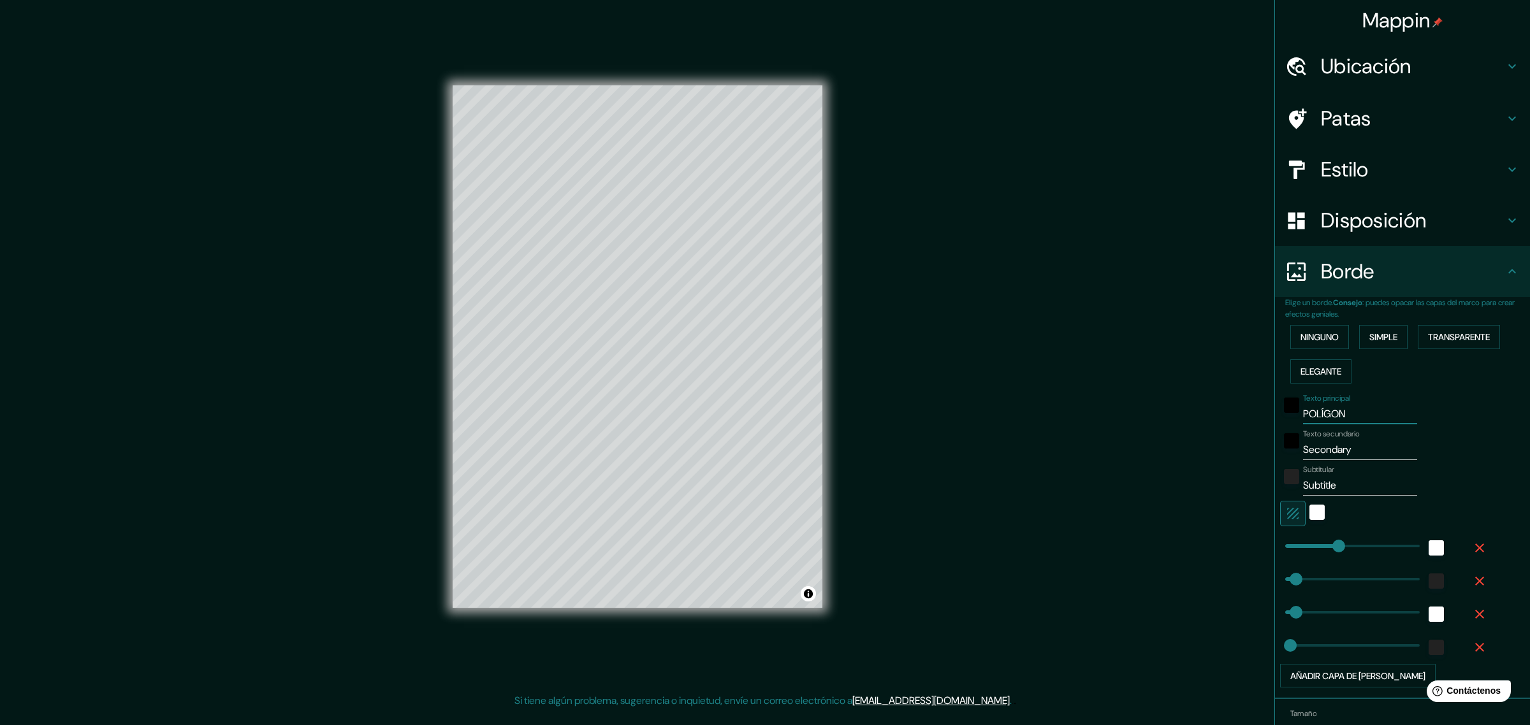
type input "46"
type input "23"
type input "POLÍGONO"
type input "46"
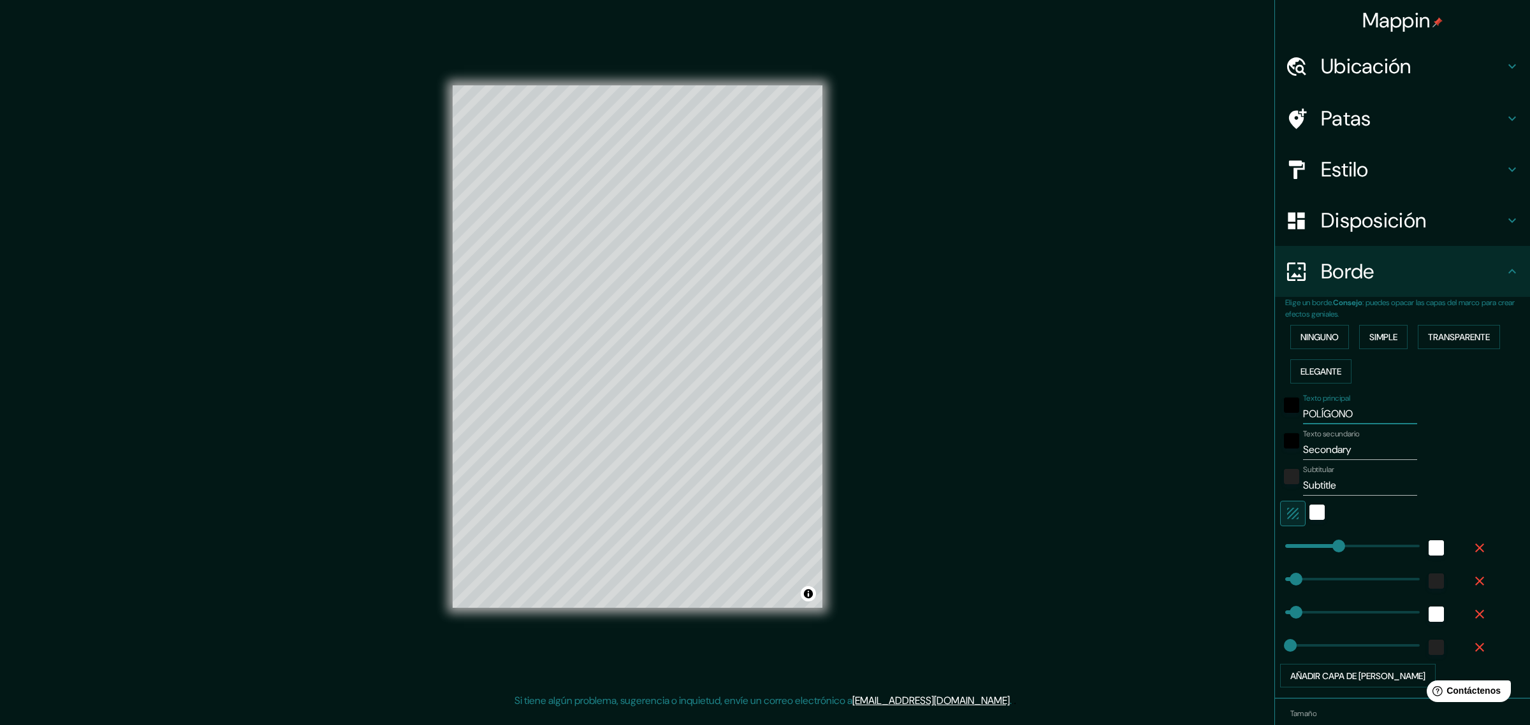
type input "23"
type input "POLÍGONO N"
type input "46"
type input "23"
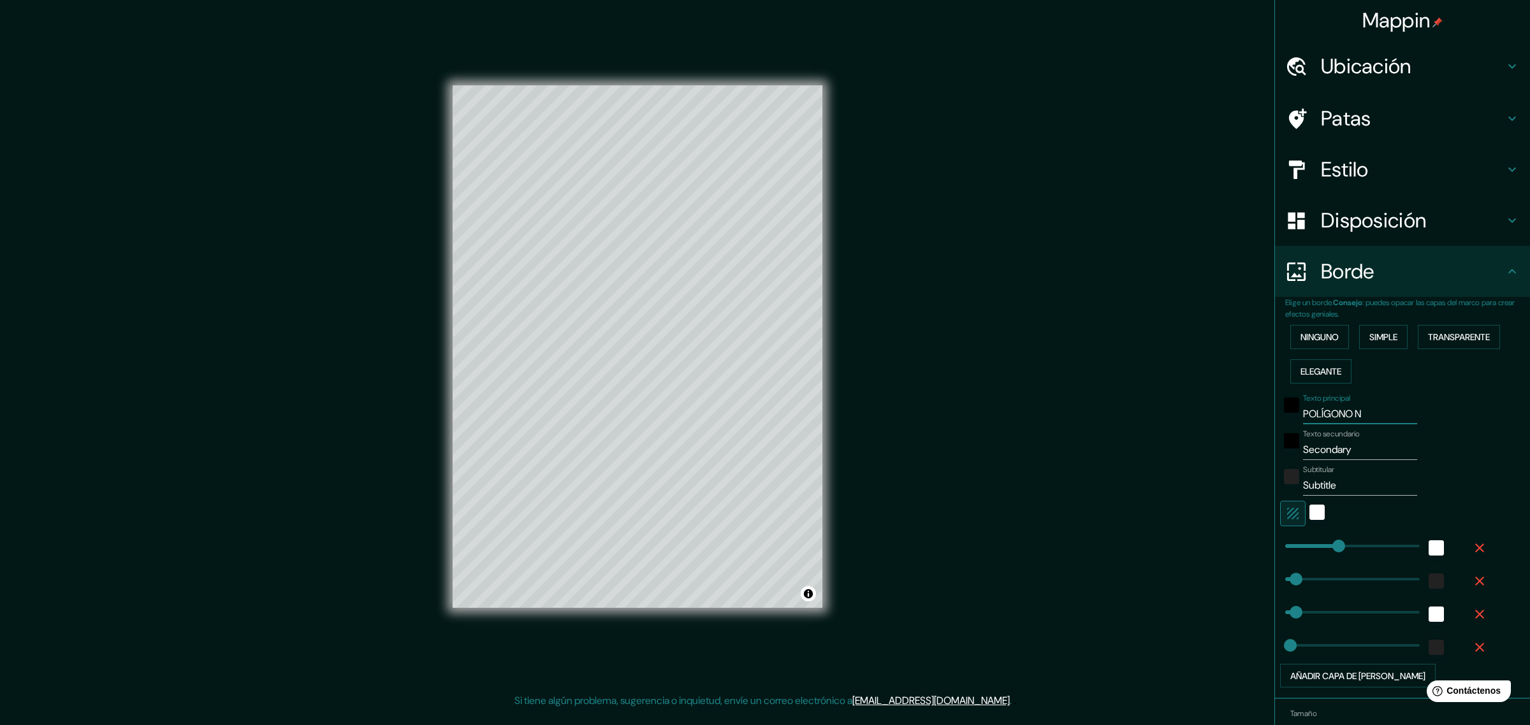
type input "POLÍGONO No"
type input "46"
type input "23"
type input "POLÍGONO N"
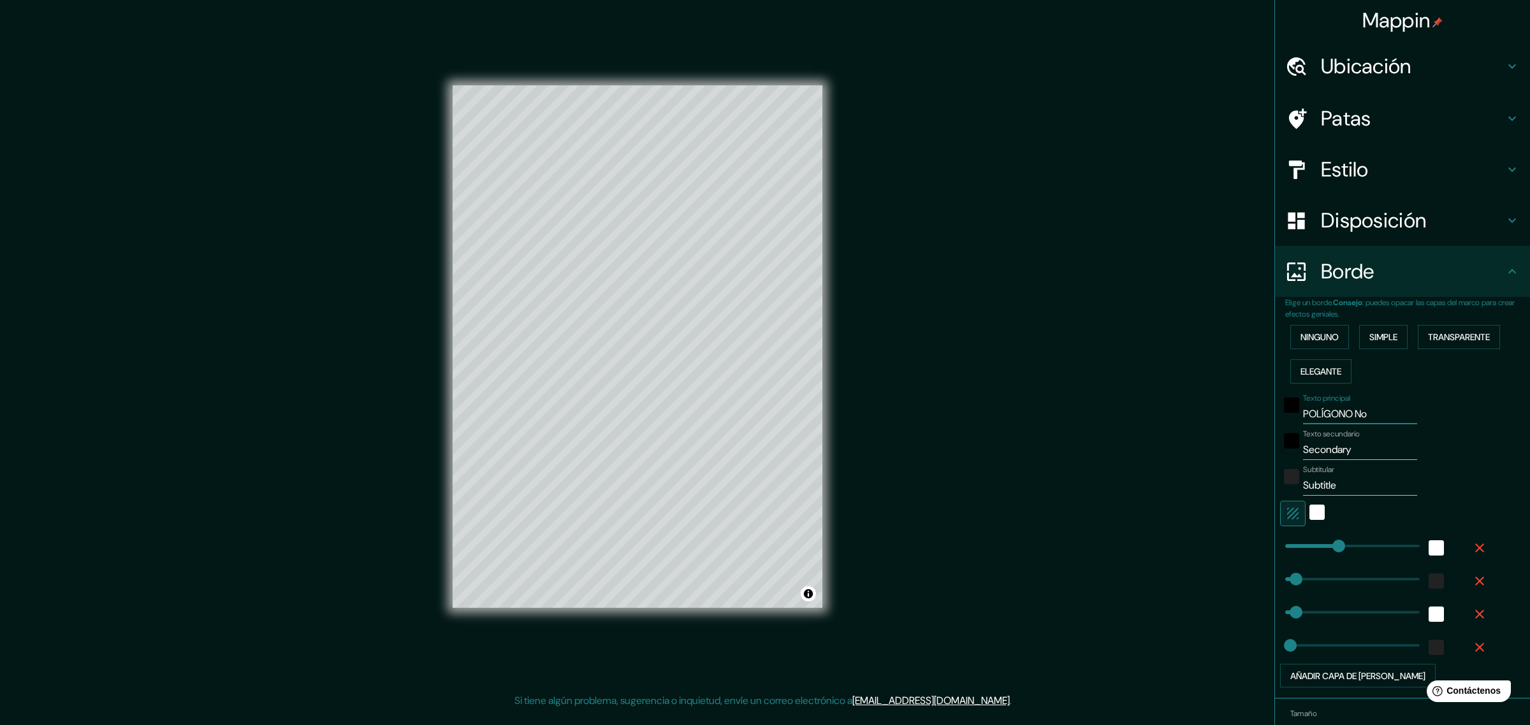
type input "46"
type input "23"
type input "POLÍGONO"
type input "46"
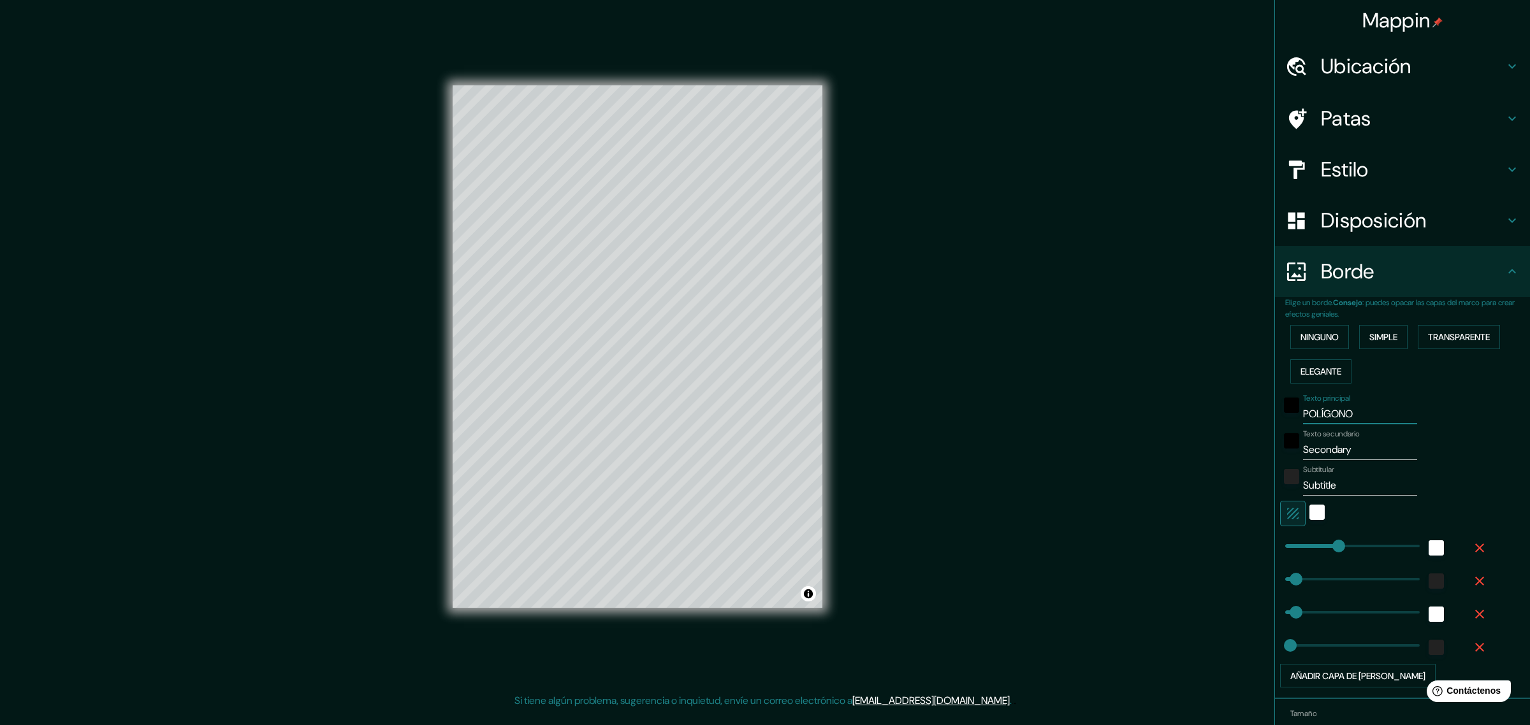
type input "46"
type input "23"
type input "POLÍGONO 1"
type input "46"
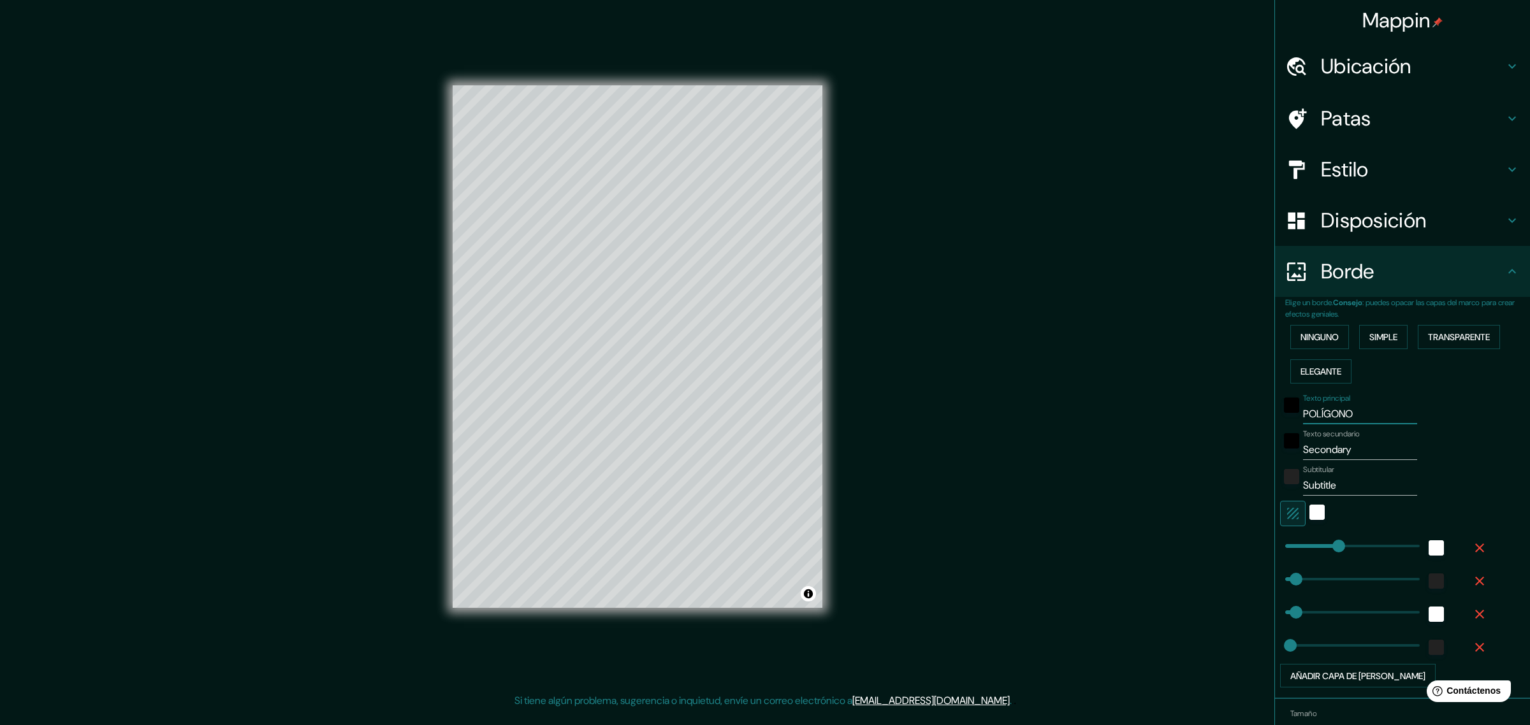
type input "23"
type input "POLÍGONO 10"
type input "46"
type input "23"
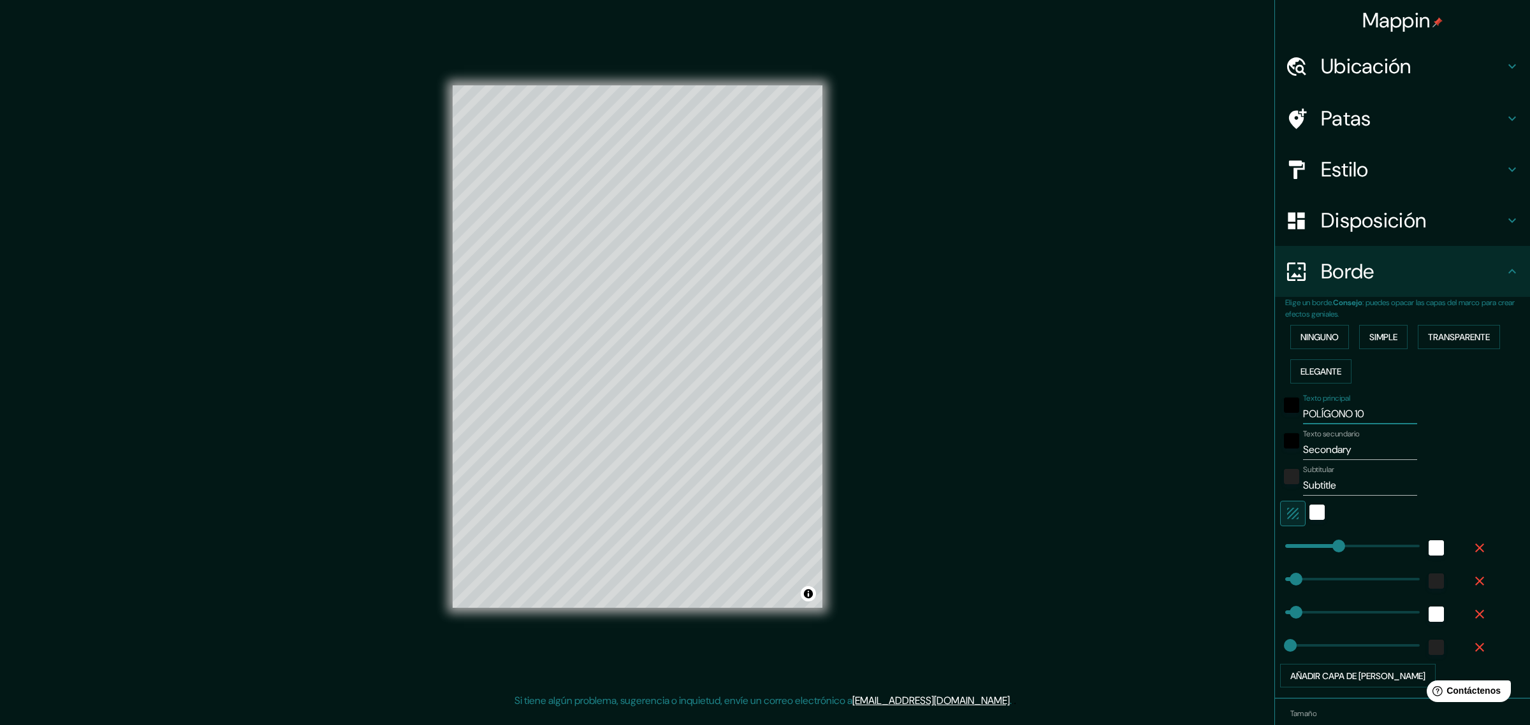
type input "POLÍGONO 10"
click at [1223, 447] on input "Secondary" at bounding box center [1360, 450] width 114 height 20
drag, startPoint x: 1344, startPoint y: 447, endPoint x: 1254, endPoint y: 454, distance: 90.2
click at [1223, 454] on div "Mappin Ubicación [GEOGRAPHIC_DATA], [GEOGRAPHIC_DATA] Patas Estilo Disposición …" at bounding box center [765, 357] width 1530 height 714
type input "46"
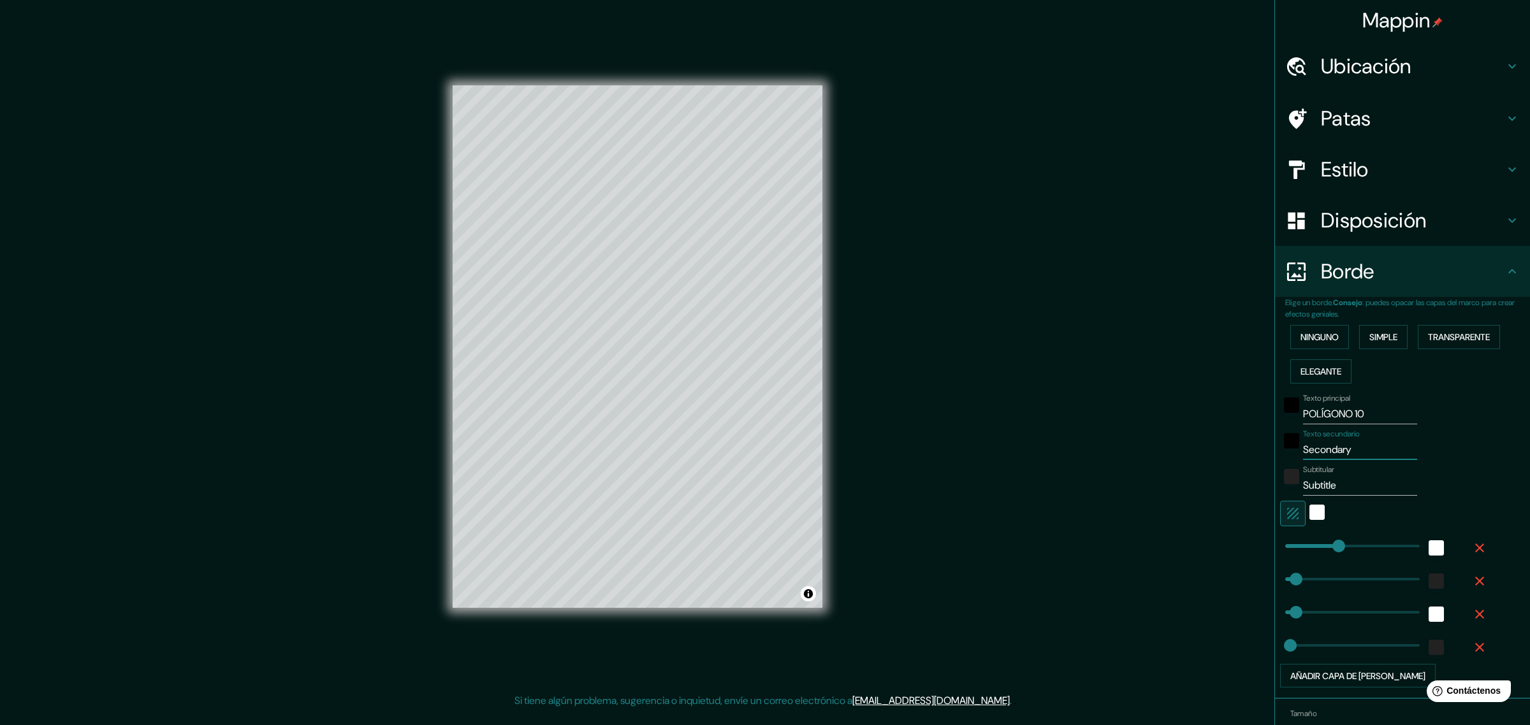
type input "46"
type input "23"
drag, startPoint x: 1337, startPoint y: 484, endPoint x: 1267, endPoint y: 491, distance: 70.4
click at [1223, 491] on div "Elige un borde. Consejo : puedes opacar las capas del marco para crear efectos …" at bounding box center [1402, 498] width 255 height 402
type input "46"
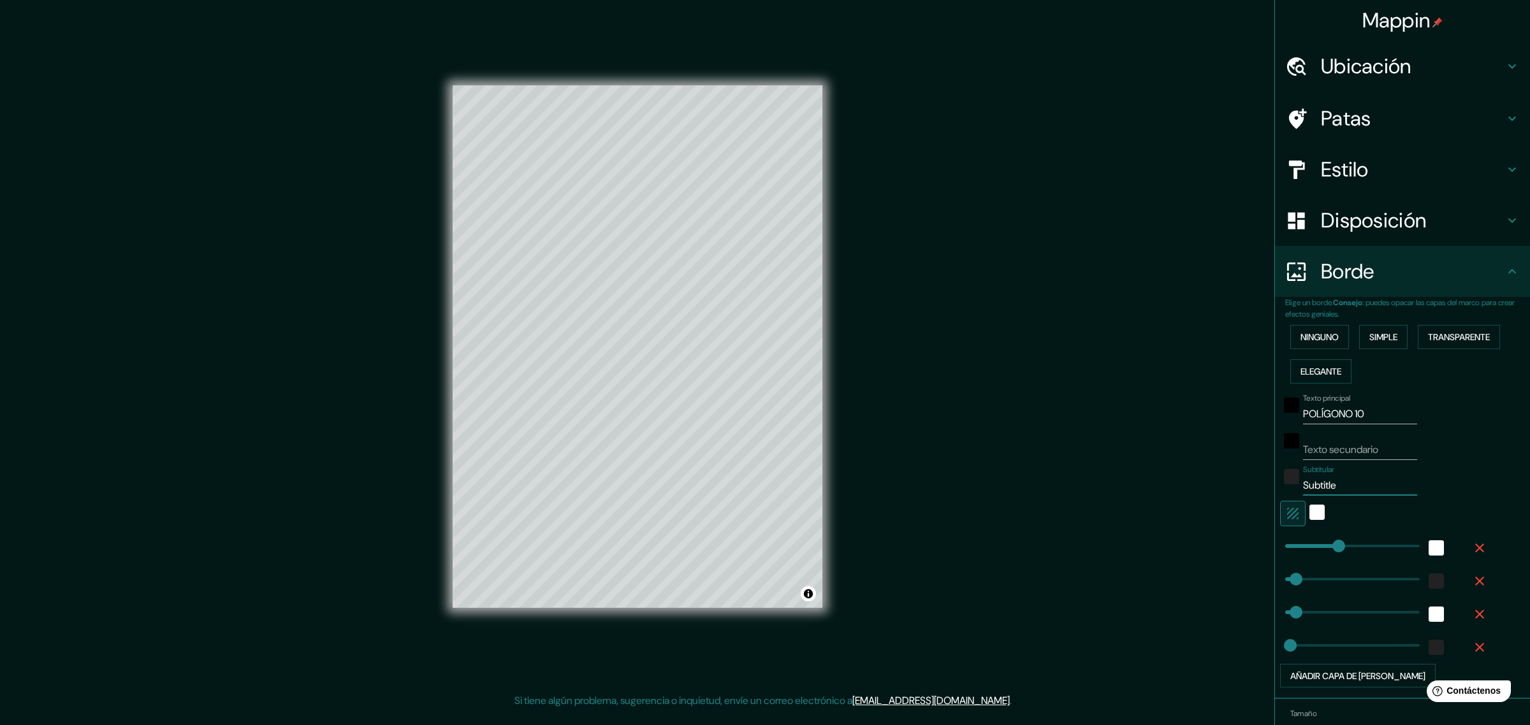
type input "46"
type input "23"
type input "46"
click at [1223, 580] on font "Añadir capa de [PERSON_NAME]" at bounding box center [1357, 676] width 135 height 11
type input "46"
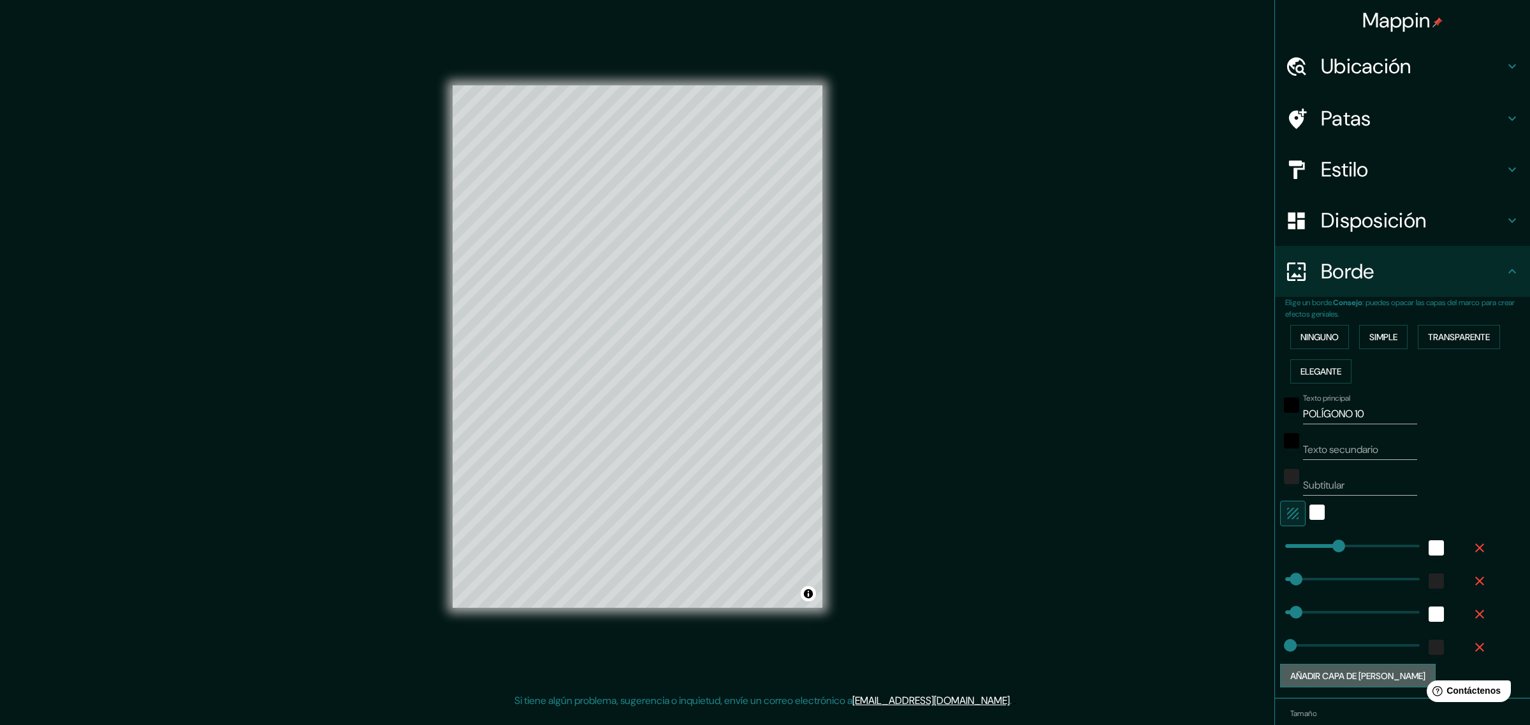
type input "46"
type input "23"
click at [1223, 580] on div "Añadir capa de [PERSON_NAME]" at bounding box center [1384, 709] width 209 height 24
type input "0"
drag, startPoint x: 1327, startPoint y: 673, endPoint x: 1219, endPoint y: 657, distance: 108.9
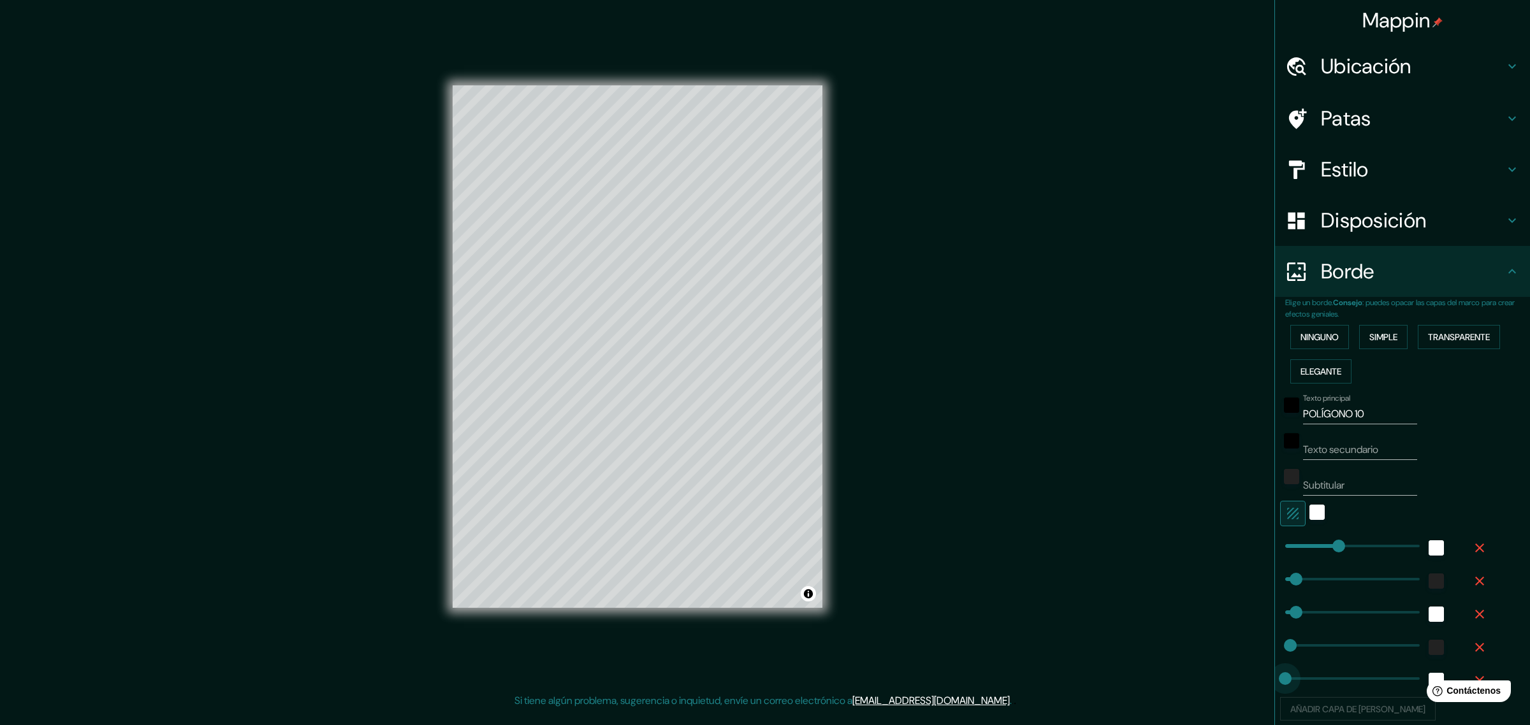
type input "46"
type input "23"
click at [1223, 580] on icon "button" at bounding box center [1479, 680] width 15 height 15
type input "46"
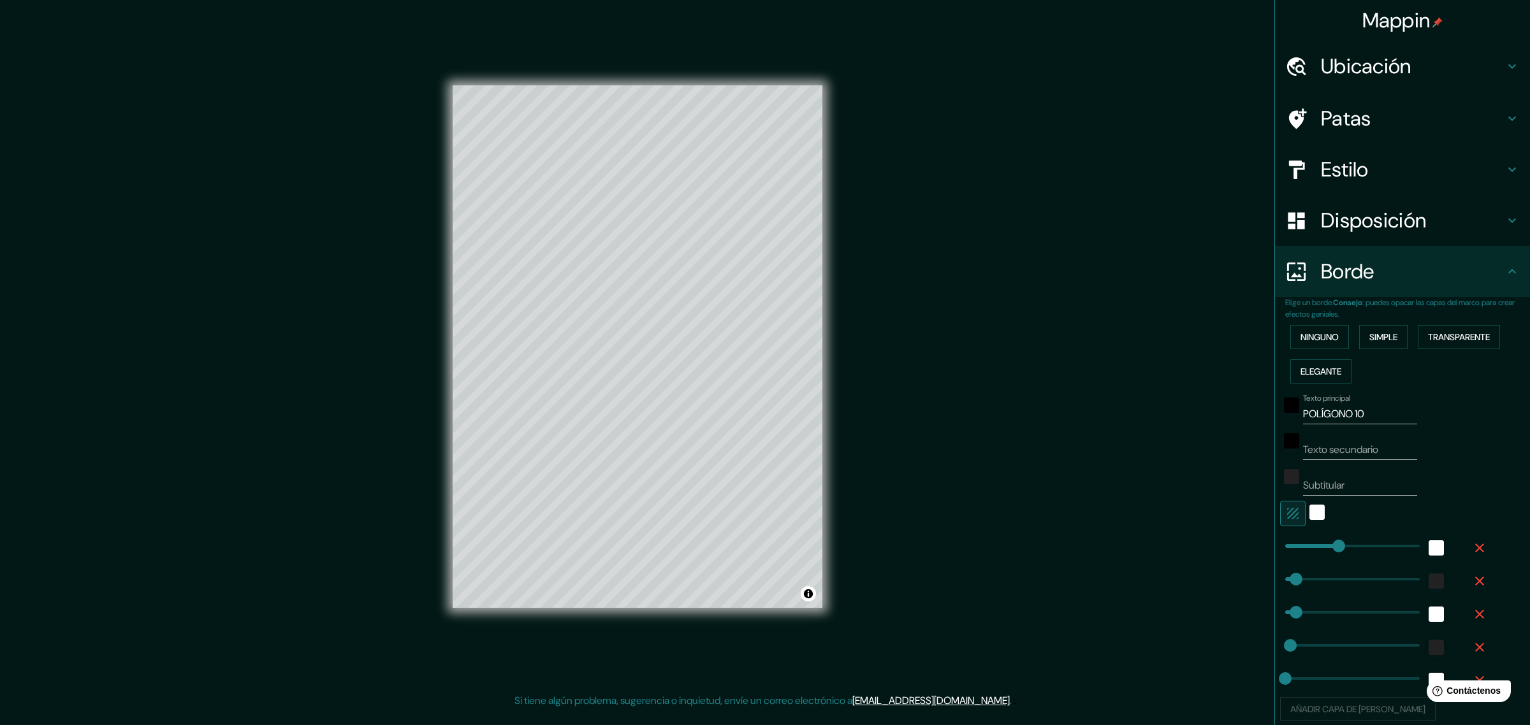
type input "46"
type input "23"
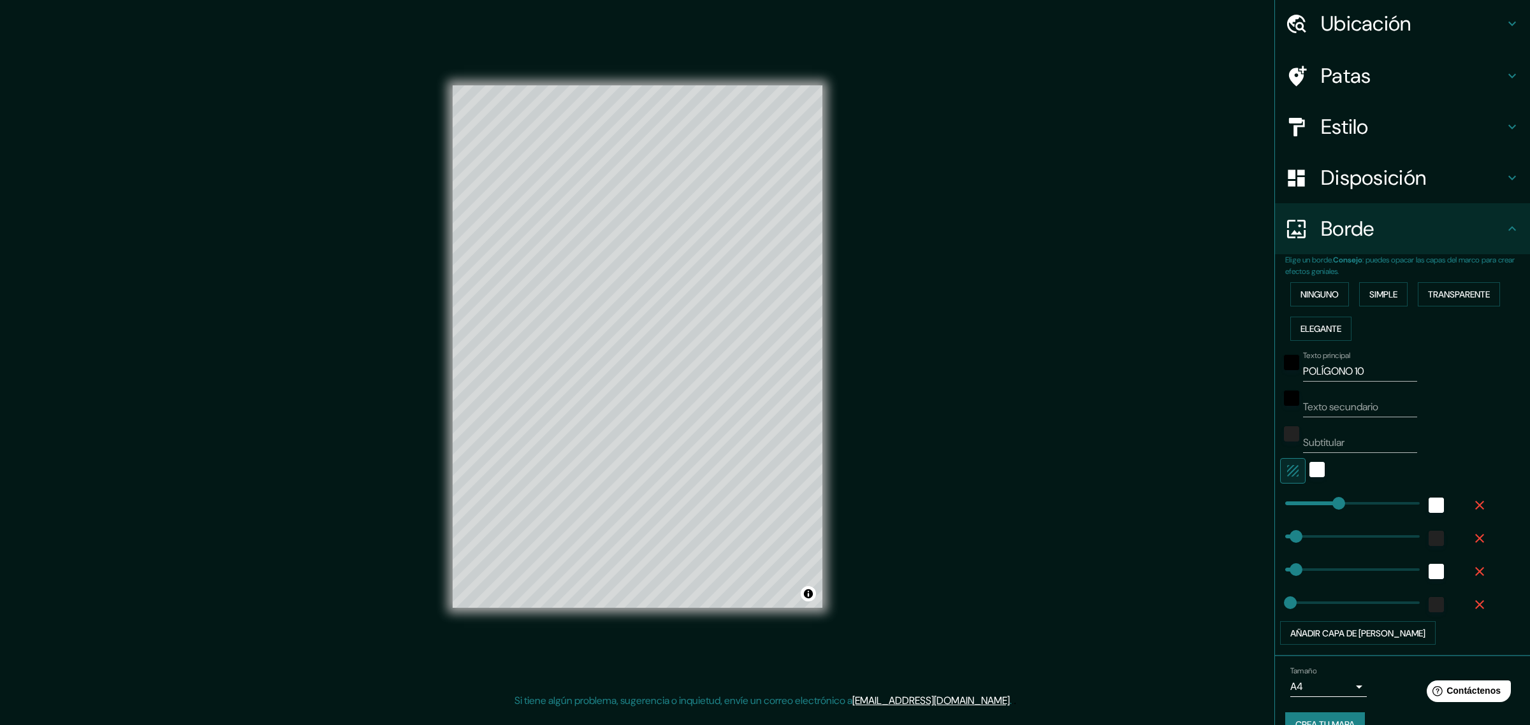
scroll to position [67, 0]
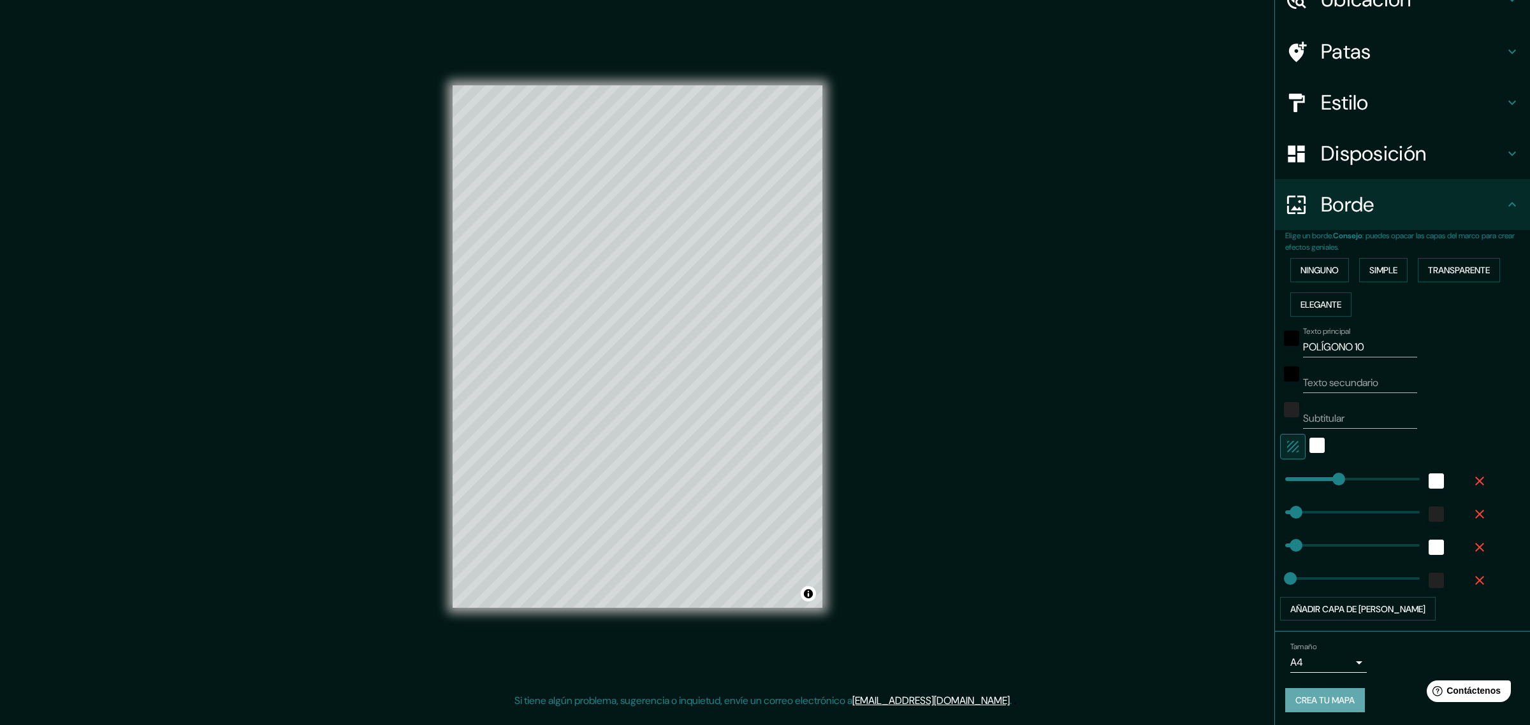
click at [1223, 580] on font "Crea tu mapa" at bounding box center [1324, 700] width 59 height 11
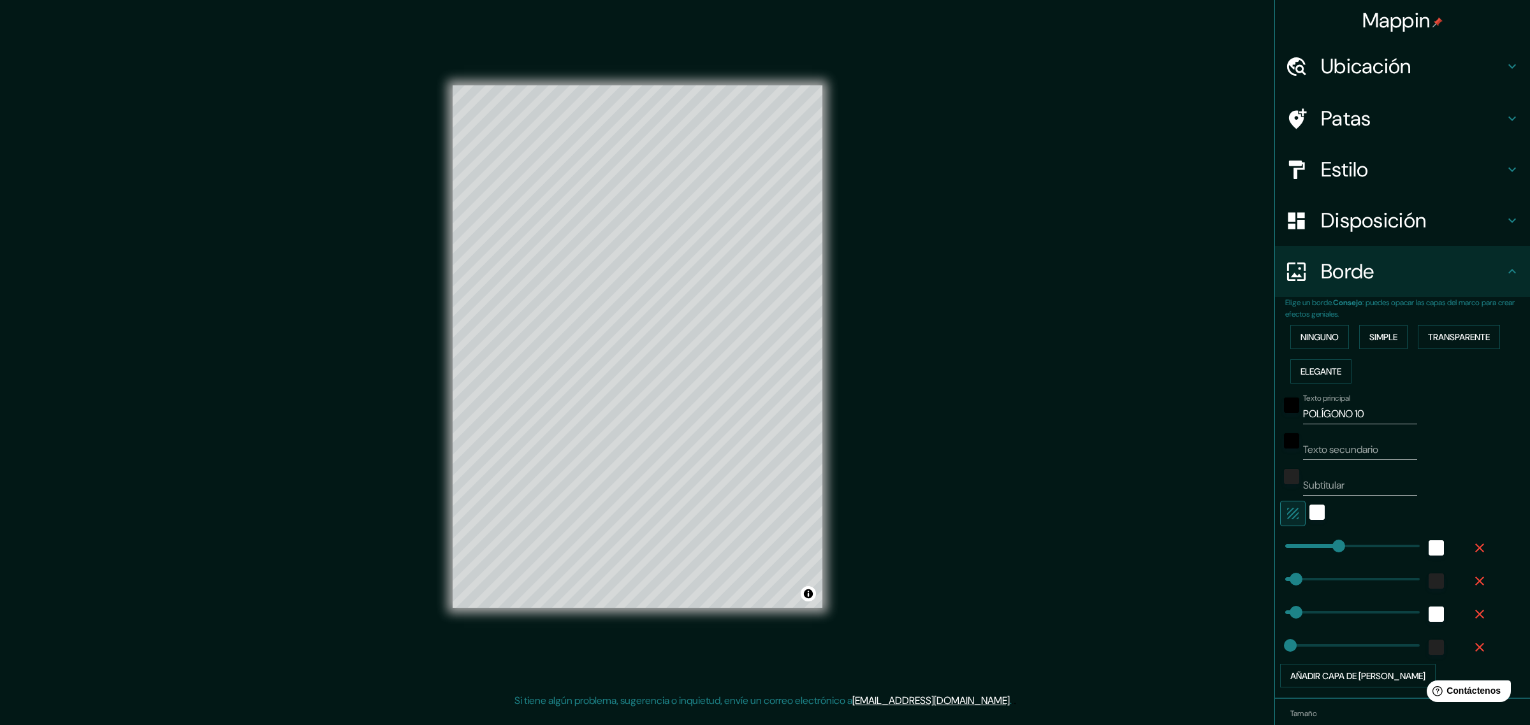
drag, startPoint x: 310, startPoint y: 4, endPoint x: 1082, endPoint y: 418, distance: 875.7
click at [1082, 418] on div "Mappin Ubicación [GEOGRAPHIC_DATA], [GEOGRAPHIC_DATA] Patas Estilo Disposición …" at bounding box center [765, 357] width 1530 height 714
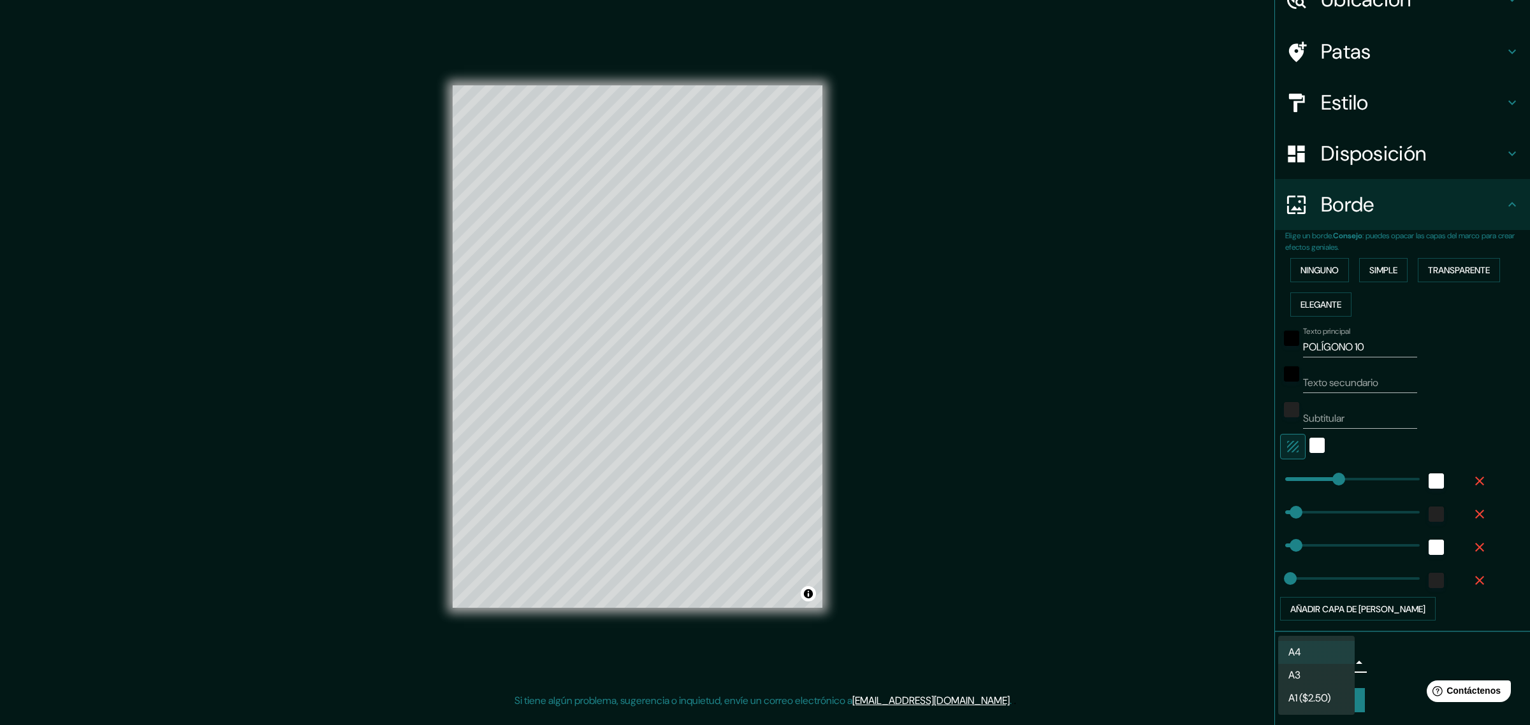
click at [1223, 580] on body "Mappin Ubicación [GEOGRAPHIC_DATA], [GEOGRAPHIC_DATA] Patas Estilo Disposición …" at bounding box center [765, 362] width 1530 height 725
click at [1223, 580] on li "A3" at bounding box center [1316, 677] width 76 height 24
type input "a4"
click at [1223, 580] on font "Crea tu mapa" at bounding box center [1324, 700] width 59 height 11
click at [1020, 580] on div "Mappin Ubicación [GEOGRAPHIC_DATA], [GEOGRAPHIC_DATA] Patas Estilo Disposición …" at bounding box center [765, 357] width 1530 height 714
